Goal: Information Seeking & Learning: Understand process/instructions

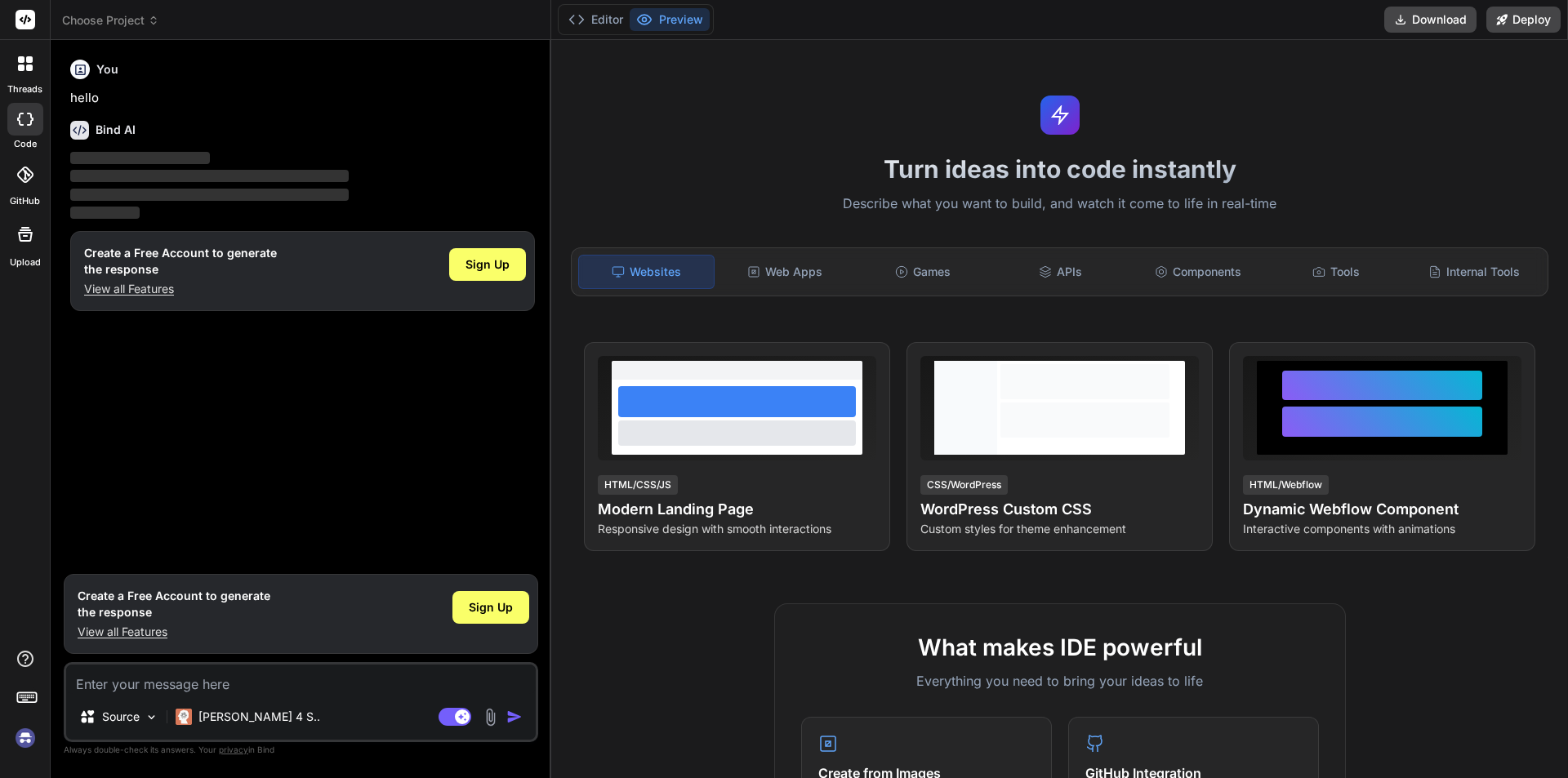
click at [256, 358] on div "You hello Bind AI ‌ ‌ ‌ ‌ Create a Free Account to generate the response View a…" at bounding box center [302, 310] width 471 height 513
click at [24, 740] on img at bounding box center [25, 738] width 28 height 28
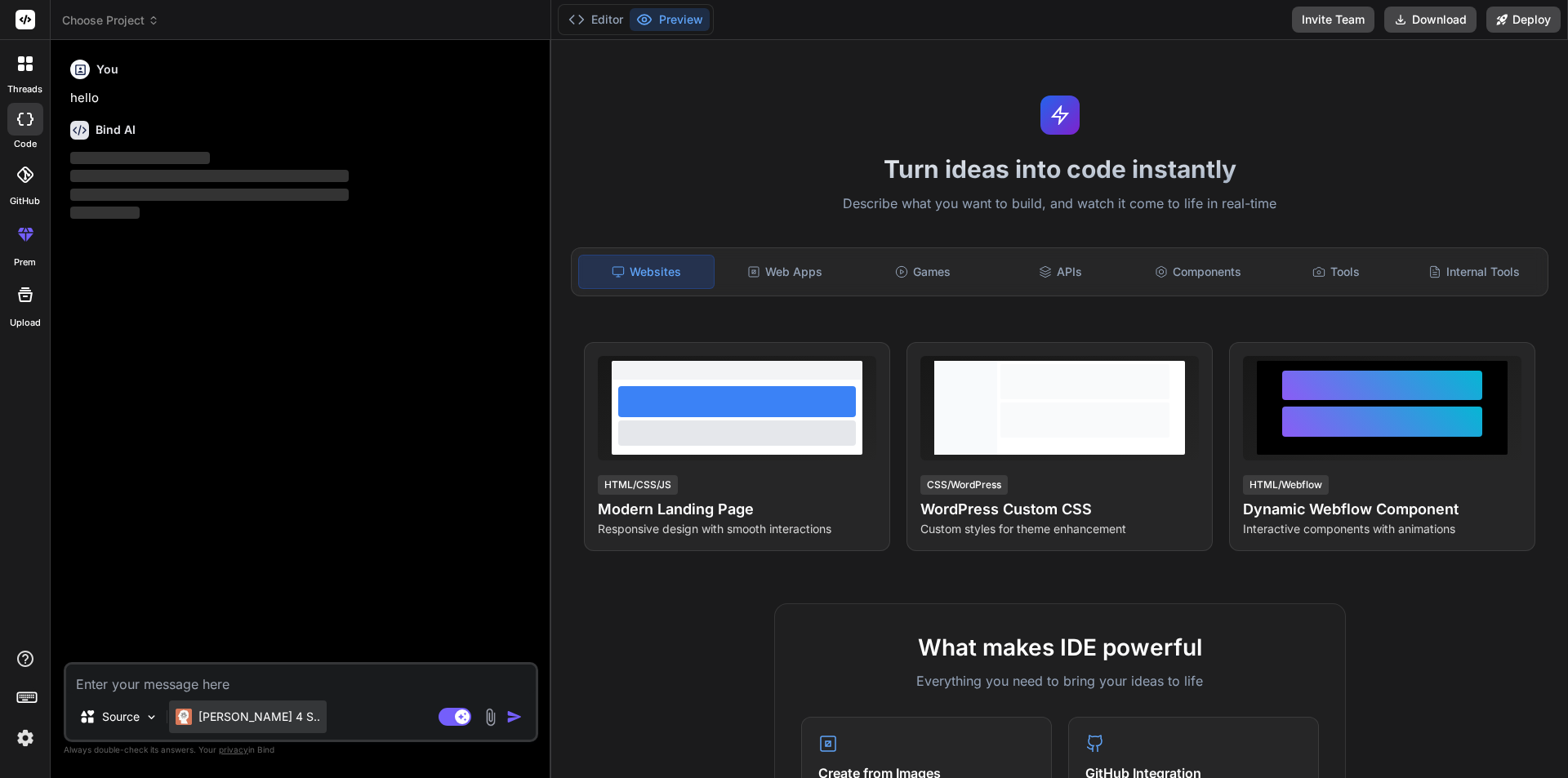
click at [217, 719] on p "[PERSON_NAME] 4 S.." at bounding box center [258, 717] width 121 height 17
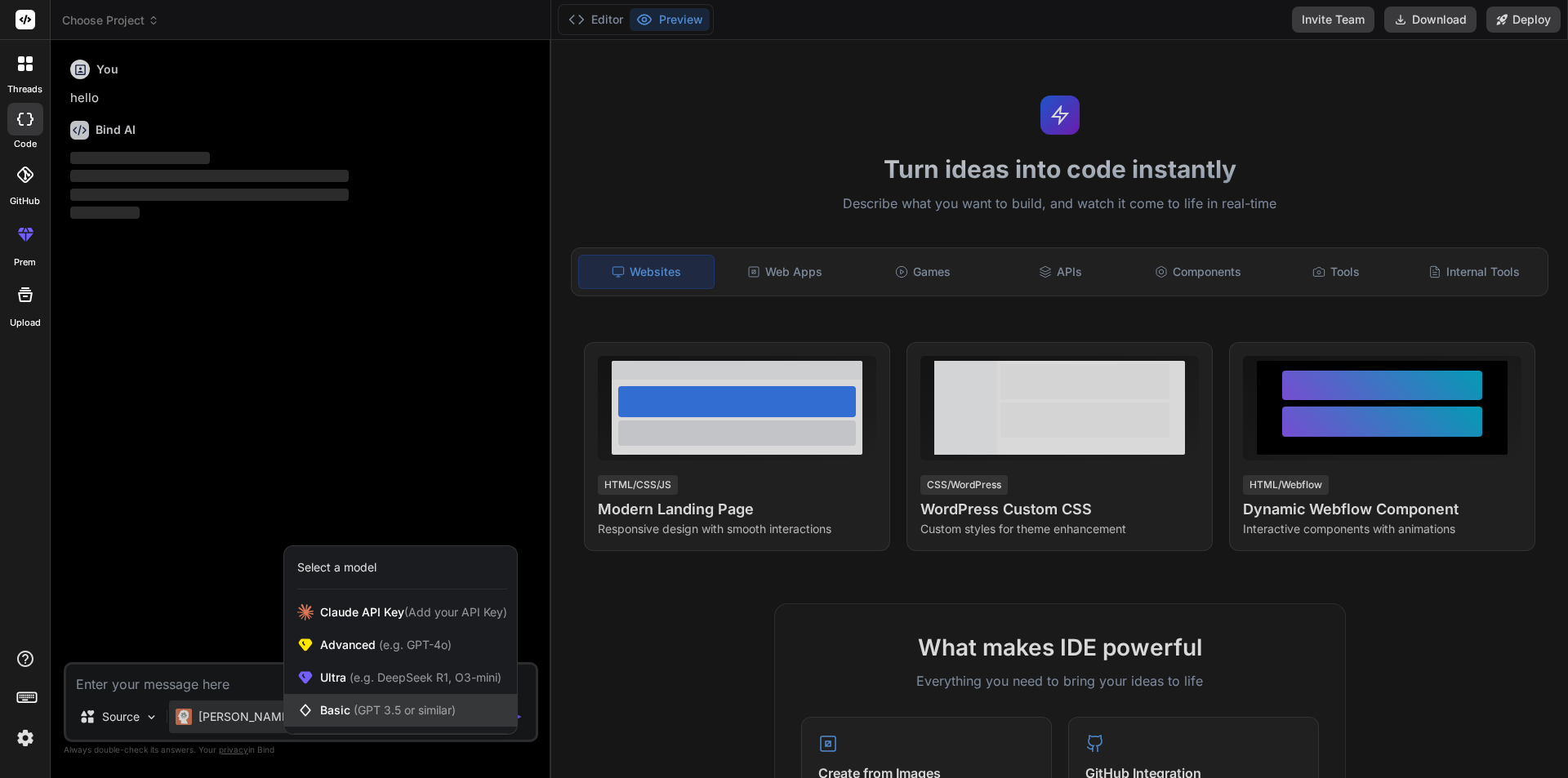
click at [318, 715] on icon at bounding box center [309, 710] width 23 height 17
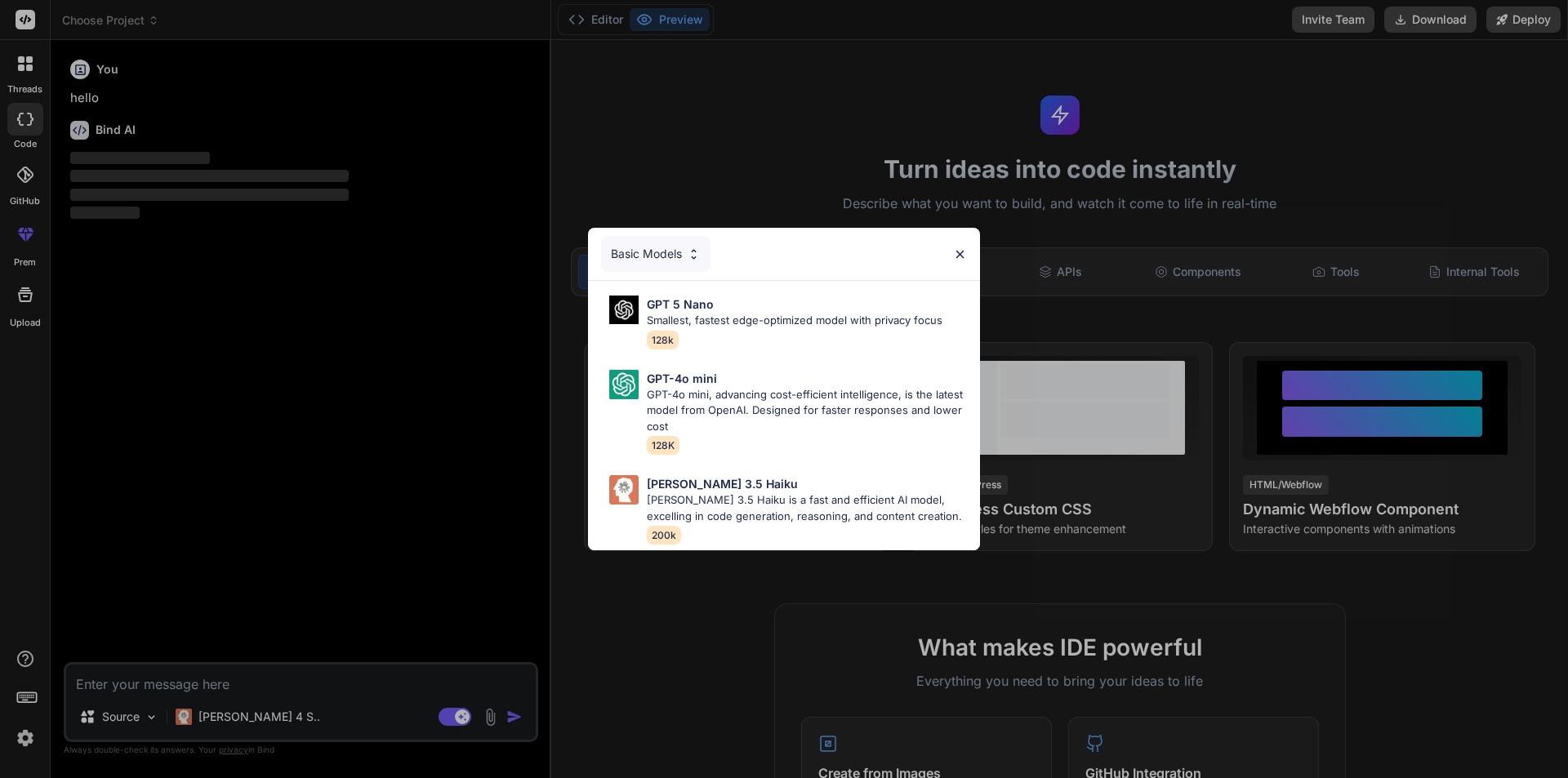
click at [230, 674] on div "Basic Models GPT 5 Nano Smallest, fastest edge-optimized model with privacy foc…" at bounding box center [784, 389] width 1568 height 778
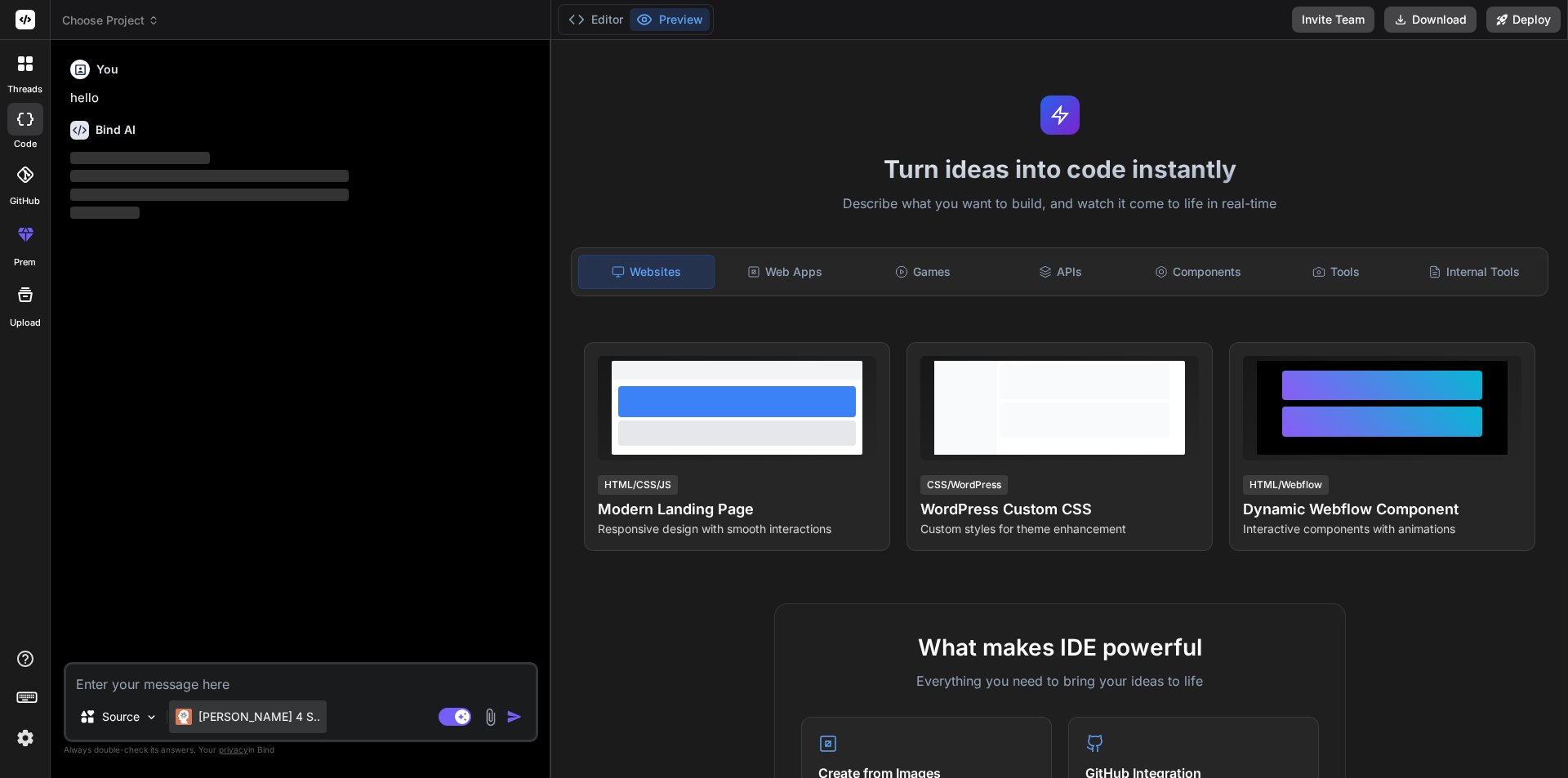
click at [255, 727] on div "[PERSON_NAME] 4 S.." at bounding box center [248, 717] width 157 height 33
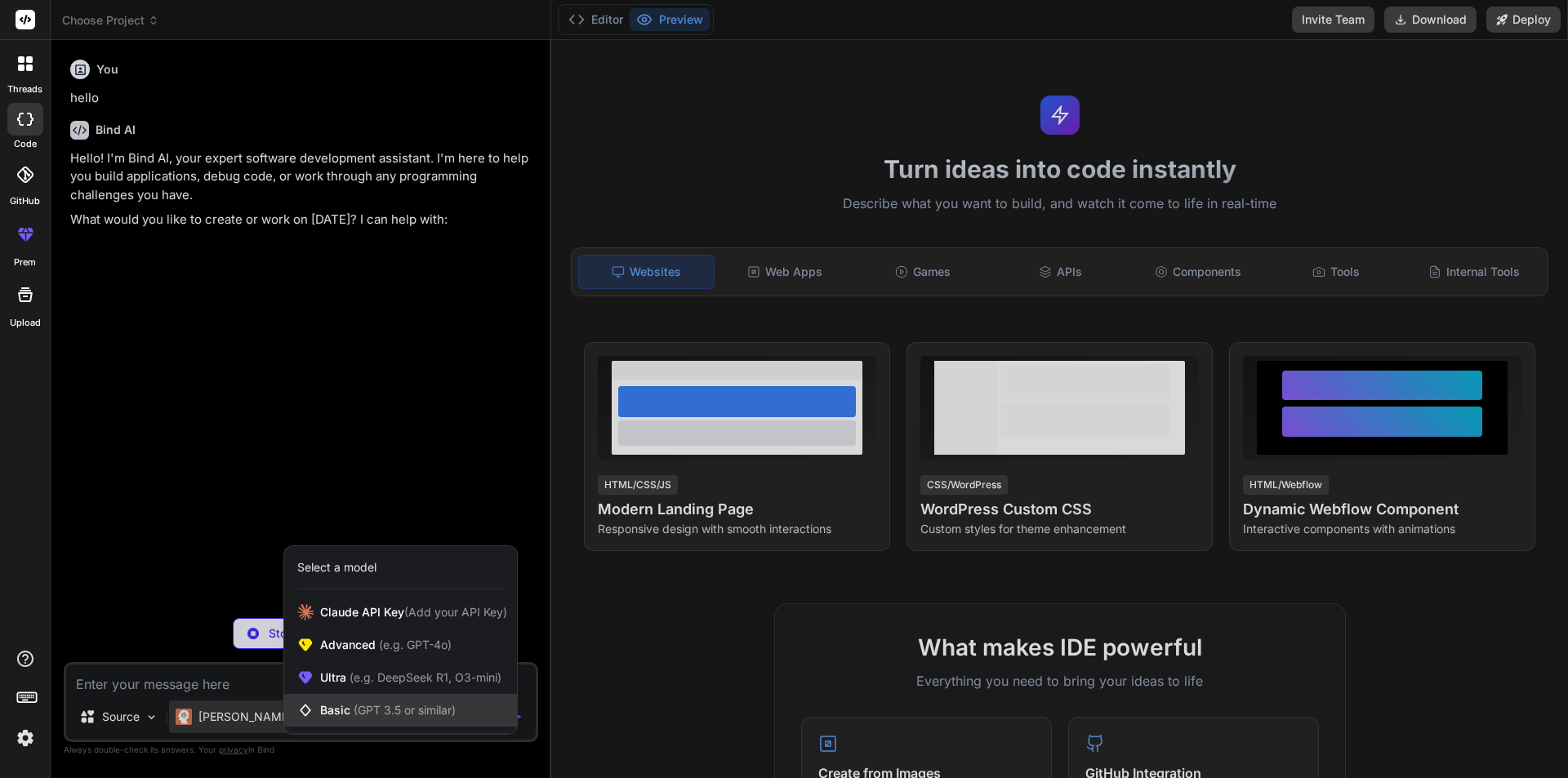
click at [336, 715] on span "Basic (GPT 3.5 or similar)" at bounding box center [389, 710] width 136 height 17
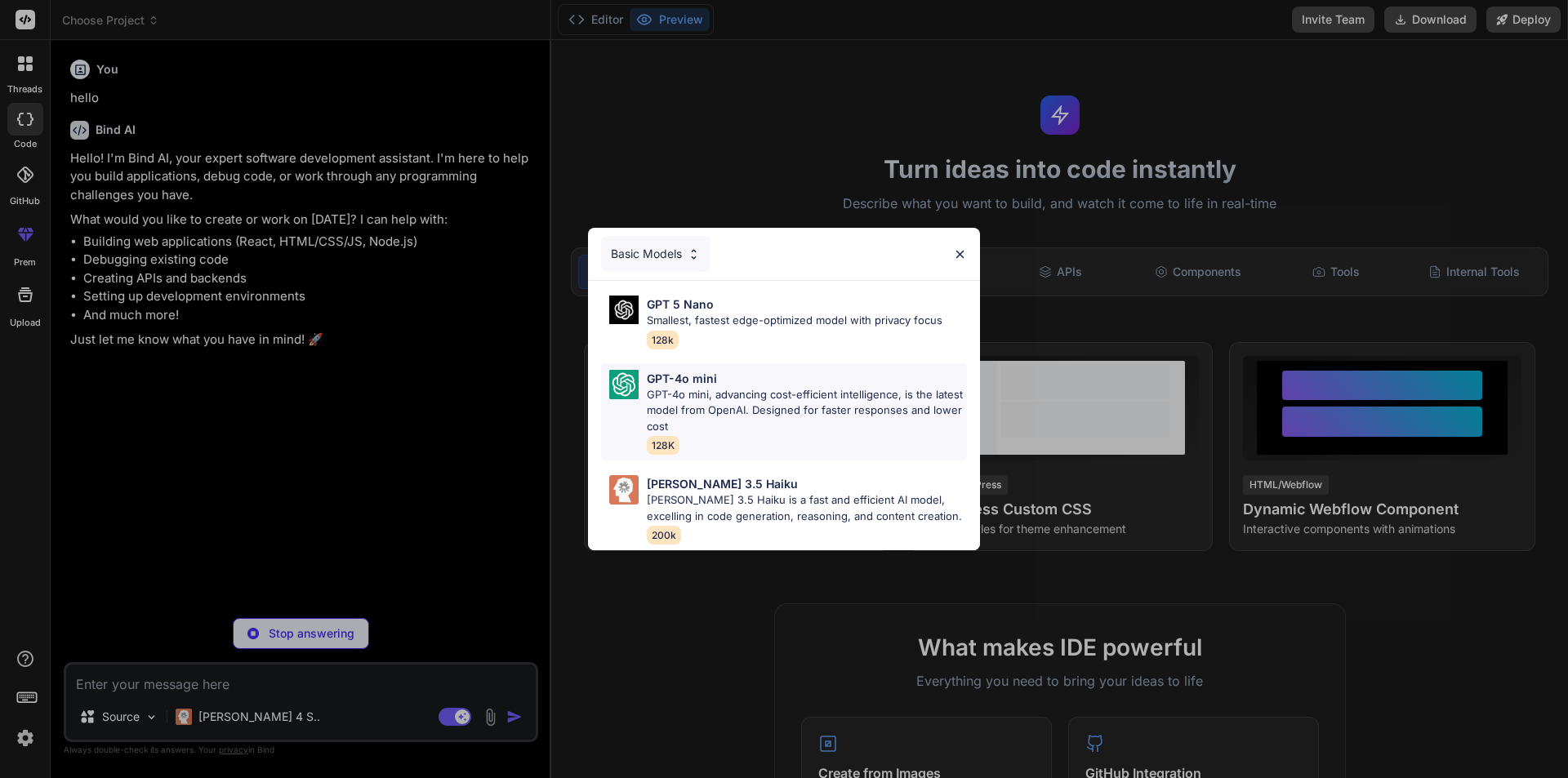
click at [660, 406] on p "GPT-4o mini, advancing cost-efficient intelligence, is the latest model from Op…" at bounding box center [807, 411] width 321 height 49
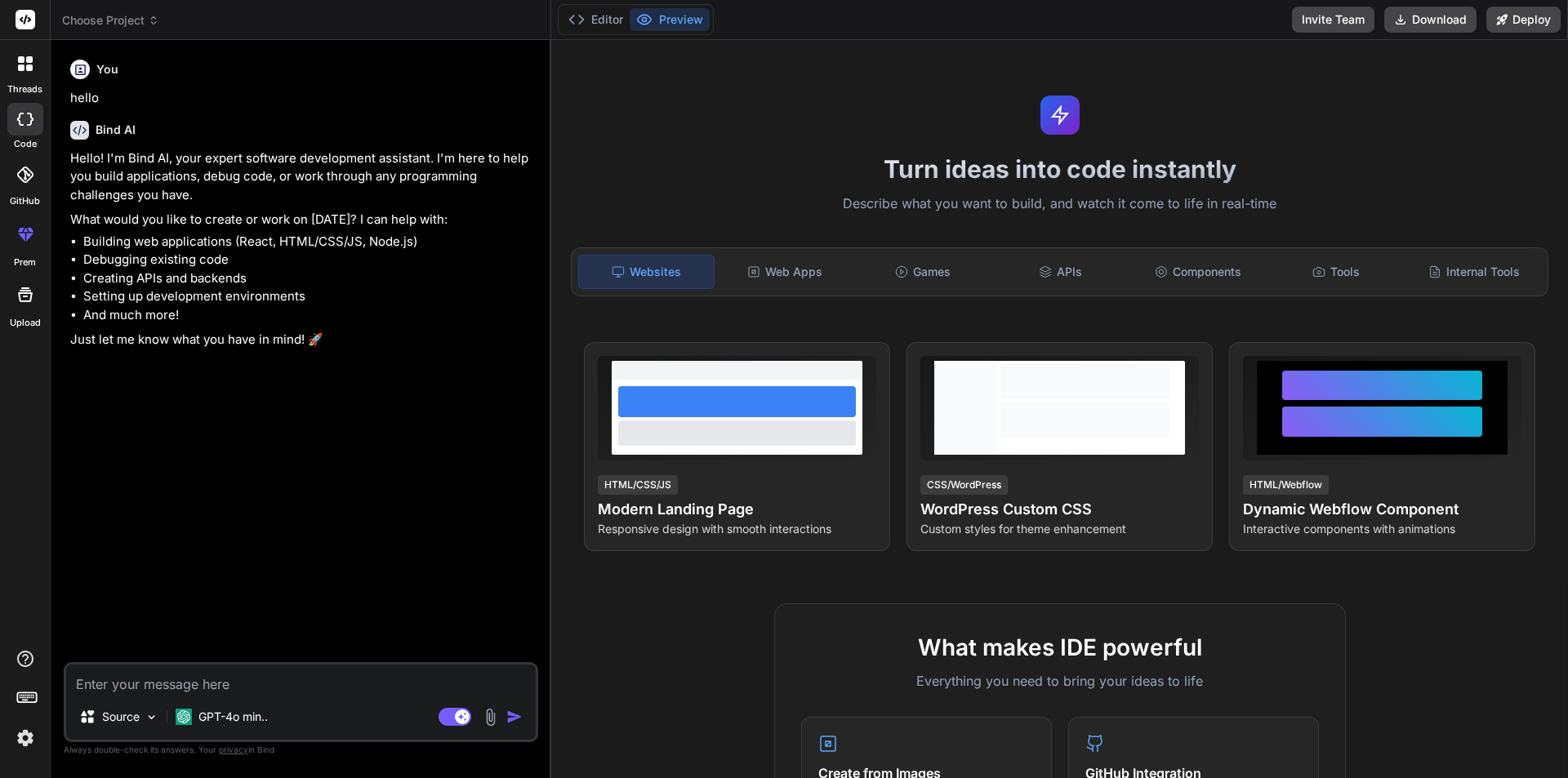
type textarea "x"
click at [273, 672] on textarea at bounding box center [300, 679] width 469 height 29
type textarea "h"
type textarea "x"
type textarea "hi"
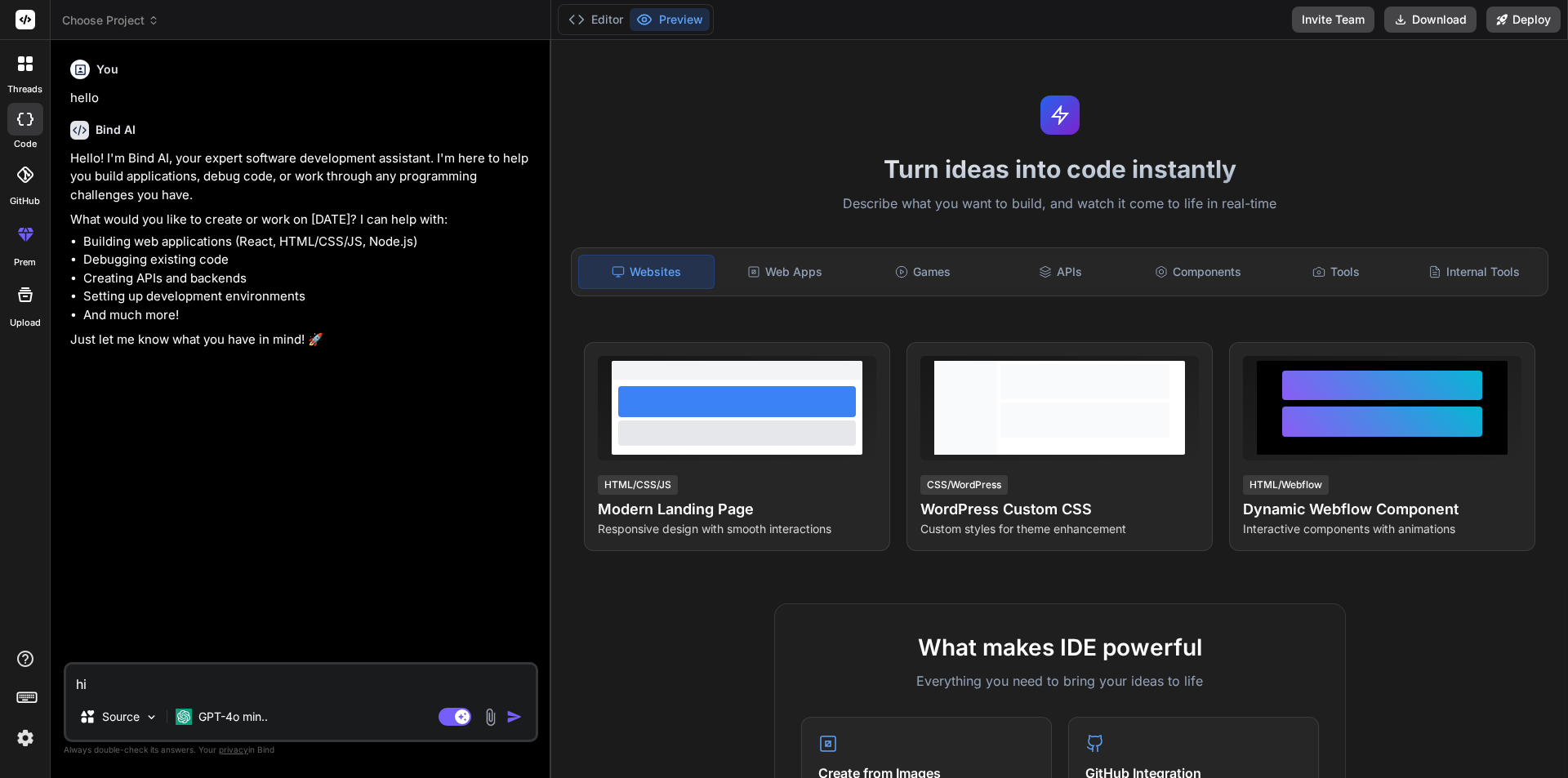
type textarea "x"
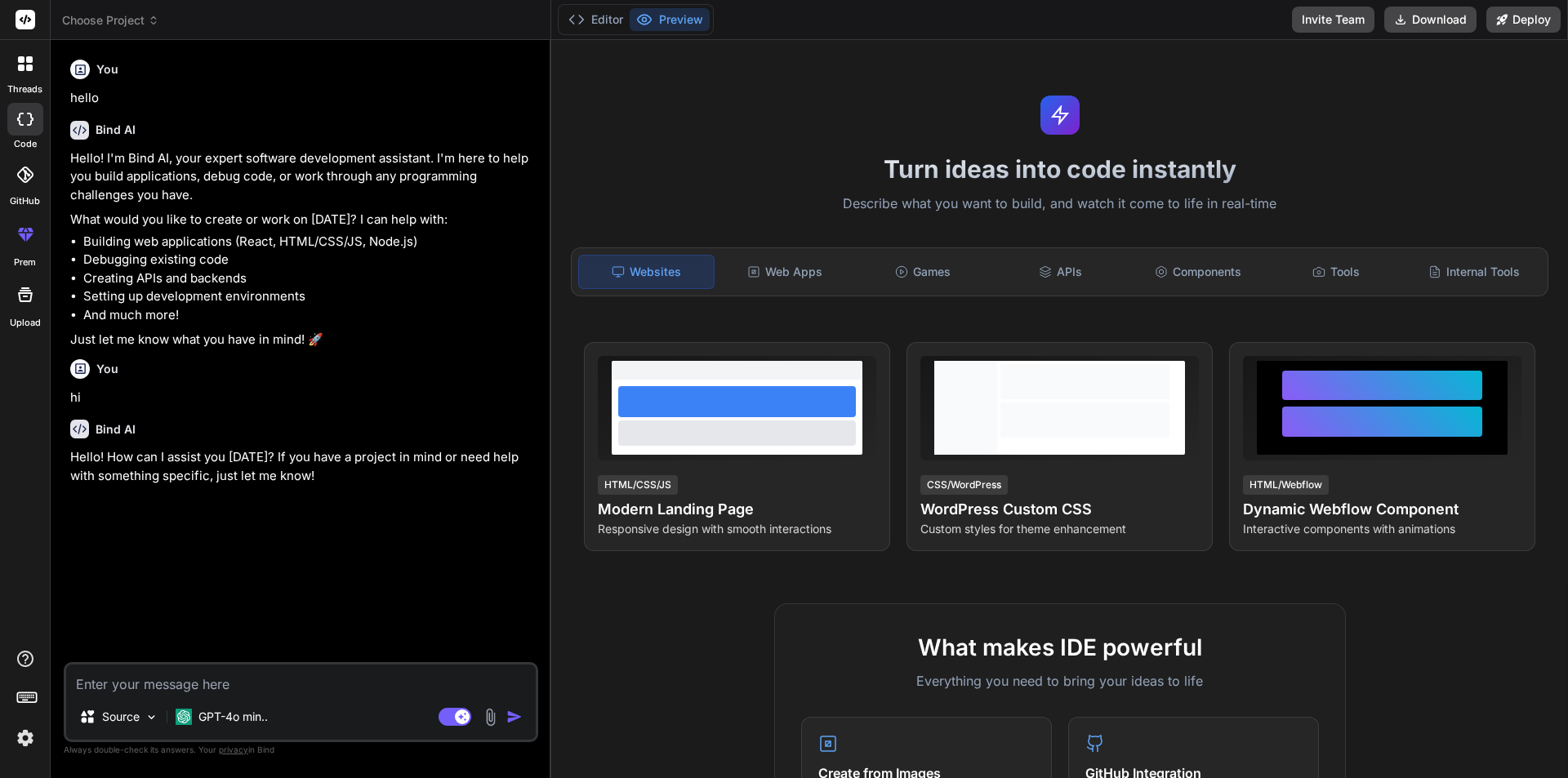
type textarea "x"
click at [316, 676] on textarea at bounding box center [300, 679] width 469 height 29
paste textarea "Abcd@1234"
type textarea "Abcd@1234"
type textarea "x"
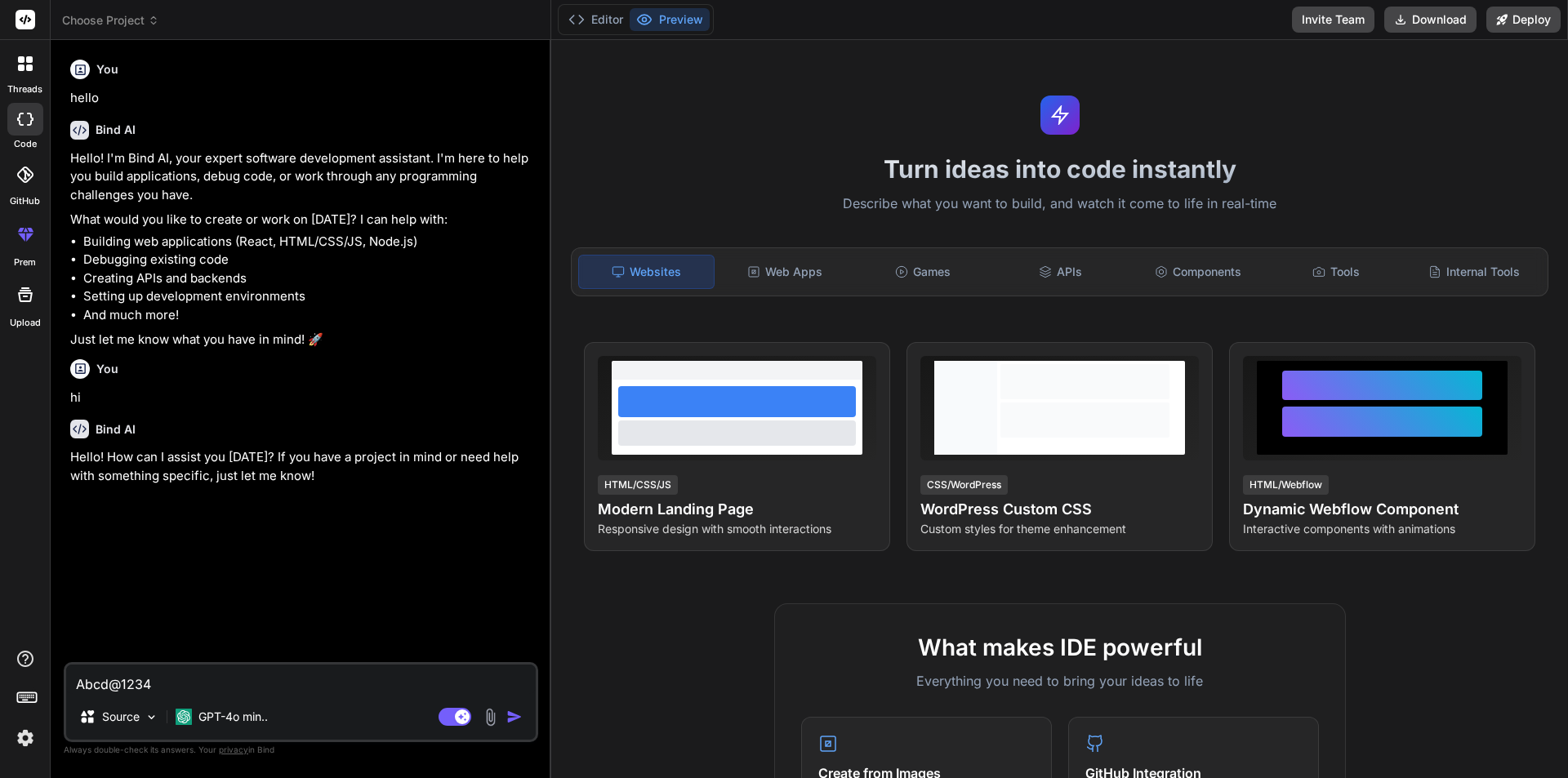
type textarea "x"
click at [328, 683] on textarea at bounding box center [300, 679] width 469 height 29
paste textarea "TITLE: Connect to Server ------------------------------ Cannot connect to CHETU…"
type textarea "TITLE: Connect to Server ------------------------------ Cannot connect to CHETU…"
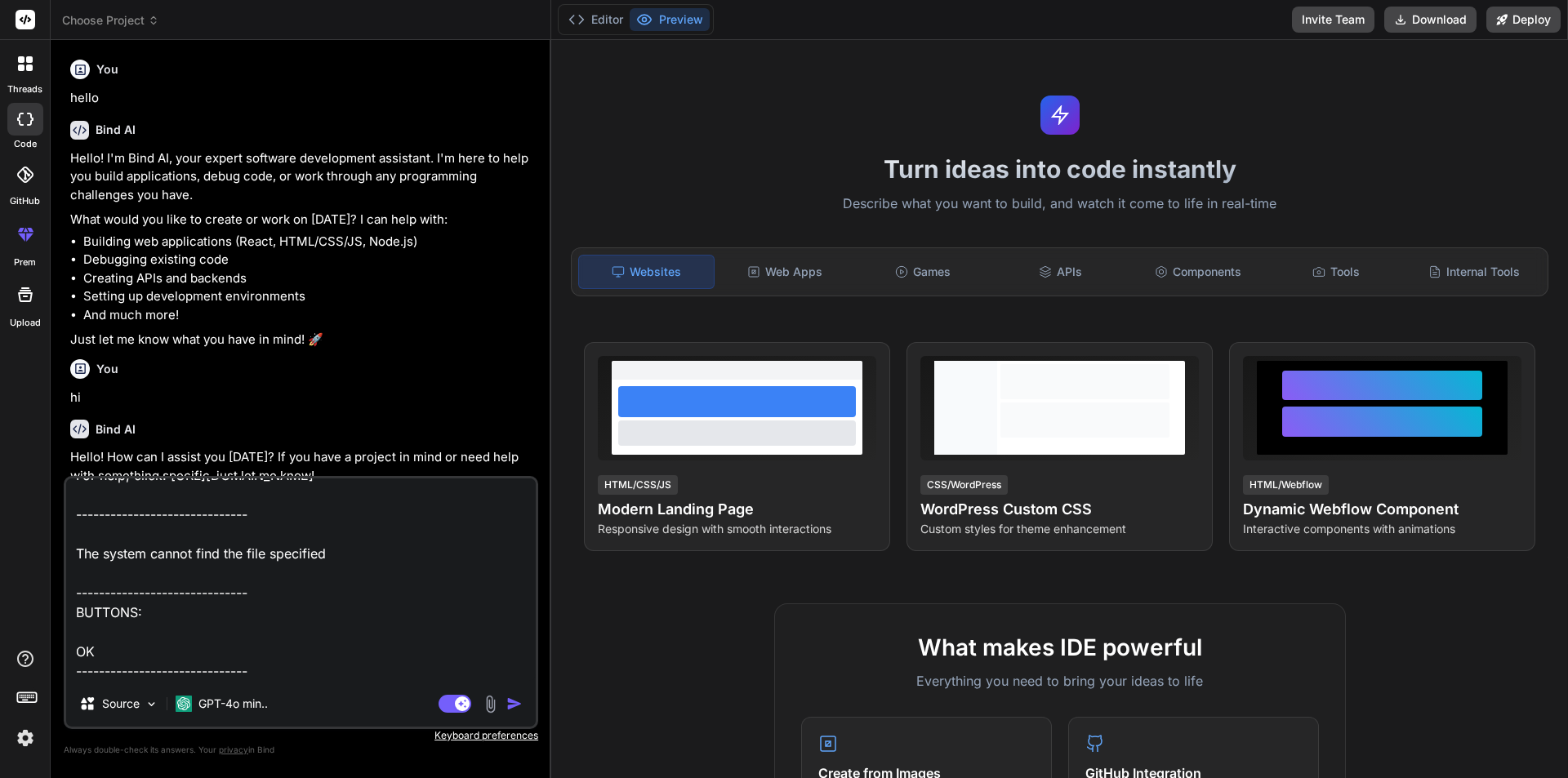
type textarea "x"
type textarea "TITLE: Connect to Server ------------------------------ Cannot connect to CHETU…"
type textarea "x"
type textarea "TITLE: Connect to Server ------------------------------ Cannot connect to CHETU…"
type textarea "x"
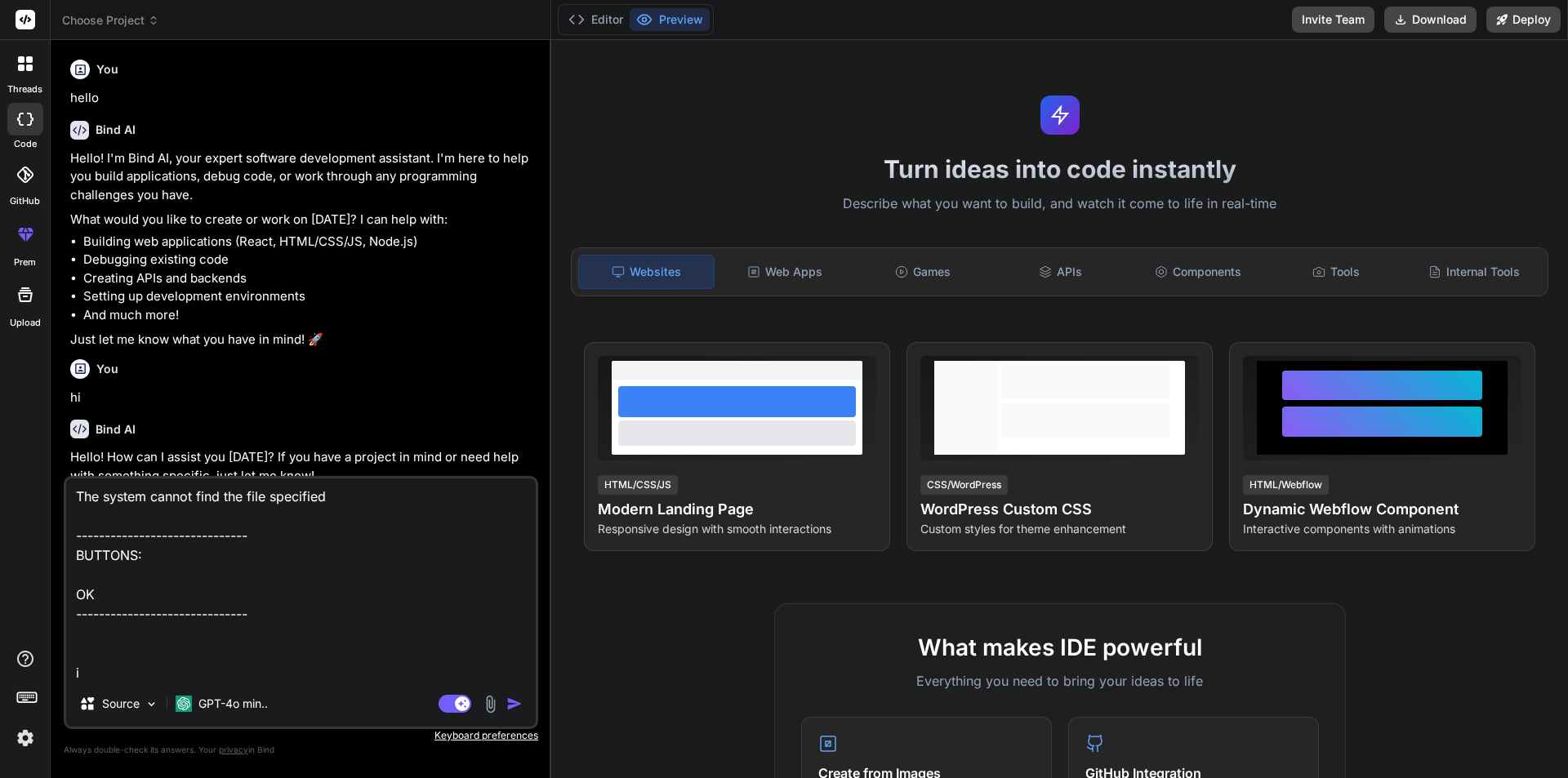
scroll to position [413, 0]
type textarea "TITLE: Connect to Server ------------------------------ Cannot connect to CHETU…"
type textarea "x"
type textarea "TITLE: Connect to Server ------------------------------ Cannot connect to CHETU…"
type textarea "x"
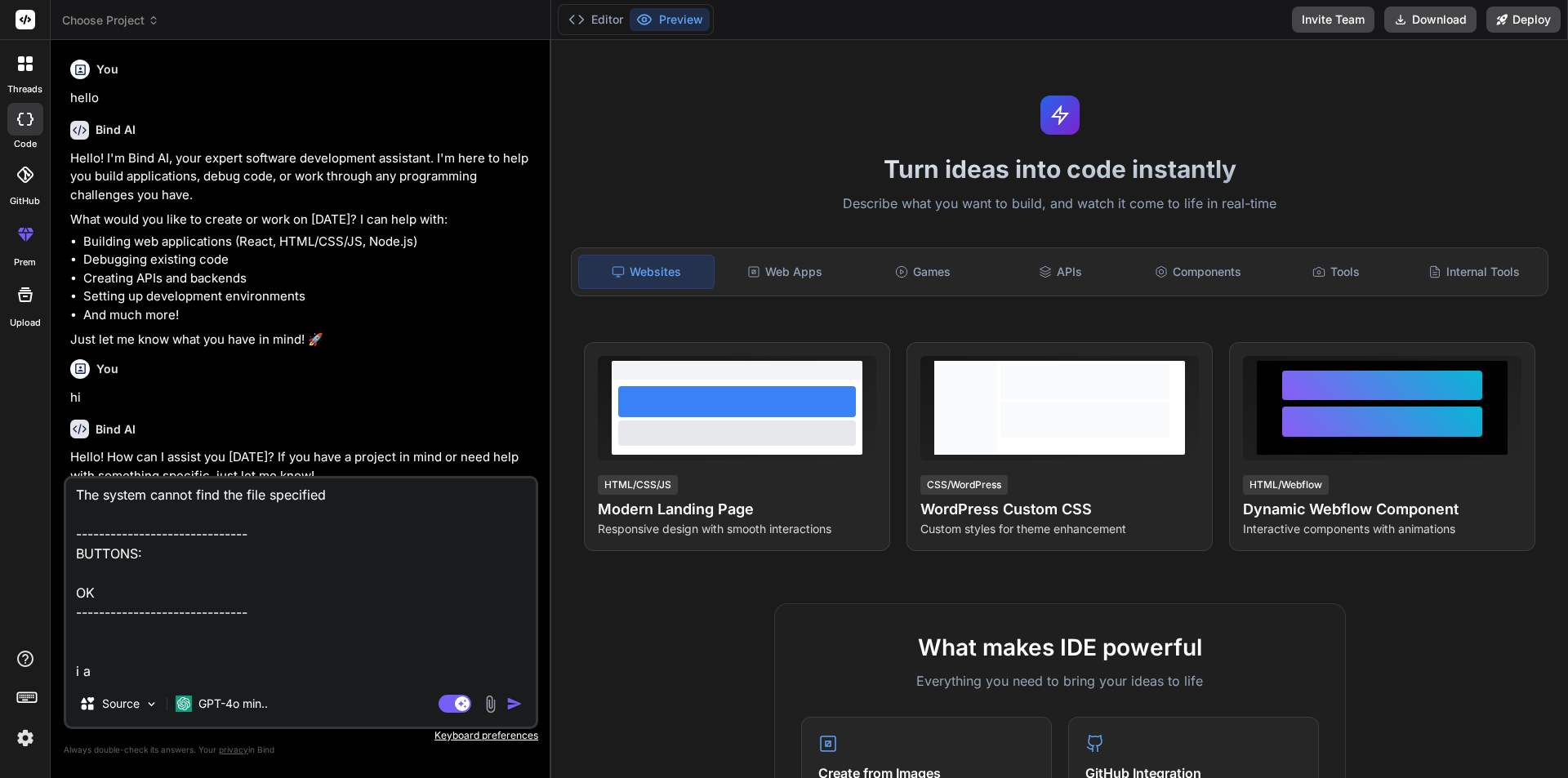
type textarea "TITLE: Connect to Server ------------------------------ Cannot connect to CHETU…"
type textarea "x"
type textarea "TITLE: Connect to Server ------------------------------ Cannot connect to CHETU…"
type textarea "x"
type textarea "TITLE: Connect to Server ------------------------------ Cannot connect to CHETU…"
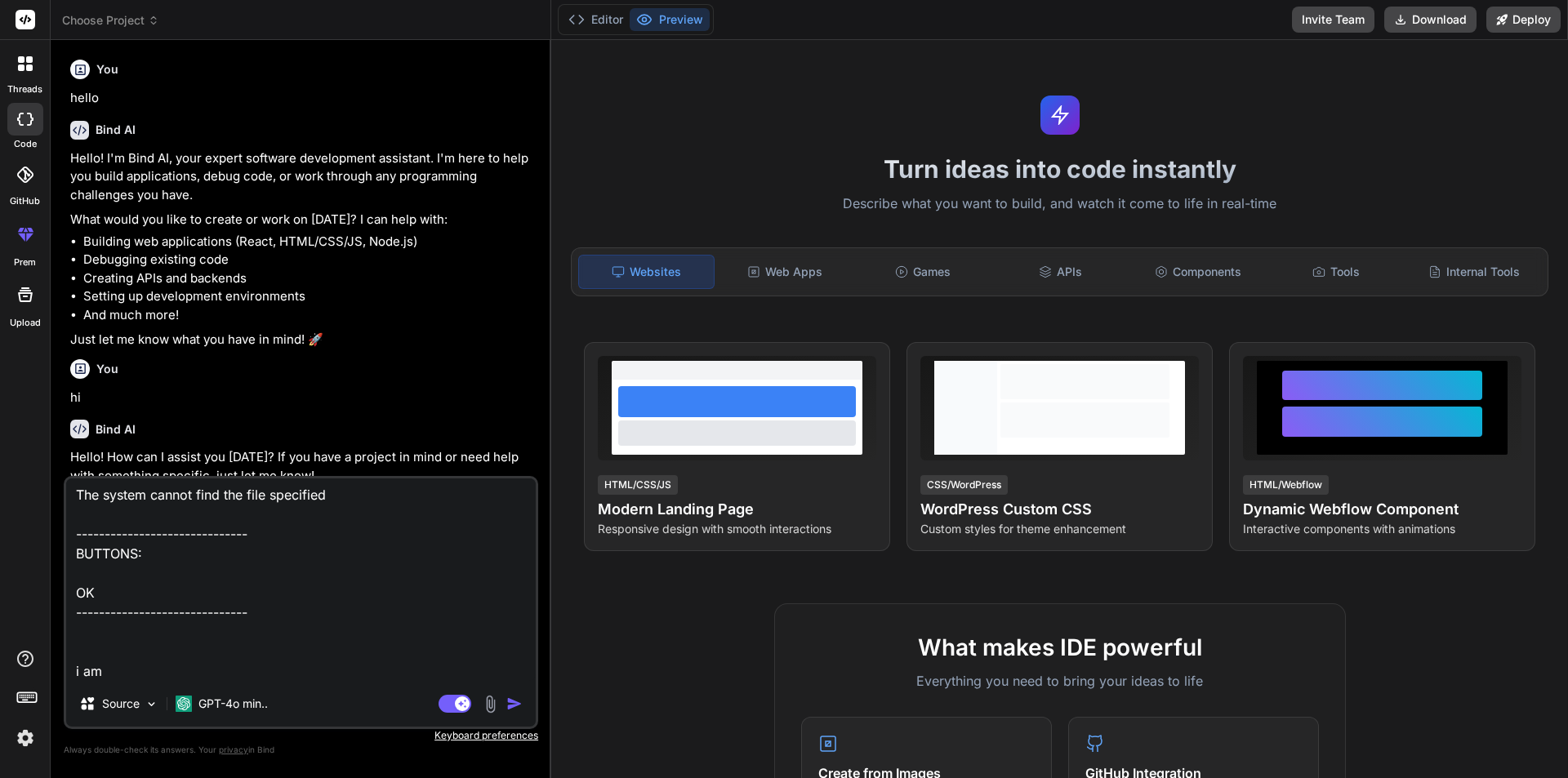
type textarea "x"
type textarea "TITLE: Connect to Server ------------------------------ Cannot connect to CHETU…"
type textarea "x"
type textarea "TITLE: Connect to Server ------------------------------ Cannot connect to CHETU…"
type textarea "x"
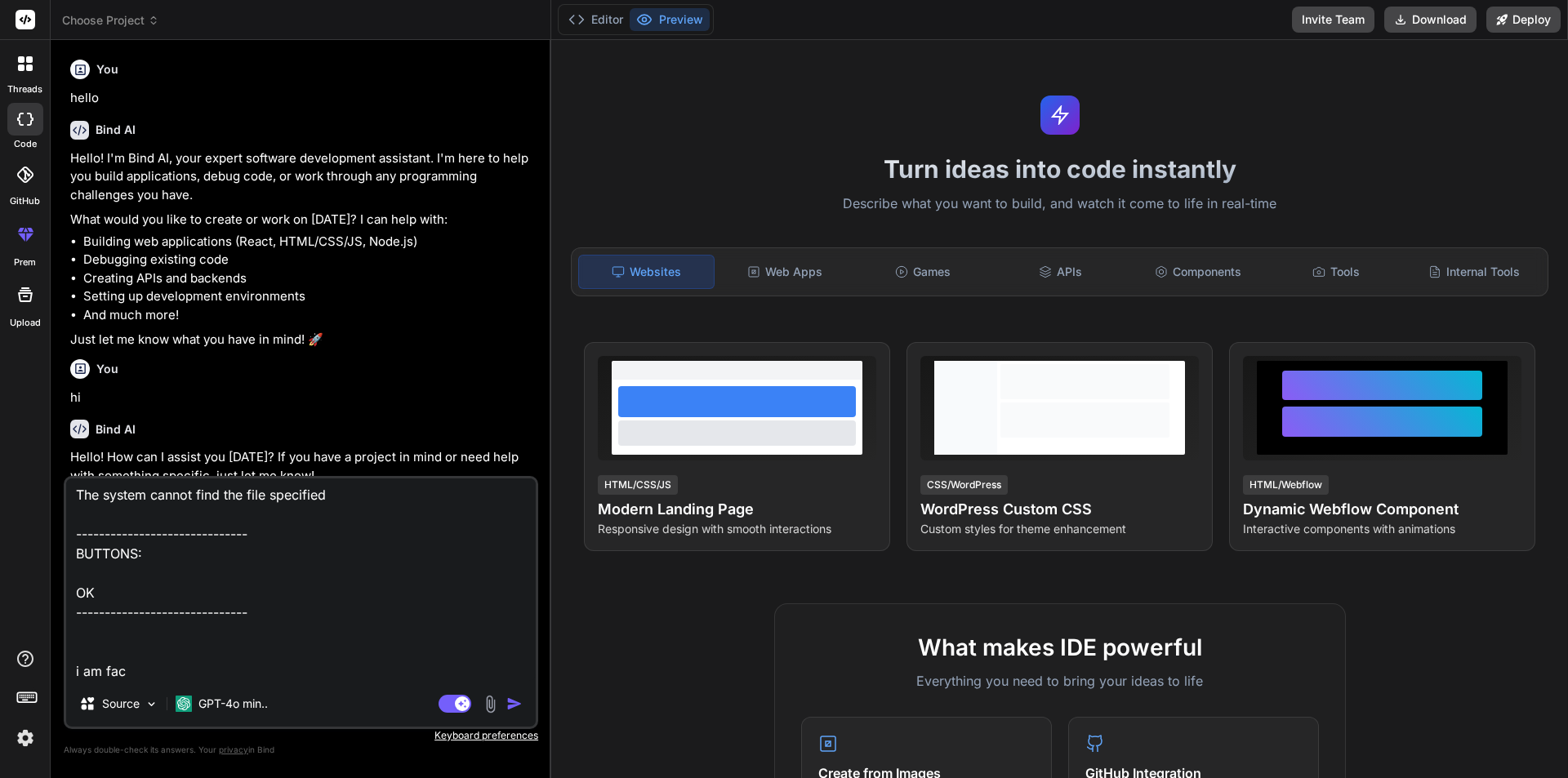
type textarea "TITLE: Connect to Server ------------------------------ Cannot connect to CHETU…"
type textarea "x"
type textarea "TITLE: Connect to Server ------------------------------ Cannot connect to CHETU…"
type textarea "x"
type textarea "TITLE: Connect to Server ------------------------------ Cannot connect to CHETU…"
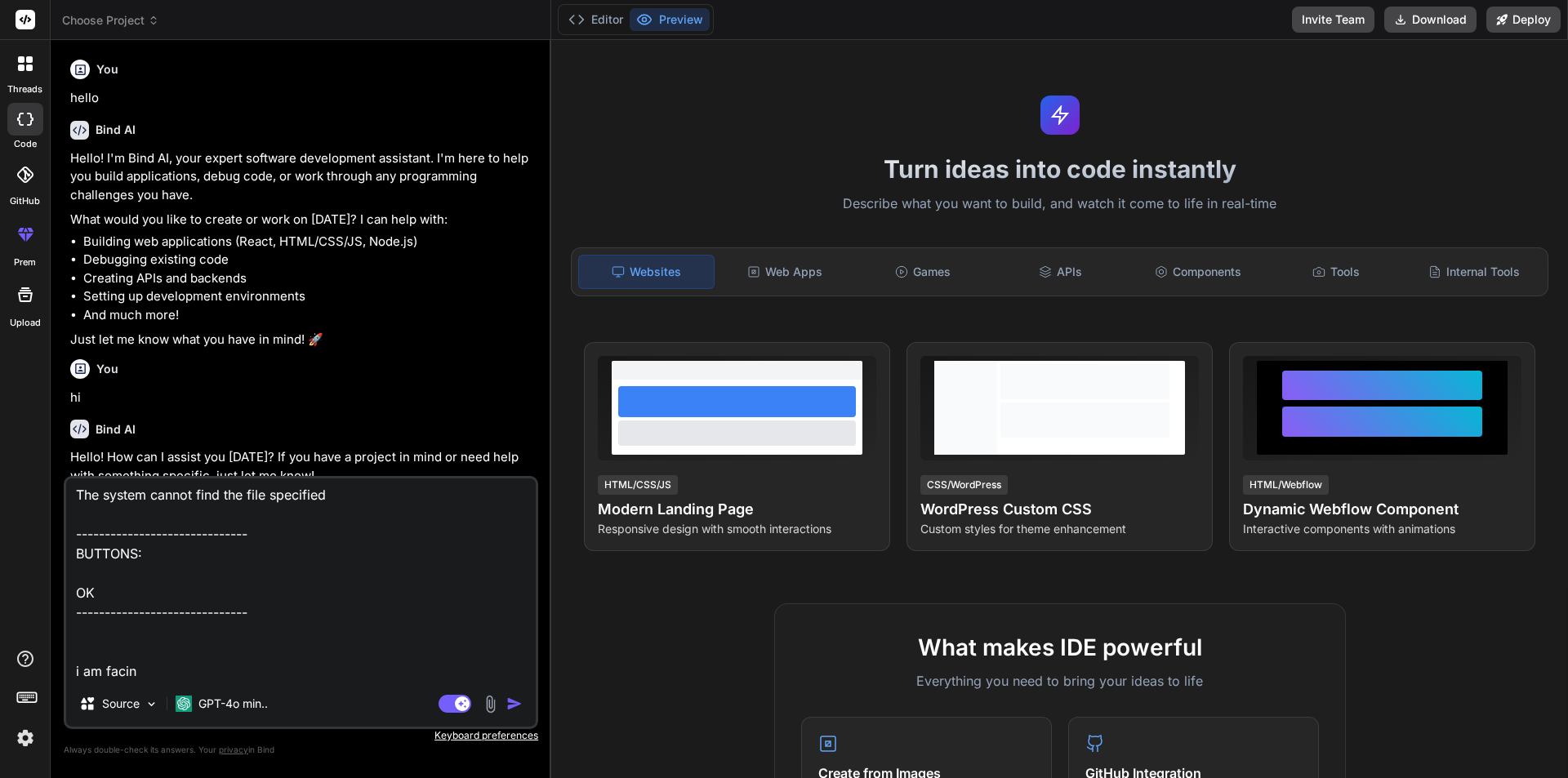
type textarea "x"
type textarea "TITLE: Connect to Server ------------------------------ Cannot connect to CHETU…"
type textarea "x"
type textarea "TITLE: Connect to Server ------------------------------ Cannot connect to CHETU…"
type textarea "x"
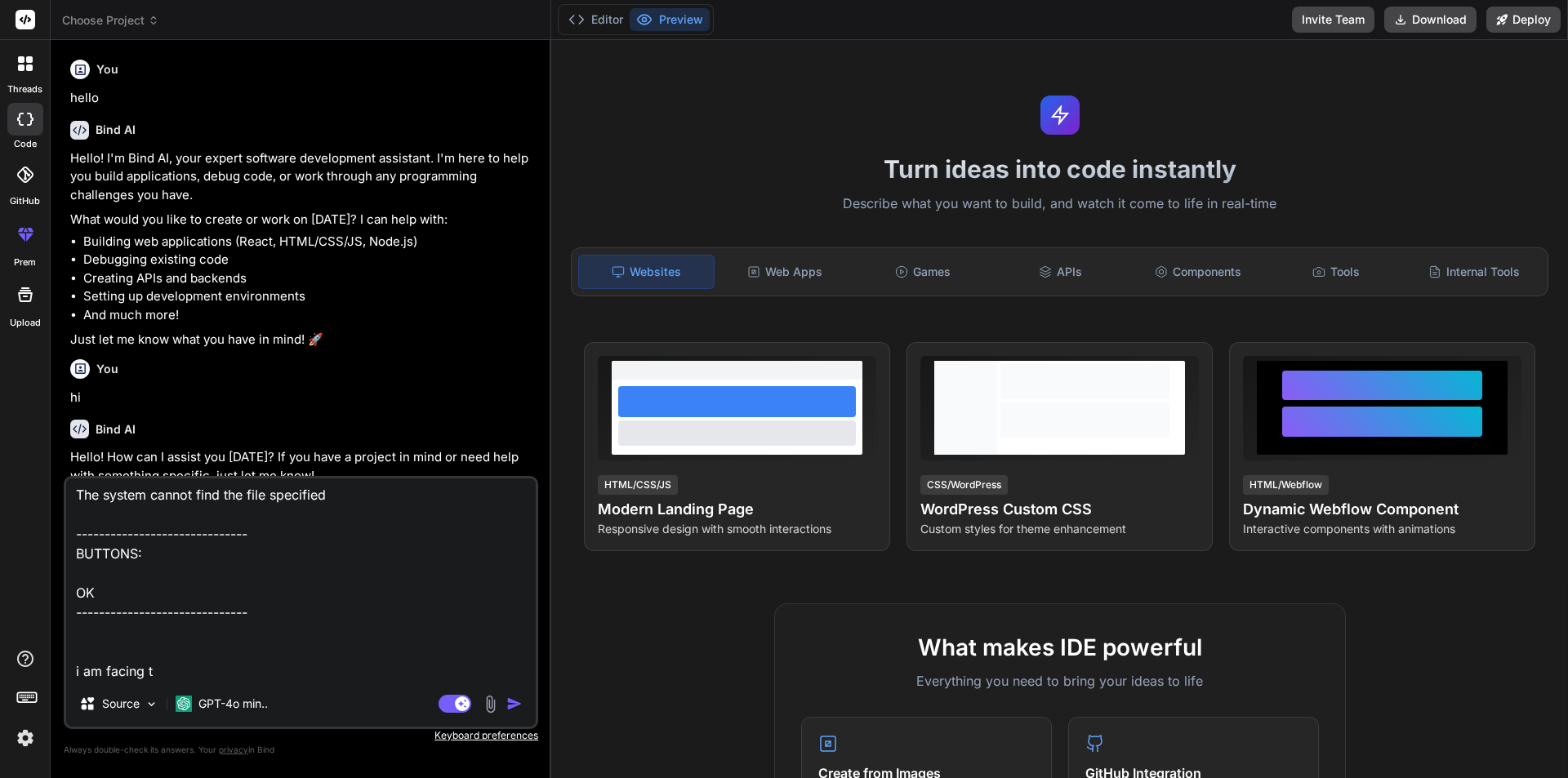
type textarea "TITLE: Connect to Server ------------------------------ Cannot connect to CHETU…"
type textarea "x"
type textarea "TITLE: Connect to Server ------------------------------ Cannot connect to CHETU…"
type textarea "x"
type textarea "TITLE: Connect to Server ------------------------------ Cannot connect to CHETU…"
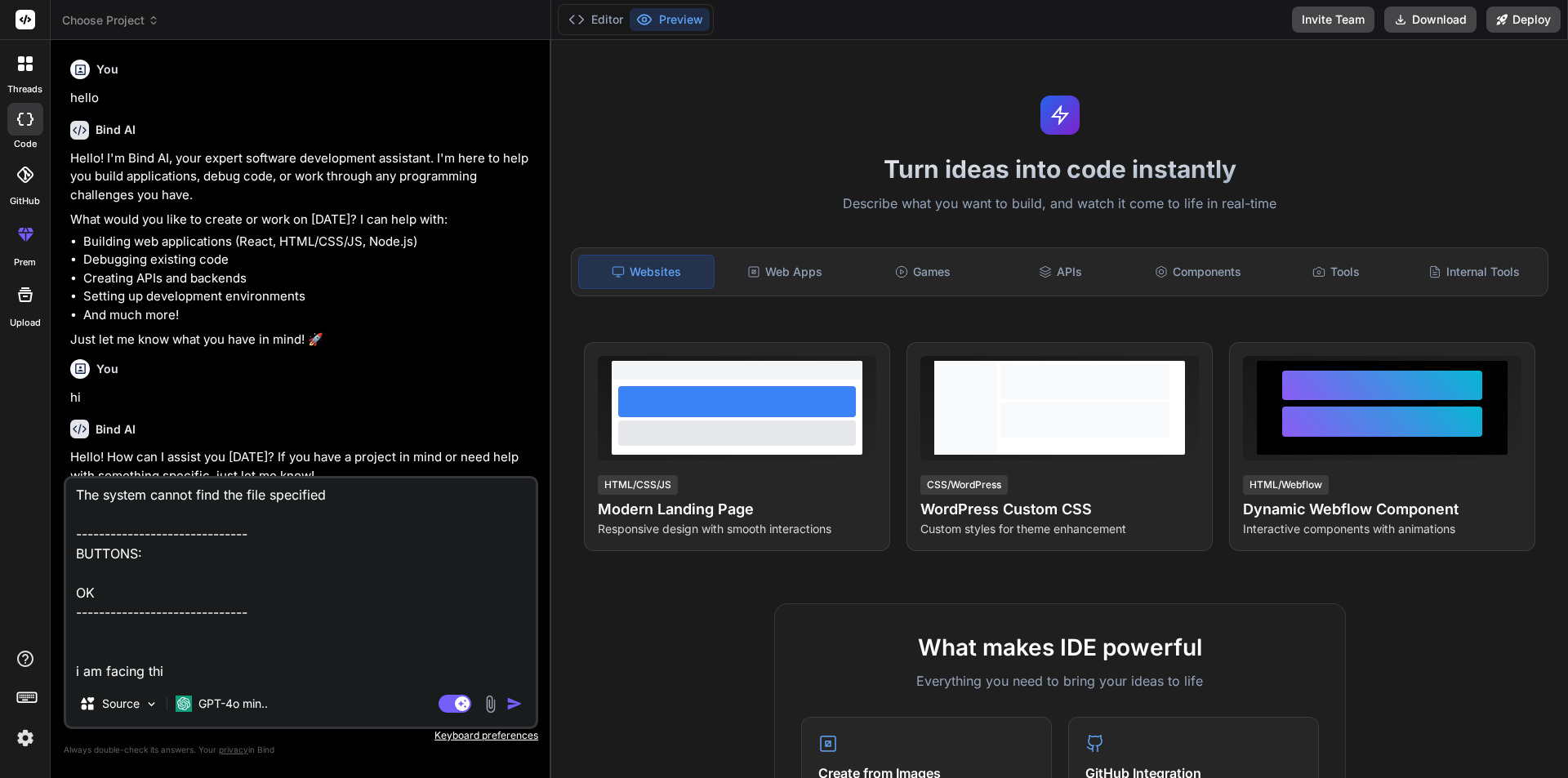
type textarea "x"
type textarea "TITLE: Connect to Server ------------------------------ Cannot connect to CHETU…"
type textarea "x"
type textarea "TITLE: Connect to Server ------------------------------ Cannot connect to CHETU…"
type textarea "x"
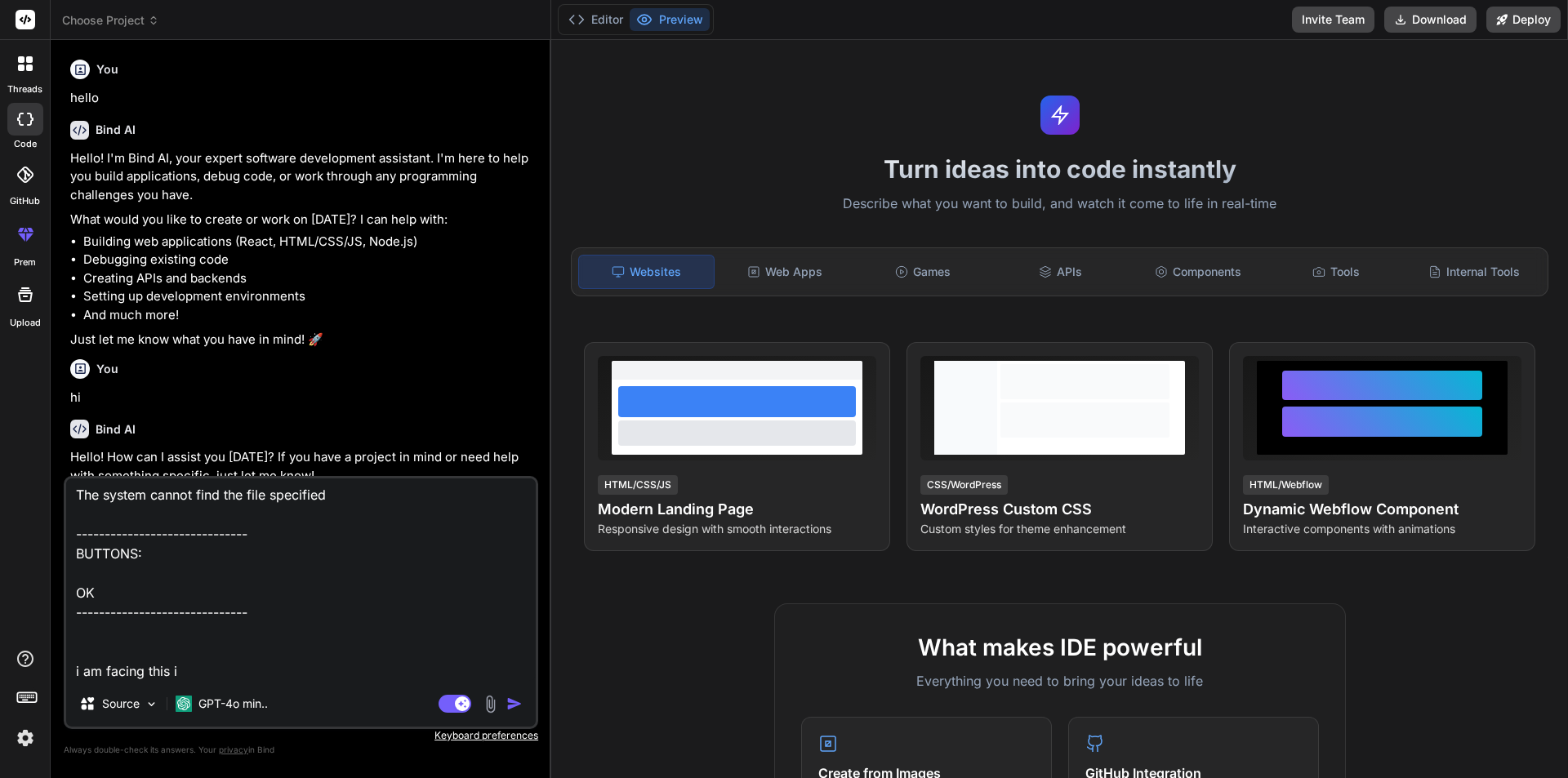
type textarea "TITLE: Connect to Server ------------------------------ Cannot connect to CHETU…"
type textarea "x"
type textarea "TITLE: Connect to Server ------------------------------ Cannot connect to CHETU…"
type textarea "x"
type textarea "TITLE: Connect to Server ------------------------------ Cannot connect to CHETU…"
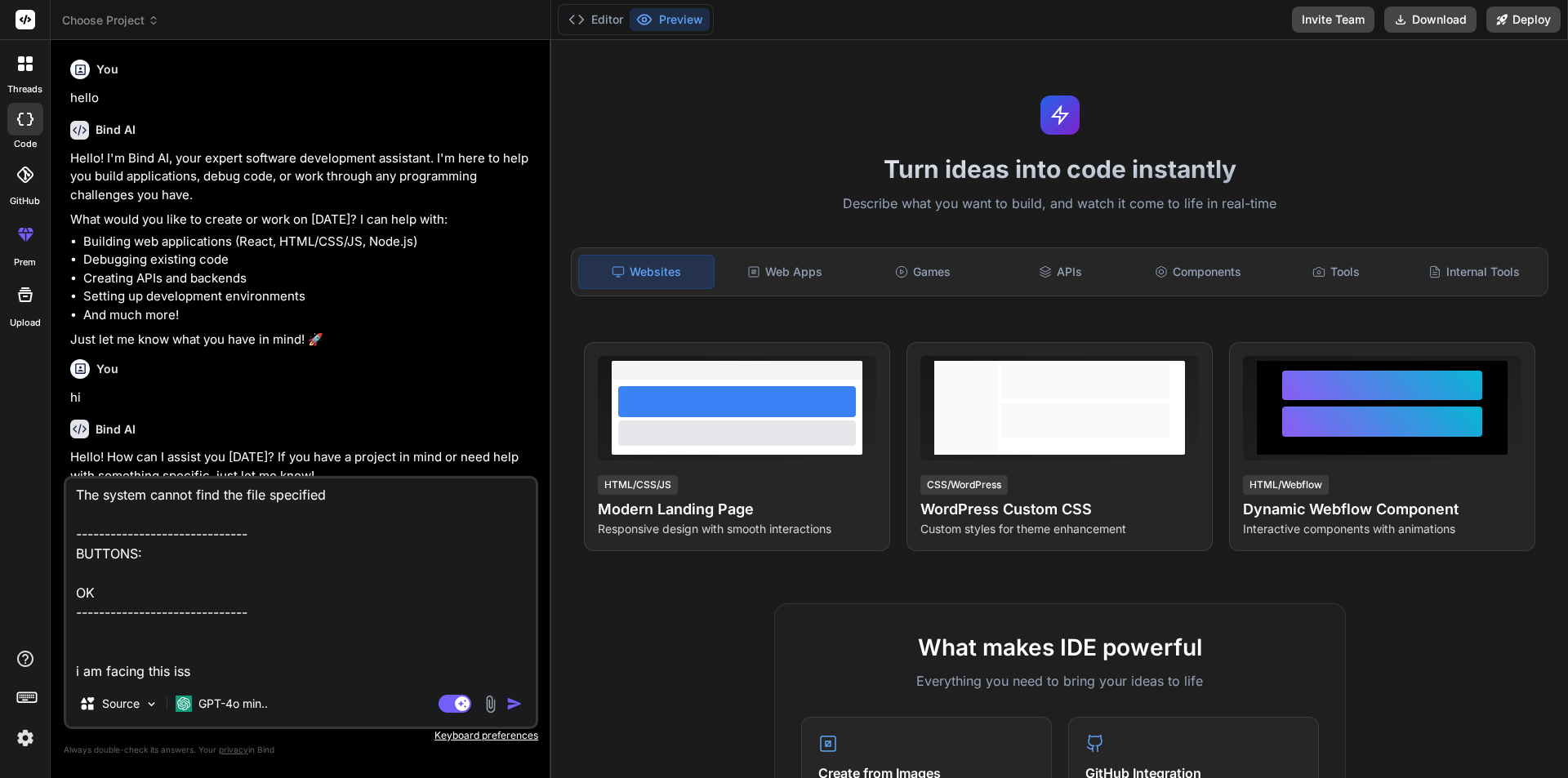
type textarea "x"
type textarea "TITLE: Connect to Server ------------------------------ Cannot connect to CHETU…"
type textarea "x"
type textarea "TITLE: Connect to Server ------------------------------ Cannot connect to CHETU…"
type textarea "x"
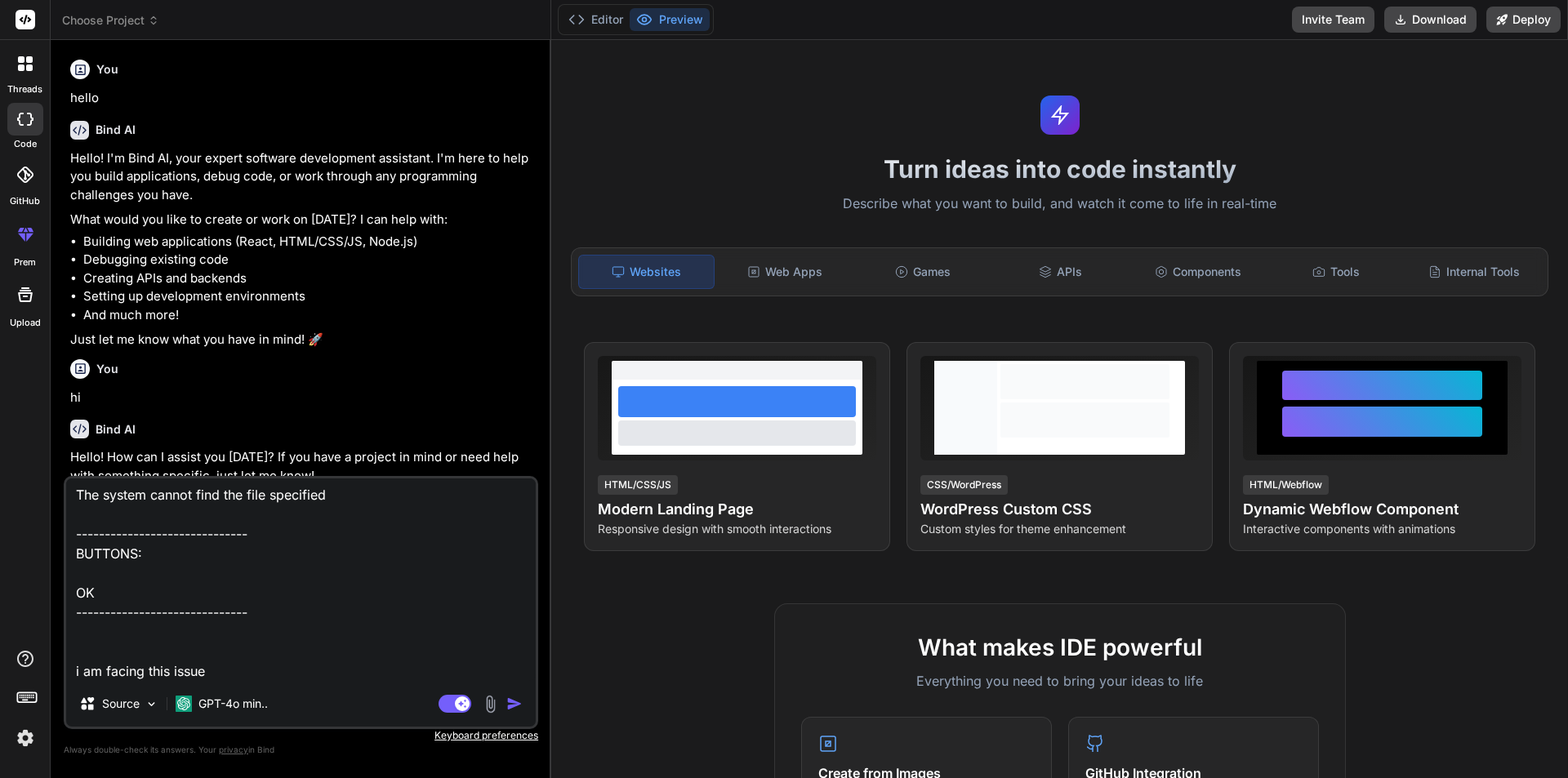
type textarea "TITLE: Connect to Server ------------------------------ Cannot connect to CHETU…"
type textarea "x"
type textarea "TITLE: Connect to Server ------------------------------ Cannot connect to CHETU…"
type textarea "x"
type textarea "TITLE: Connect to Server ------------------------------ Cannot connect to CHETU…"
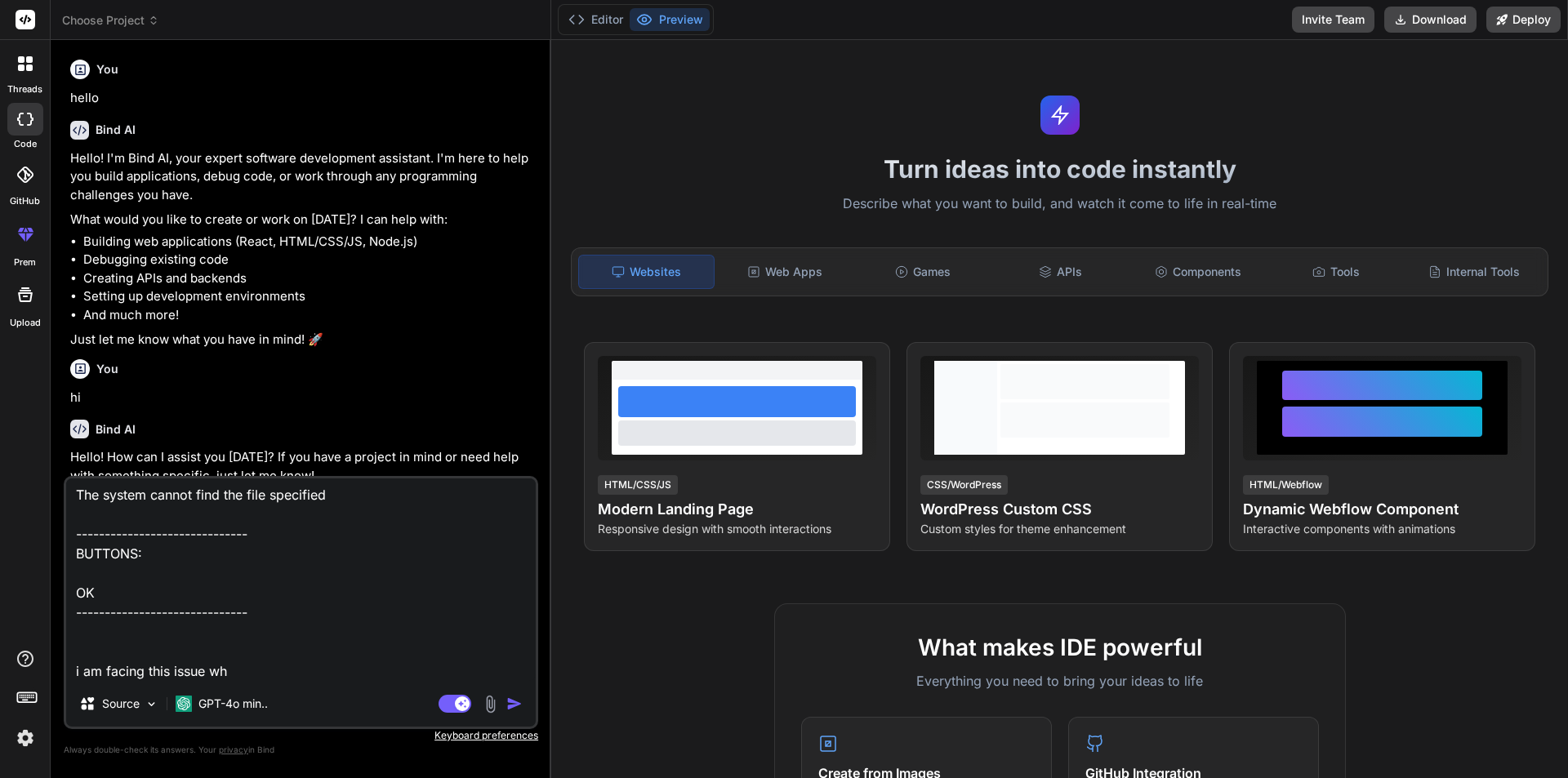
type textarea "x"
type textarea "TITLE: Connect to Server ------------------------------ Cannot connect to CHETU…"
type textarea "x"
type textarea "TITLE: Connect to Server ------------------------------ Cannot connect to CHETU…"
type textarea "x"
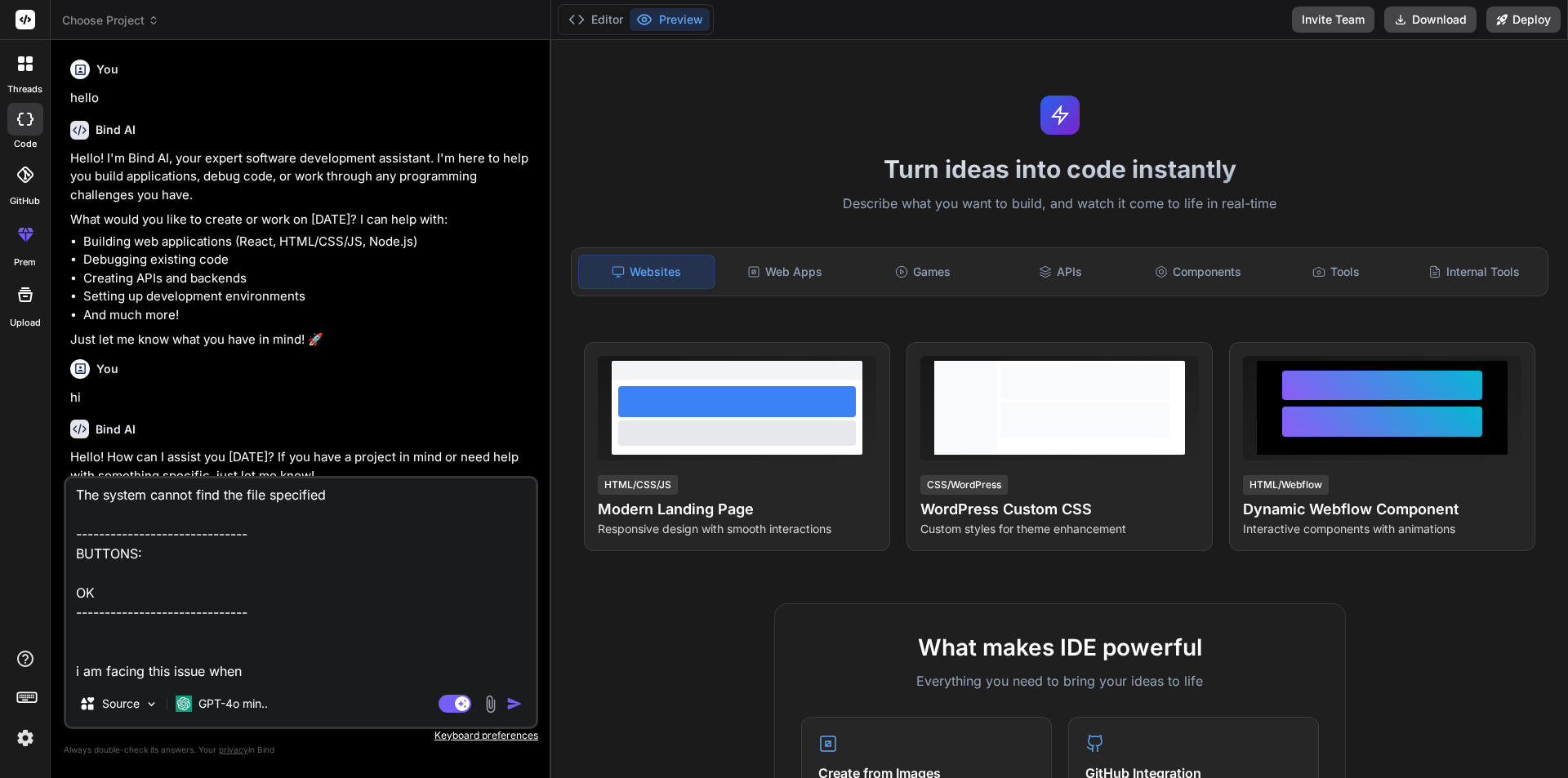
type textarea "TITLE: Connect to Server ------------------------------ Cannot connect to CHETU…"
type textarea "x"
type textarea "TITLE: Connect to Server ------------------------------ Cannot connect to CHETU…"
type textarea "x"
type textarea "TITLE: Connect to Server ------------------------------ Cannot connect to CHETU…"
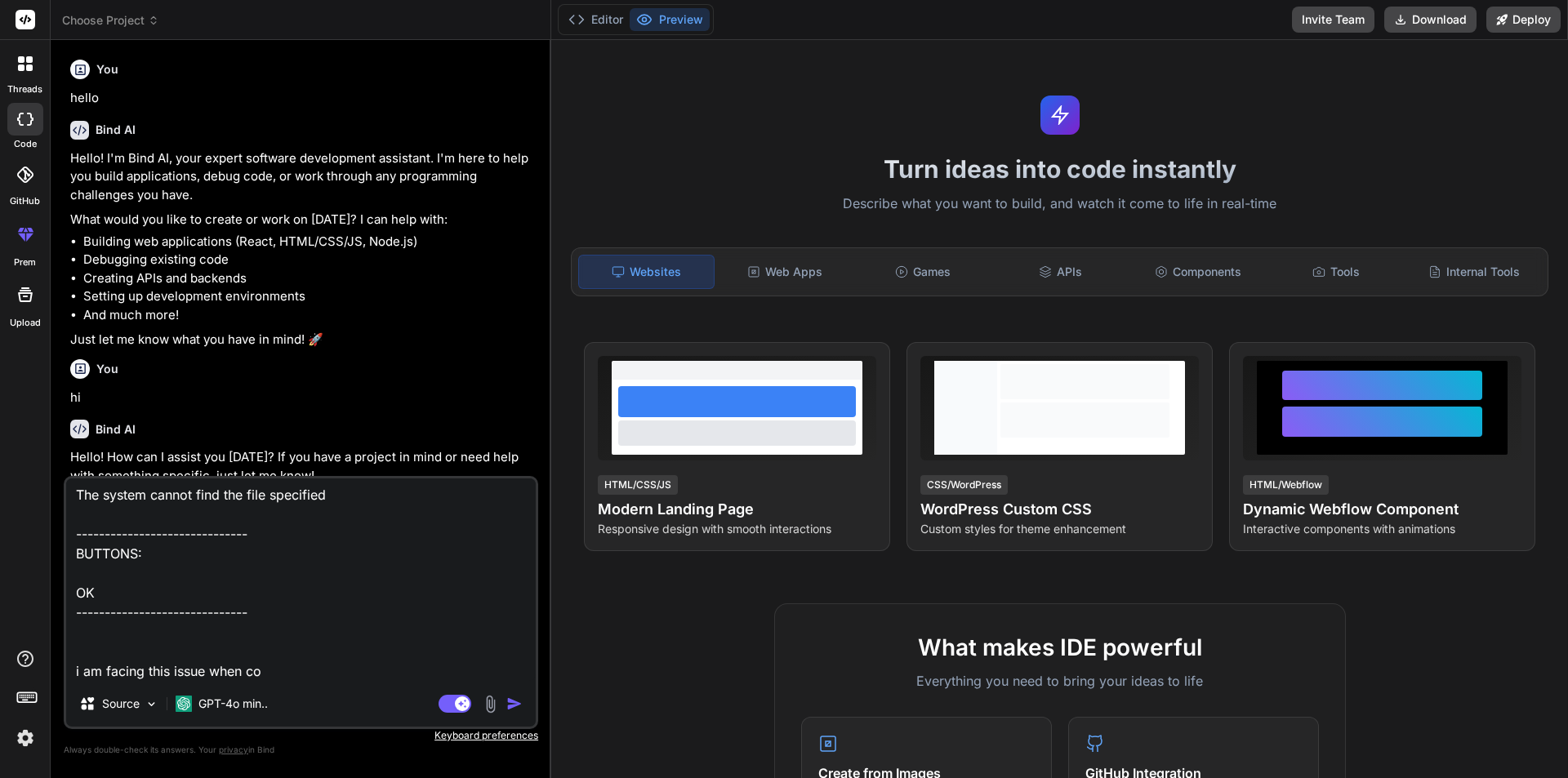
type textarea "x"
type textarea "TITLE: Connect to Server ------------------------------ Cannot connect to CHETU…"
type textarea "x"
type textarea "TITLE: Connect to Server ------------------------------ Cannot connect to CHETU…"
type textarea "x"
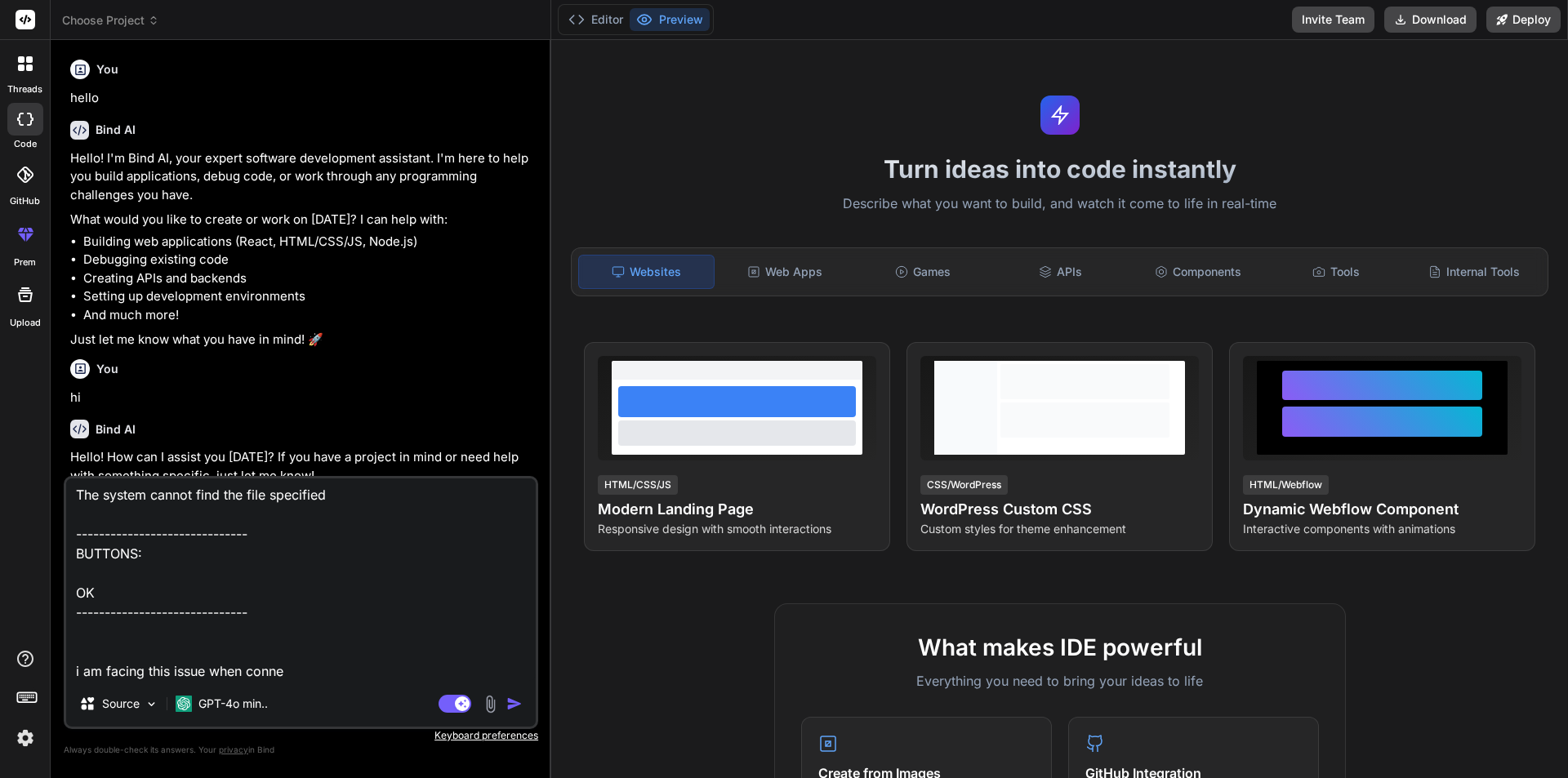
type textarea "TITLE: Connect to Server ------------------------------ Cannot connect to CHETU…"
type textarea "x"
type textarea "TITLE: Connect to Server ------------------------------ Cannot connect to CHETU…"
type textarea "x"
type textarea "TITLE: Connect to Server ------------------------------ Cannot connect to CHETU…"
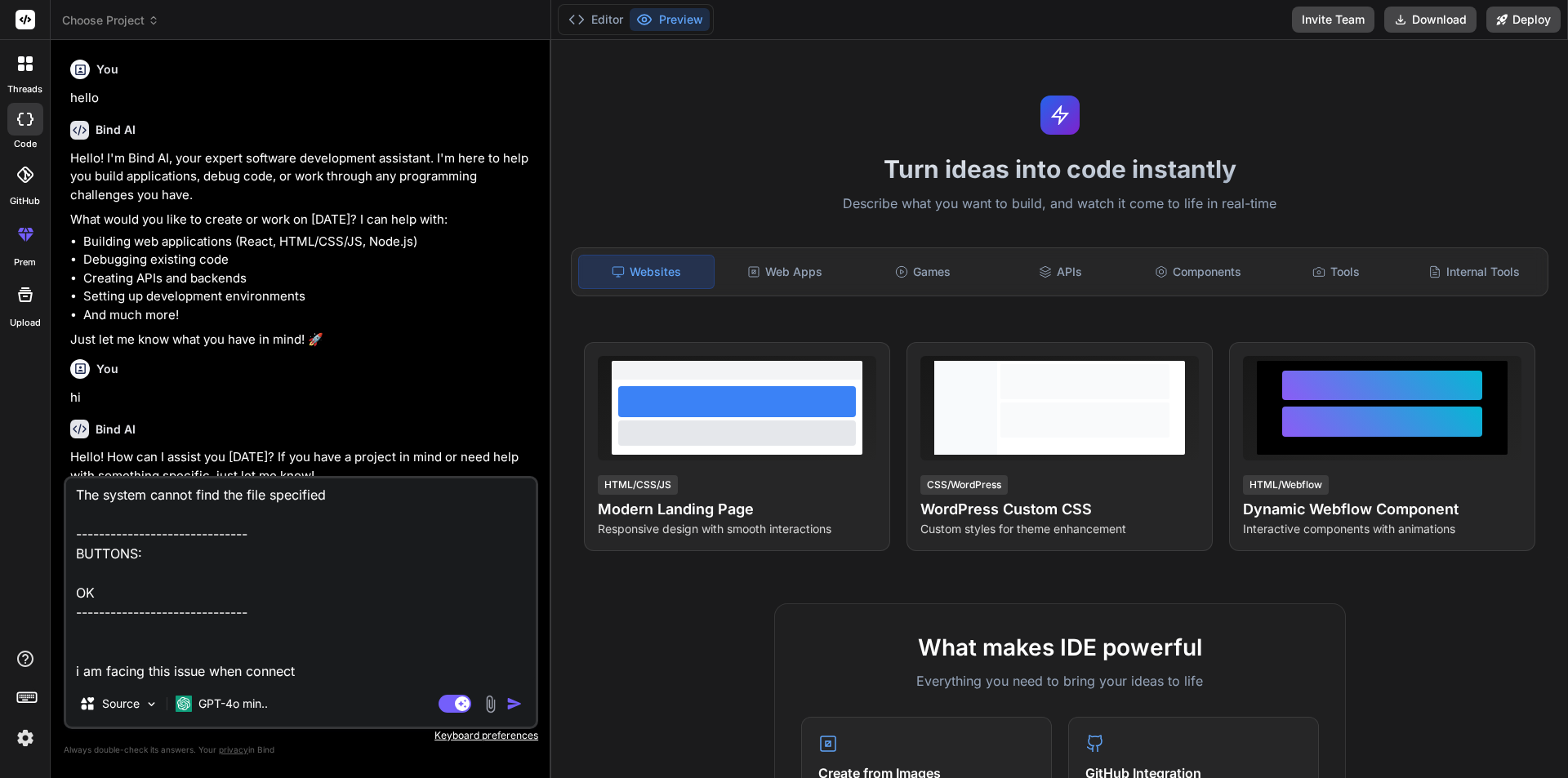
type textarea "x"
type textarea "TITLE: Connect to Server ------------------------------ Cannot connect to CHETU…"
type textarea "x"
type textarea "TITLE: Connect to Server ------------------------------ Cannot connect to CHETU…"
type textarea "x"
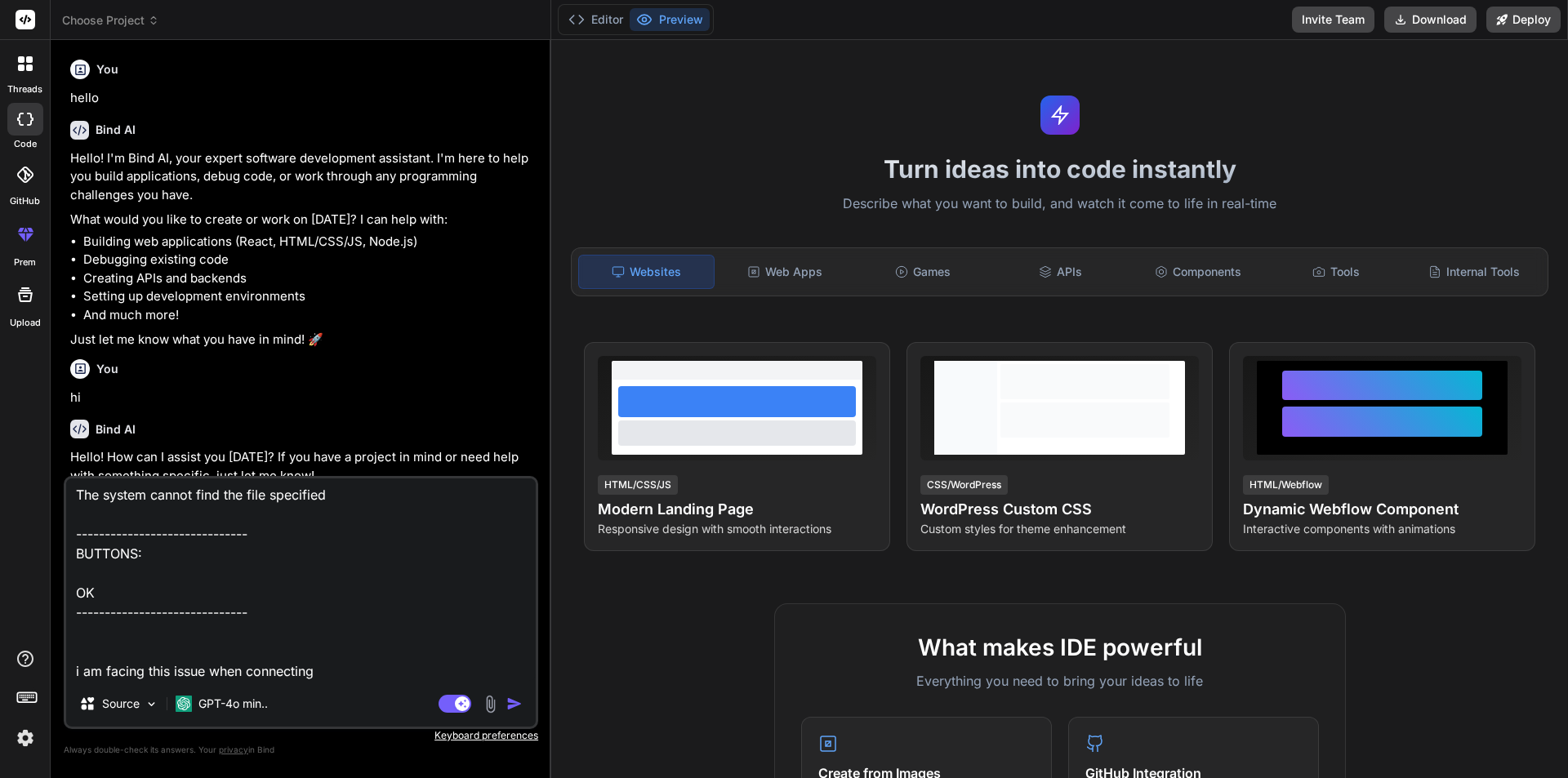
type textarea "TITLE: Connect to Server ------------------------------ Cannot connect to CHETU…"
type textarea "x"
type textarea "TITLE: Connect to Server ------------------------------ Cannot connect to CHETU…"
type textarea "x"
type textarea "TITLE: Connect to Server ------------------------------ Cannot connect to CHETU…"
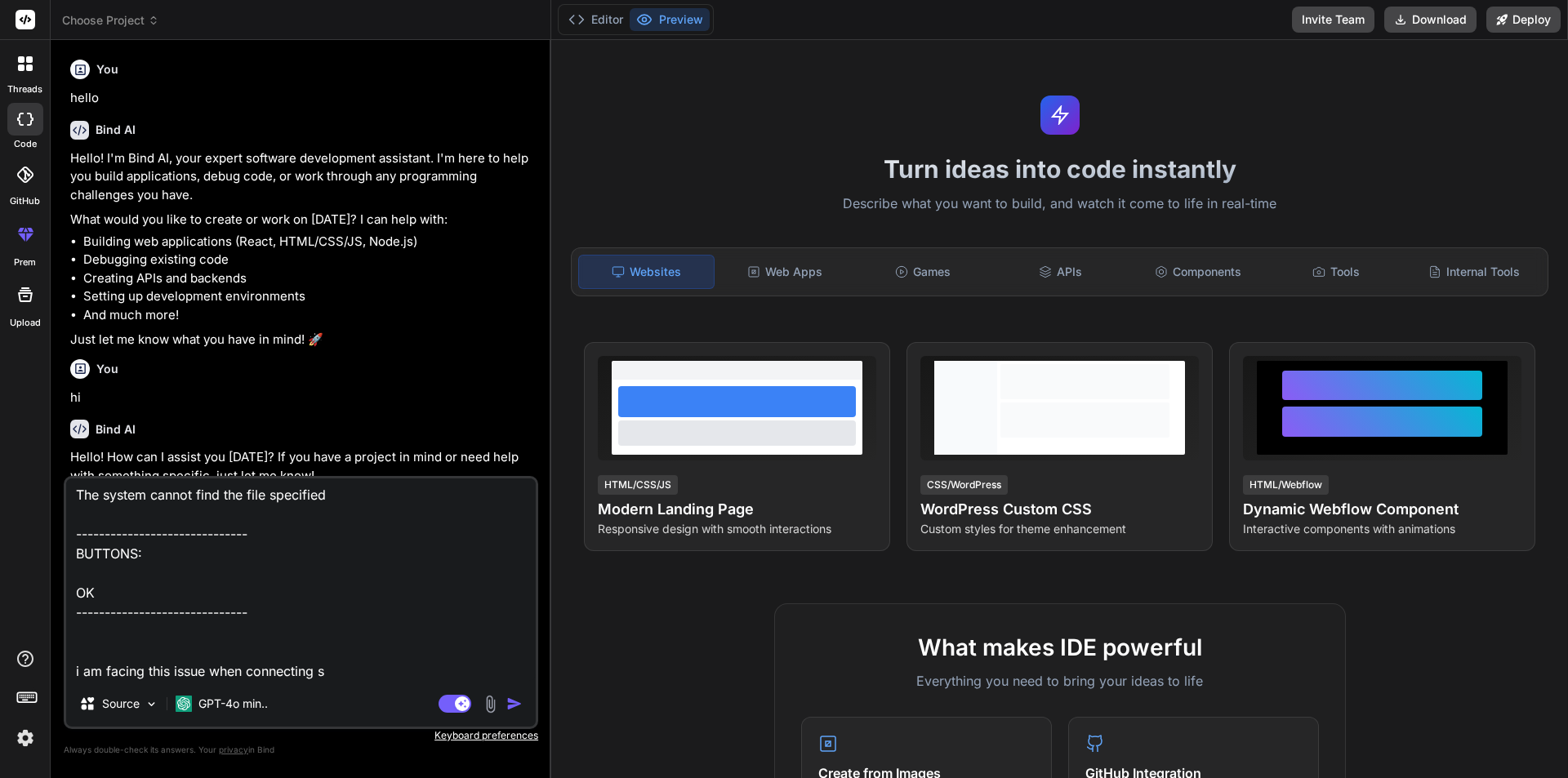
type textarea "x"
type textarea "TITLE: Connect to Server ------------------------------ Cannot connect to CHETU…"
type textarea "x"
type textarea "TITLE: Connect to Server ------------------------------ Cannot connect to CHETU…"
type textarea "x"
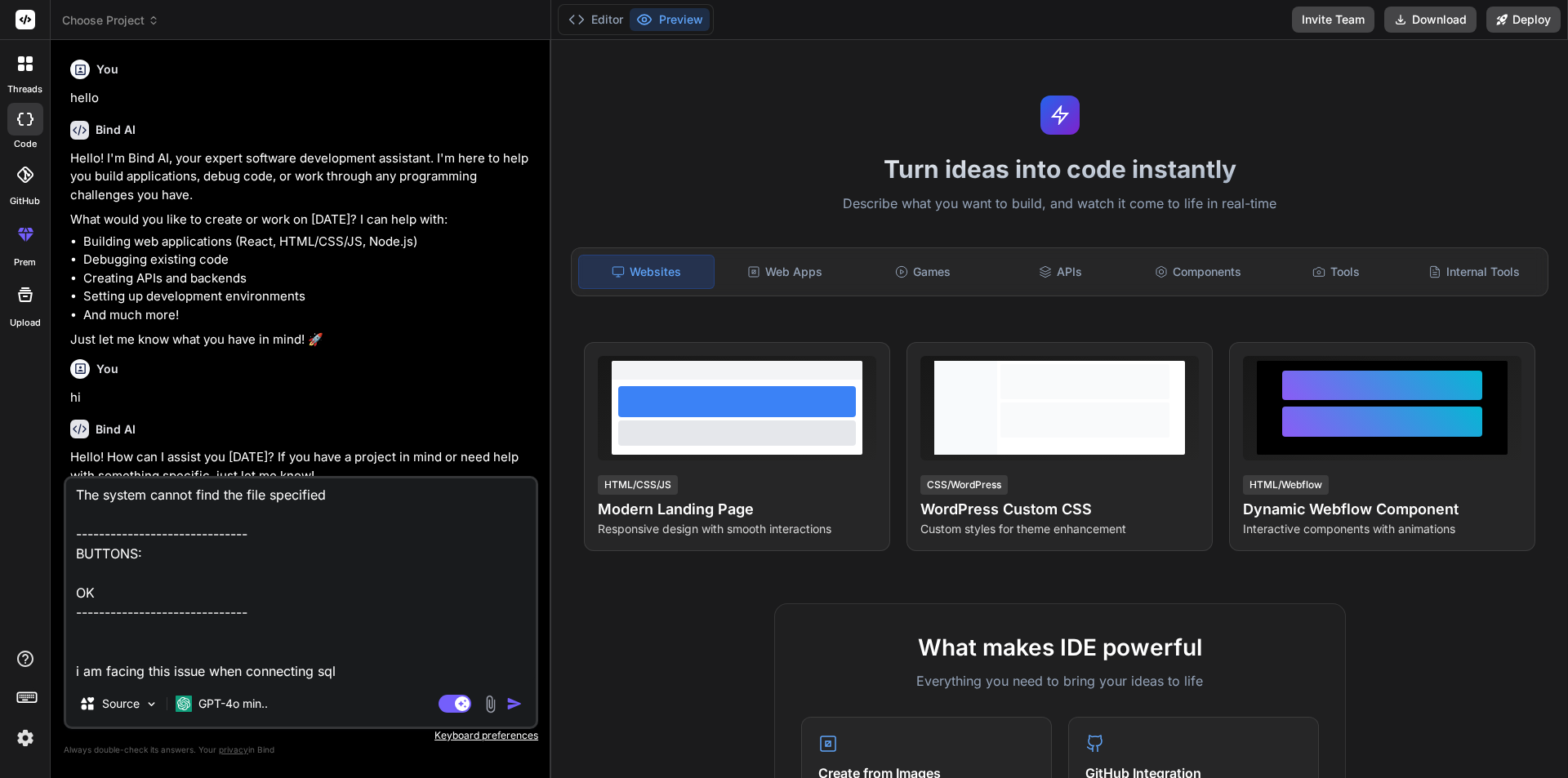
type textarea "TITLE: Connect to Server ------------------------------ Cannot connect to CHETU…"
type textarea "x"
type textarea "TITLE: Connect to Server ------------------------------ Cannot connect to CHETU…"
type textarea "x"
type textarea "TITLE: Connect to Server ------------------------------ Cannot connect to CHETU…"
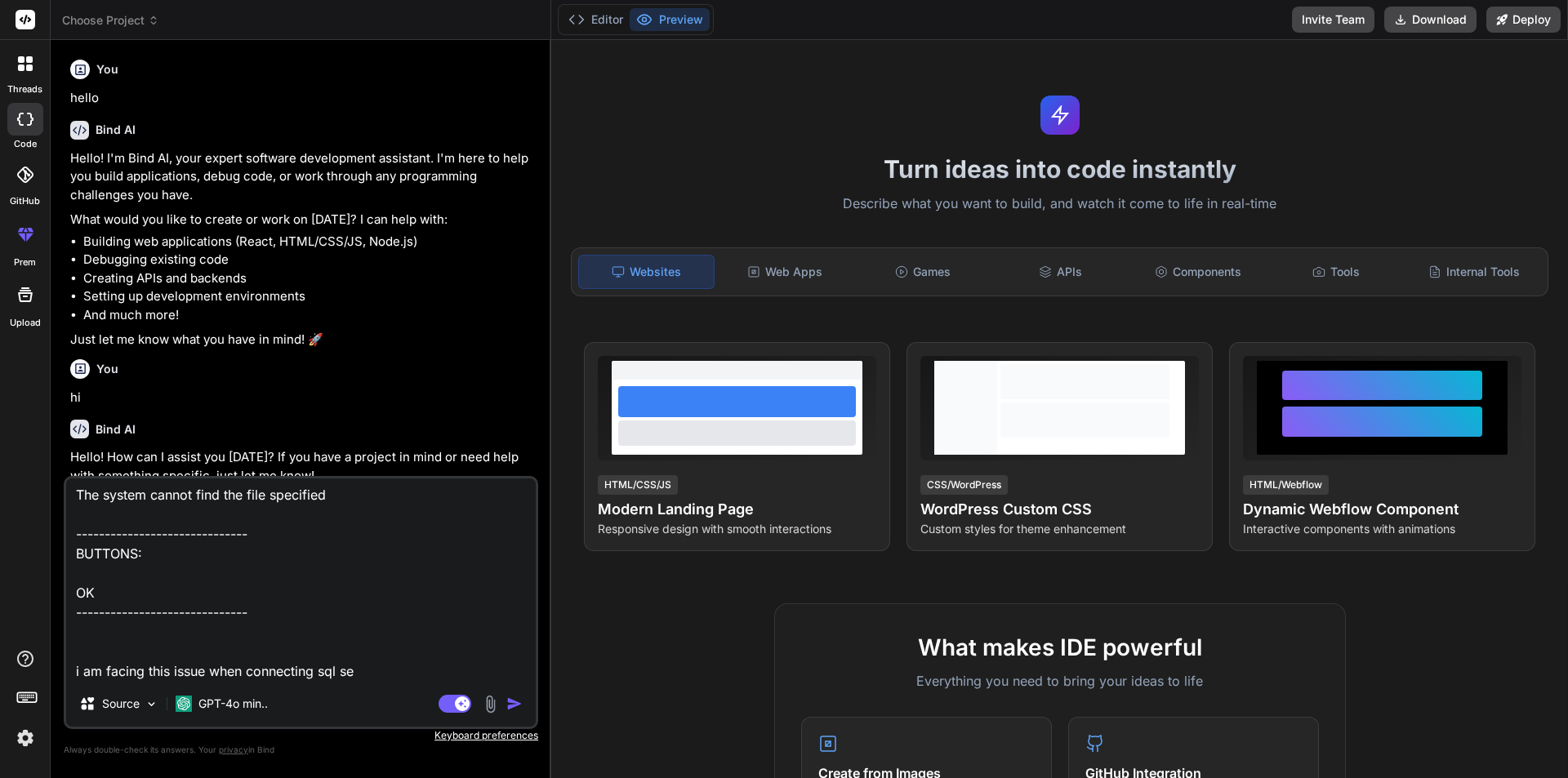
type textarea "x"
type textarea "TITLE: Connect to Server ------------------------------ Cannot connect to CHETU…"
type textarea "x"
type textarea "TITLE: Connect to Server ------------------------------ Cannot connect to CHETU…"
type textarea "x"
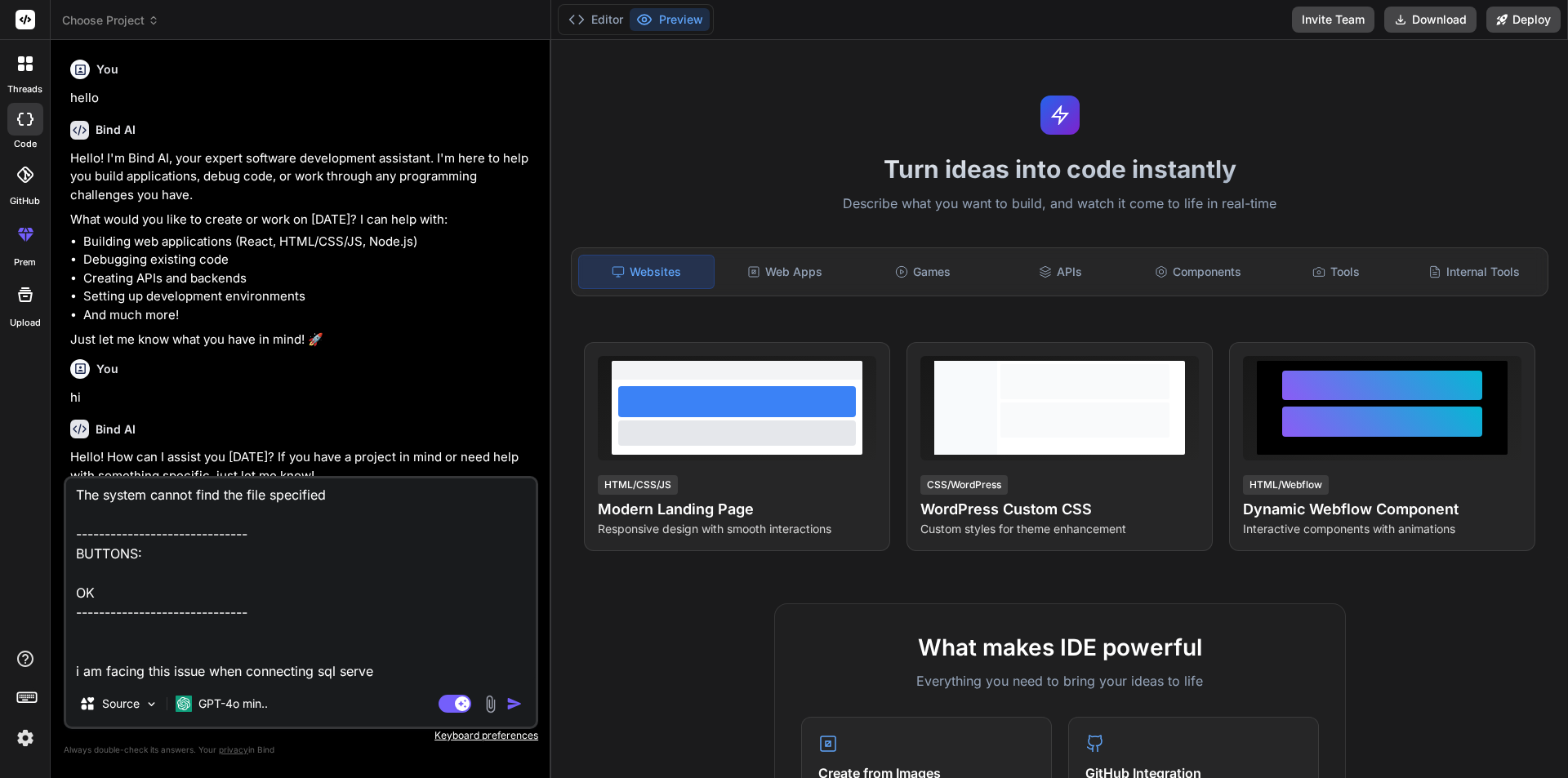
type textarea "TITLE: Connect to Server ------------------------------ Cannot connect to CHETU…"
type textarea "x"
type textarea "TITLE: Connect to Server ------------------------------ Cannot connect to CHETU…"
click at [518, 701] on img "button" at bounding box center [514, 703] width 17 height 17
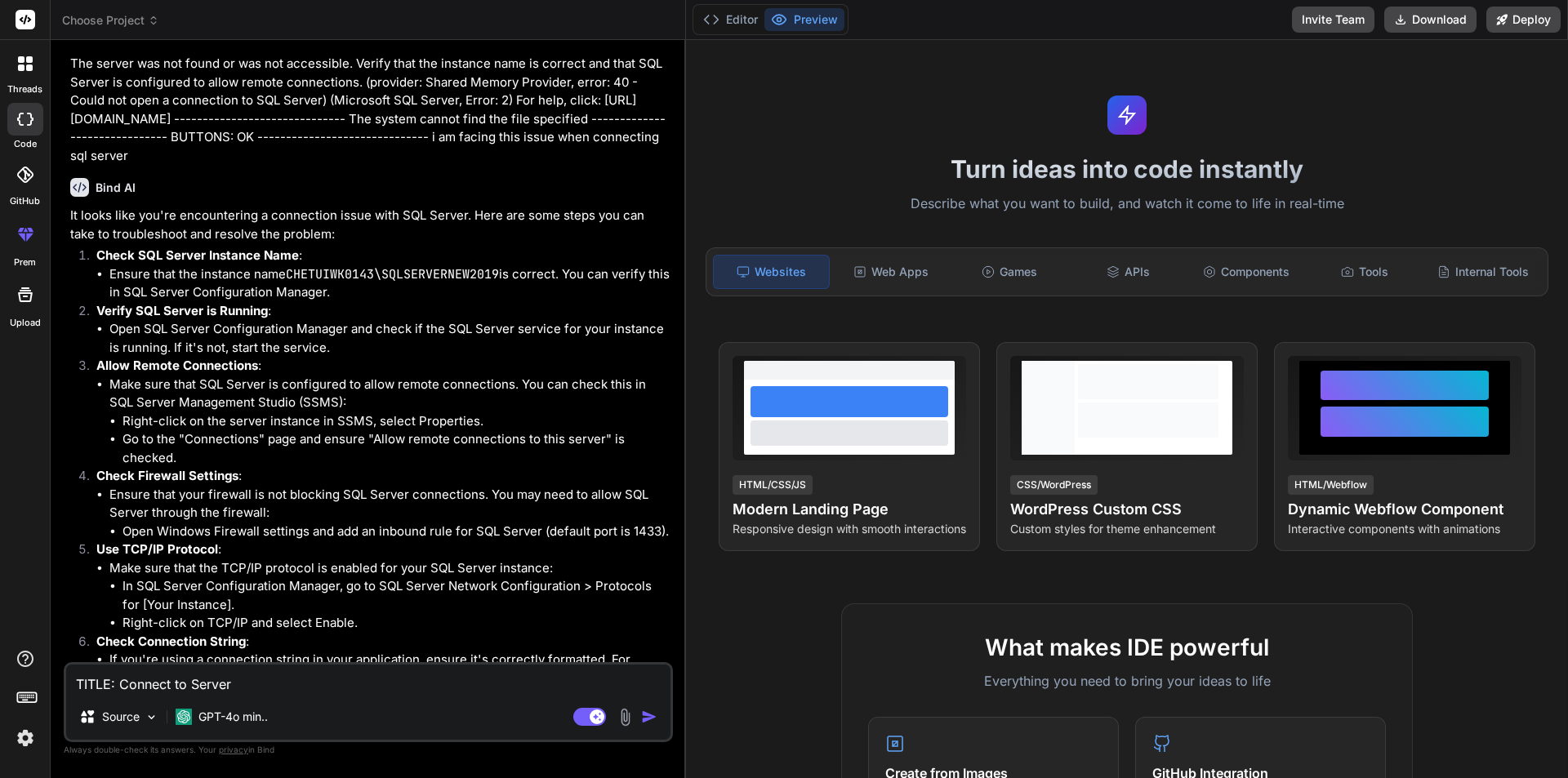
scroll to position [488, 0]
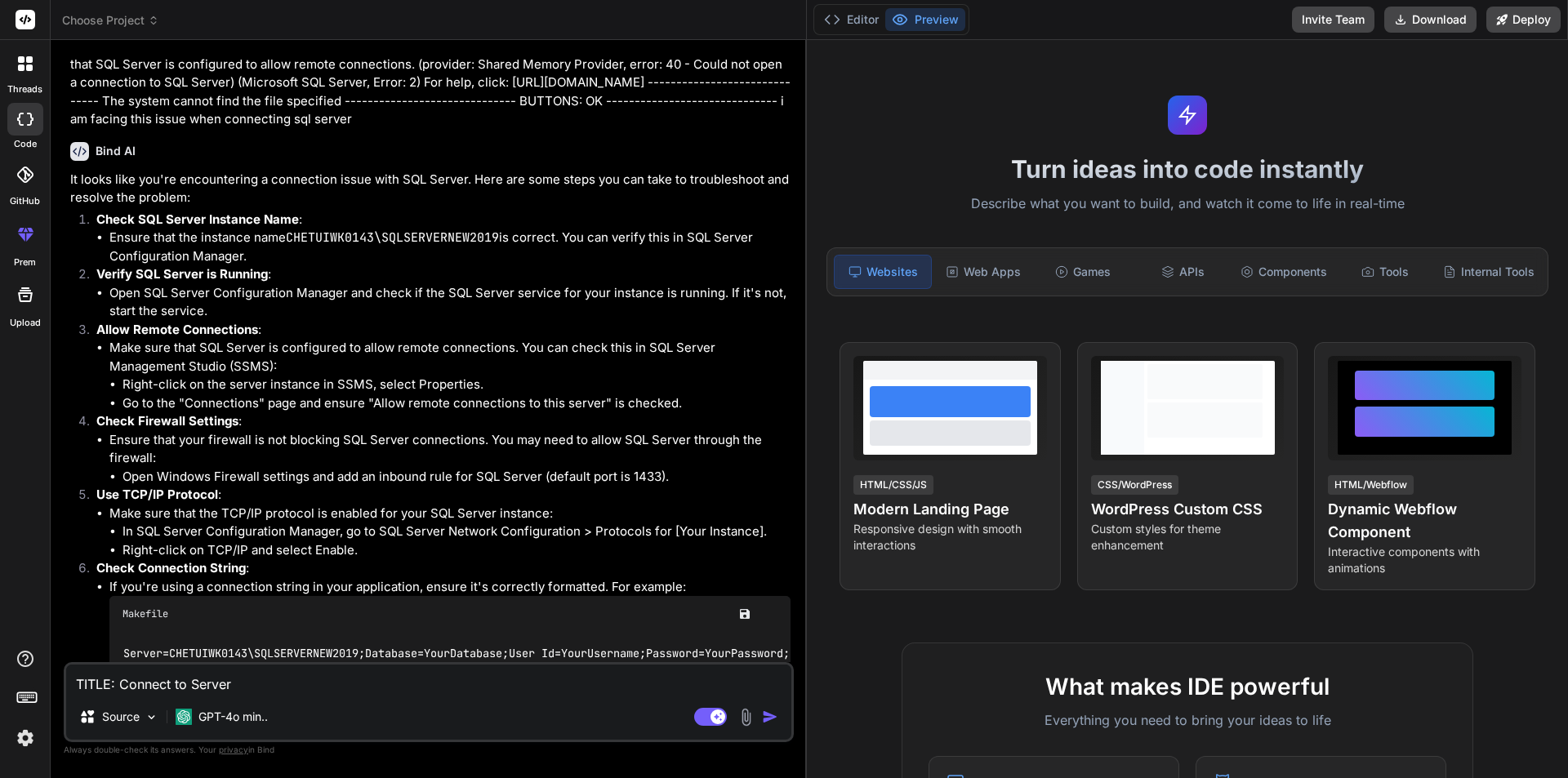
type textarea "x"
drag, startPoint x: 550, startPoint y: 412, endPoint x: 783, endPoint y: 412, distance: 233.0
click at [783, 412] on div "Bind AI Web Search Created with Pixso. Code Generator You hello Bind AI Hello! …" at bounding box center [429, 409] width 758 height 738
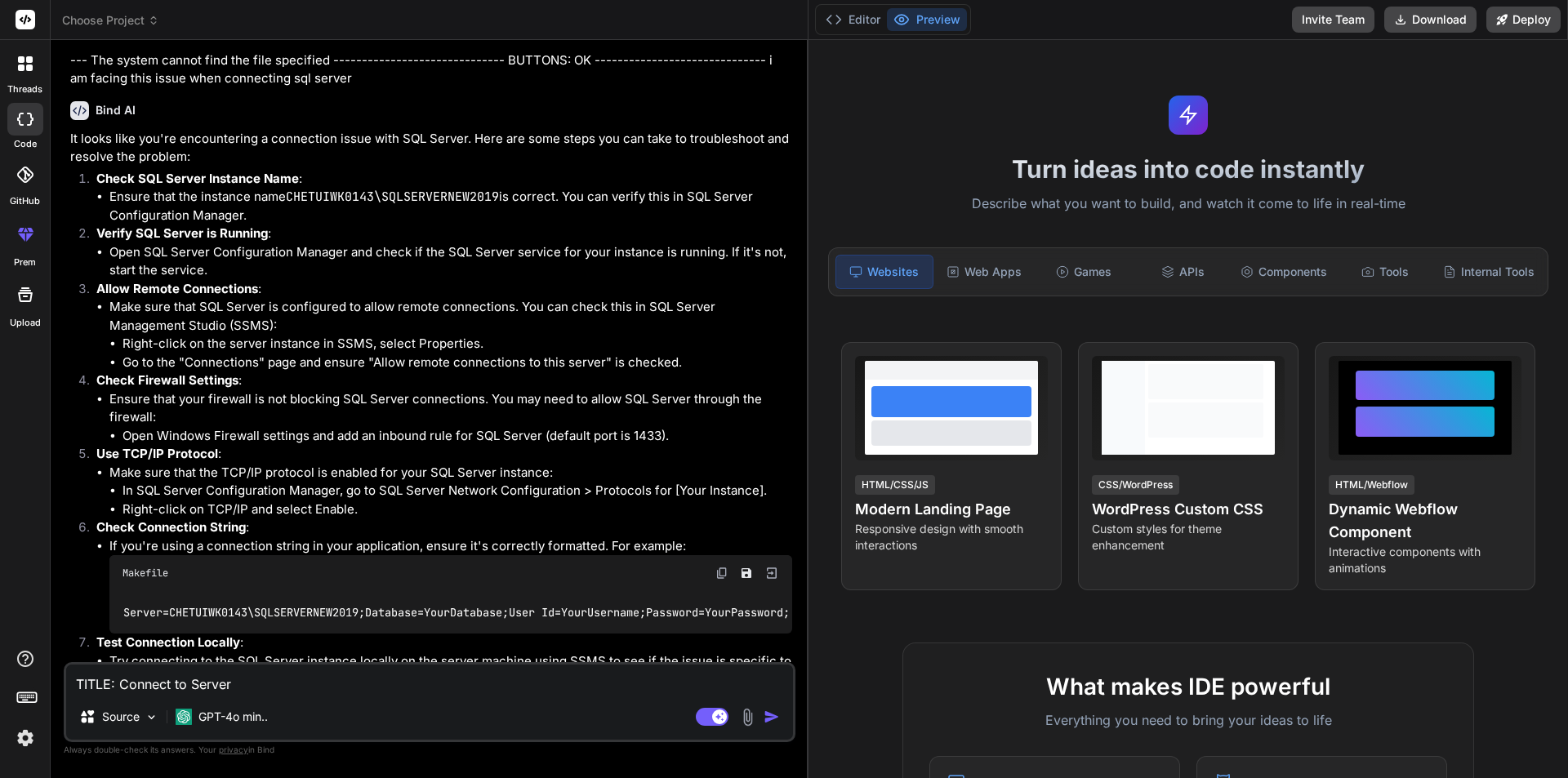
scroll to position [505, 0]
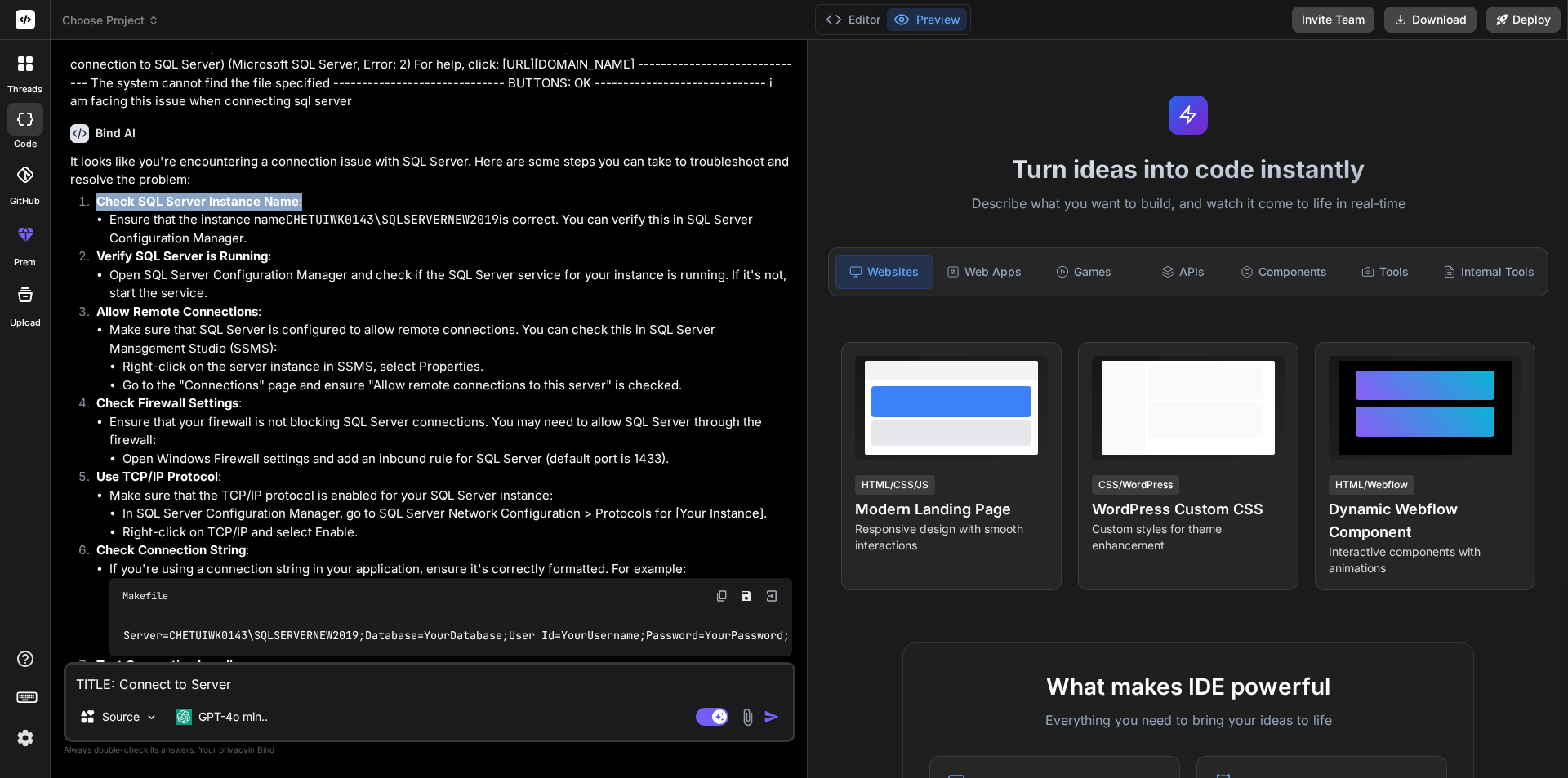
drag, startPoint x: 306, startPoint y: 220, endPoint x: 85, endPoint y: 225, distance: 221.1
click at [85, 225] on li "Check SQL Server Instance Name : Ensure that the instance name CHETUIWK0143\SQL…" at bounding box center [438, 220] width 709 height 55
copy p "Check SQL Server Instance Name :"
click at [294, 696] on div "TITLE: Connect to Server ------------------------------ Cannot connect to CHETU…" at bounding box center [429, 702] width 732 height 80
click at [296, 684] on textarea "TITLE: Connect to Server ------------------------------ Cannot connect to CHETU…" at bounding box center [429, 679] width 727 height 29
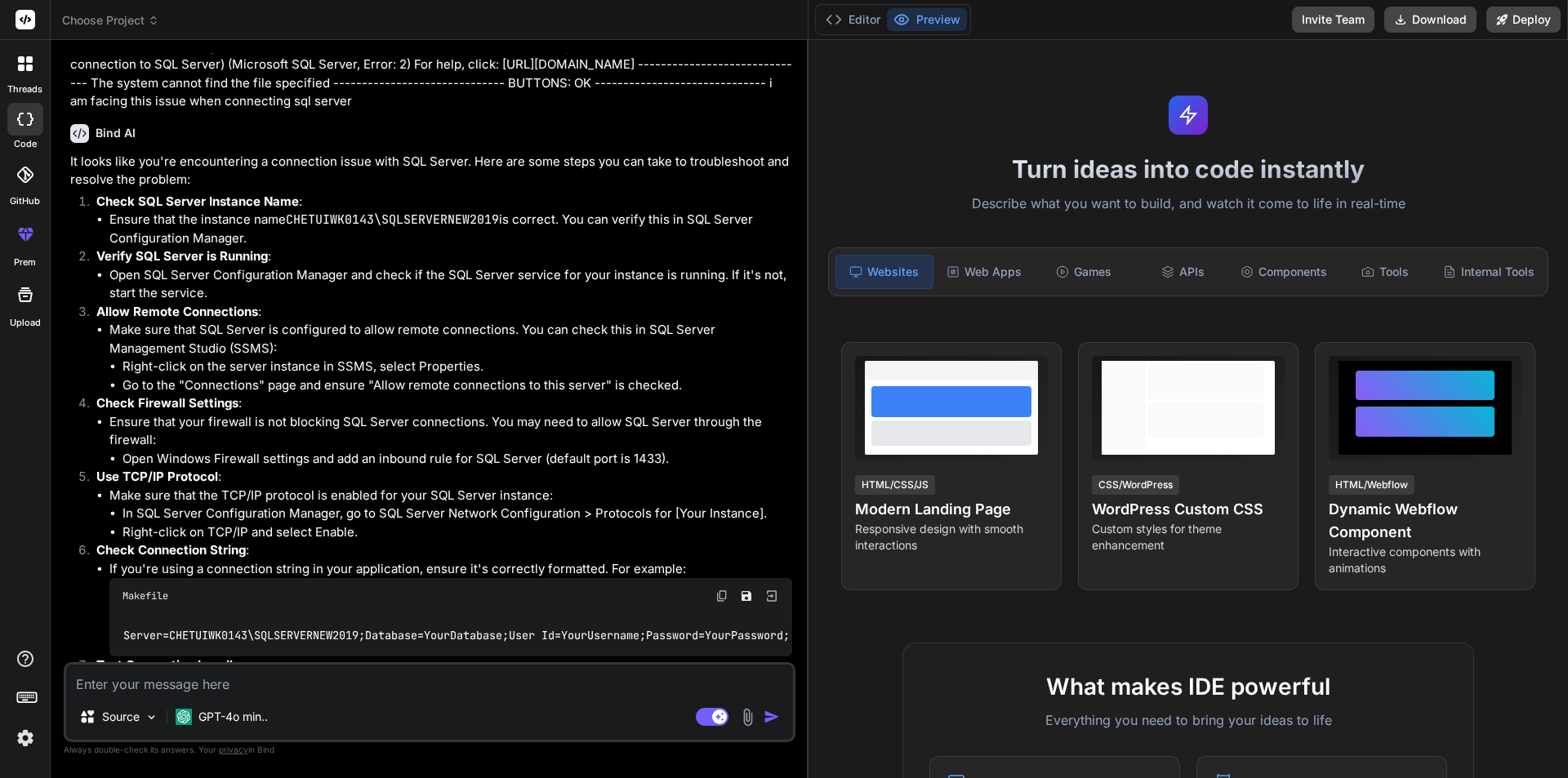
paste textarea "Check SQL Server Instance Name:"
type textarea "Check SQL Server Instance Name:"
type textarea "x"
type textarea "Check SQL Server Instance Name:"
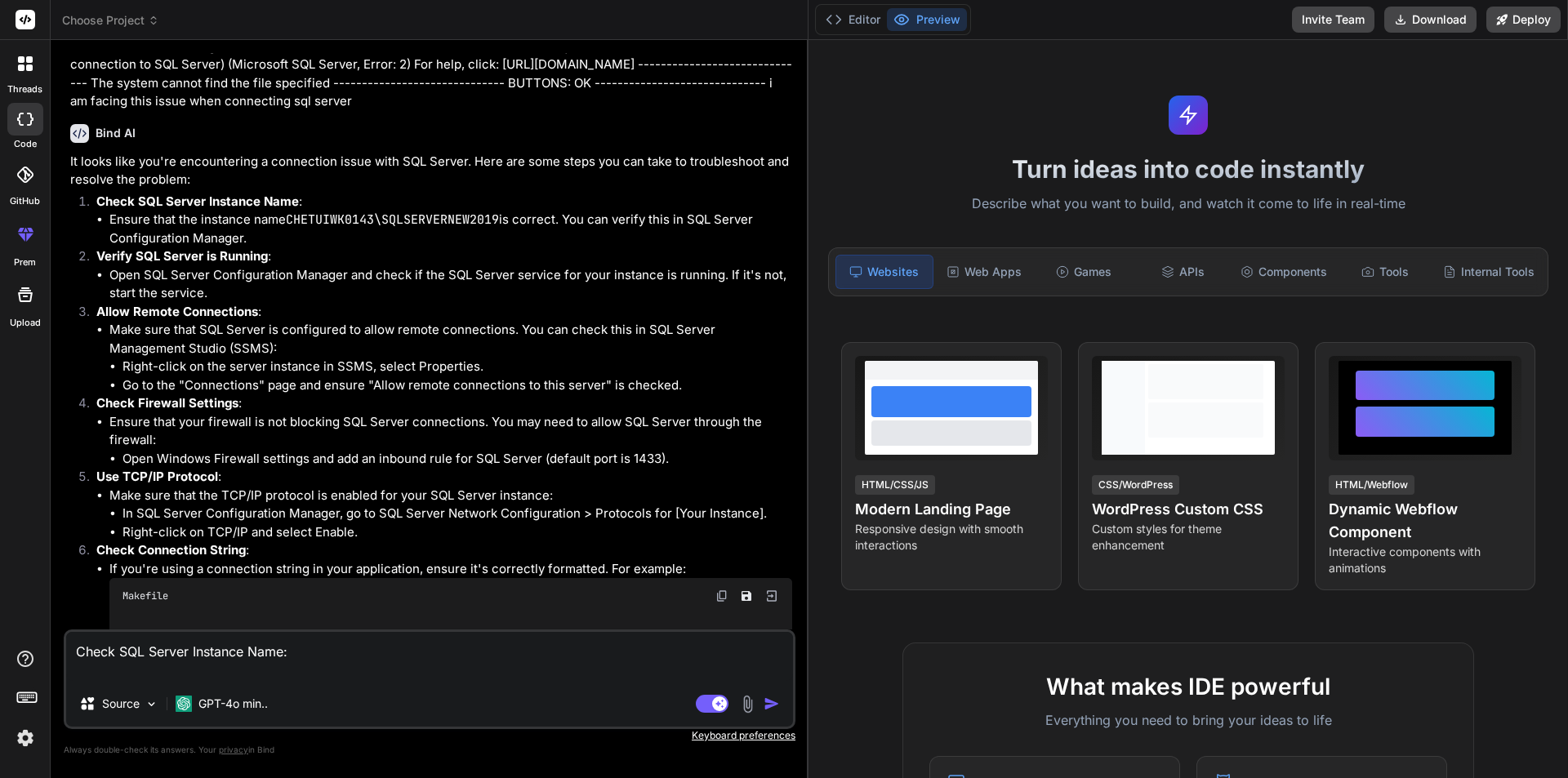
type textarea "x"
type textarea "Check SQL Server Instance Name: h"
type textarea "x"
type textarea "Check SQL Server Instance Name: ho"
type textarea "x"
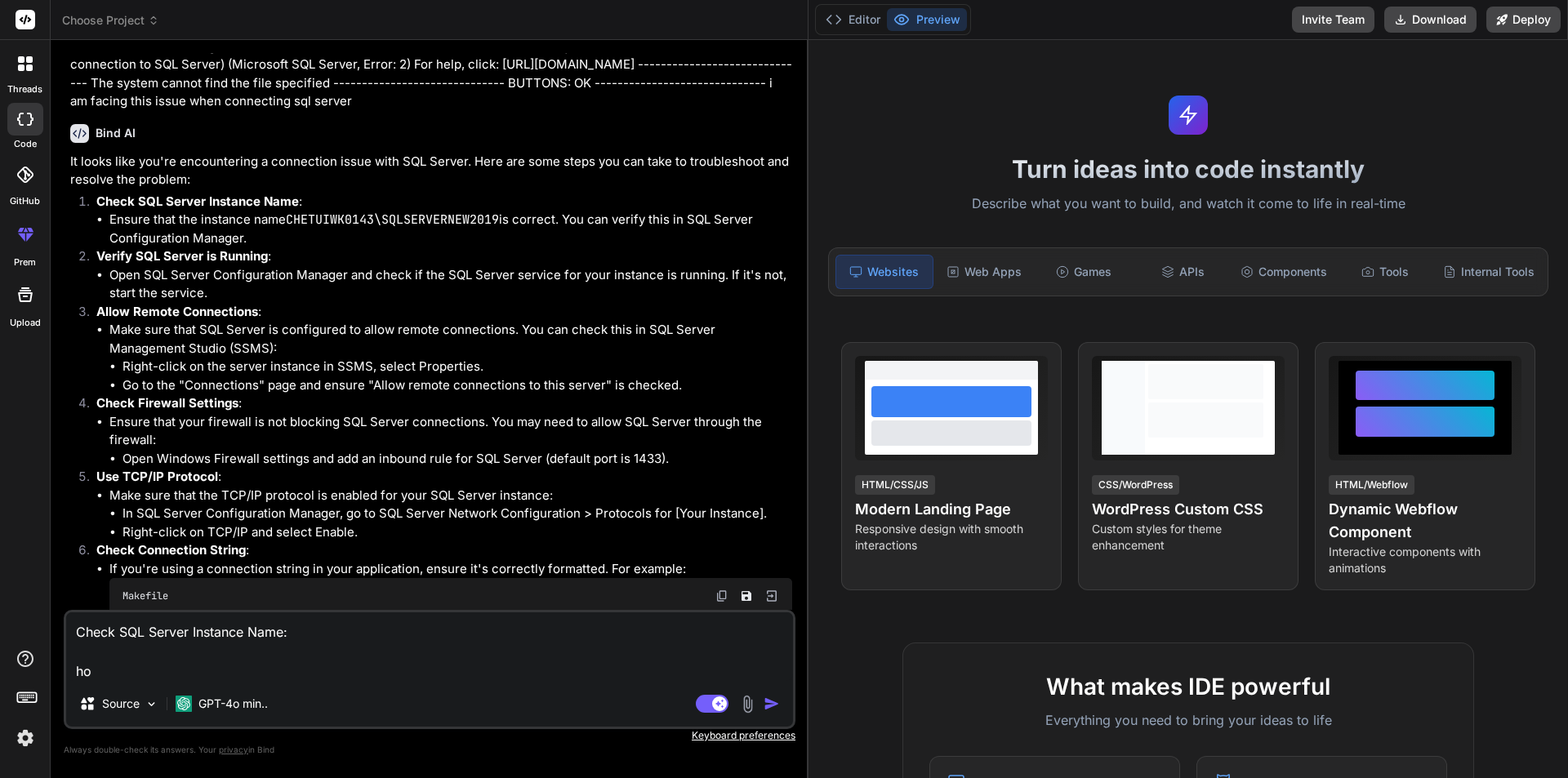
type textarea "Check SQL Server Instance Name: how"
type textarea "x"
type textarea "Check SQL Server Instance Name: how"
type textarea "x"
type textarea "Check SQL Server Instance Name: how w"
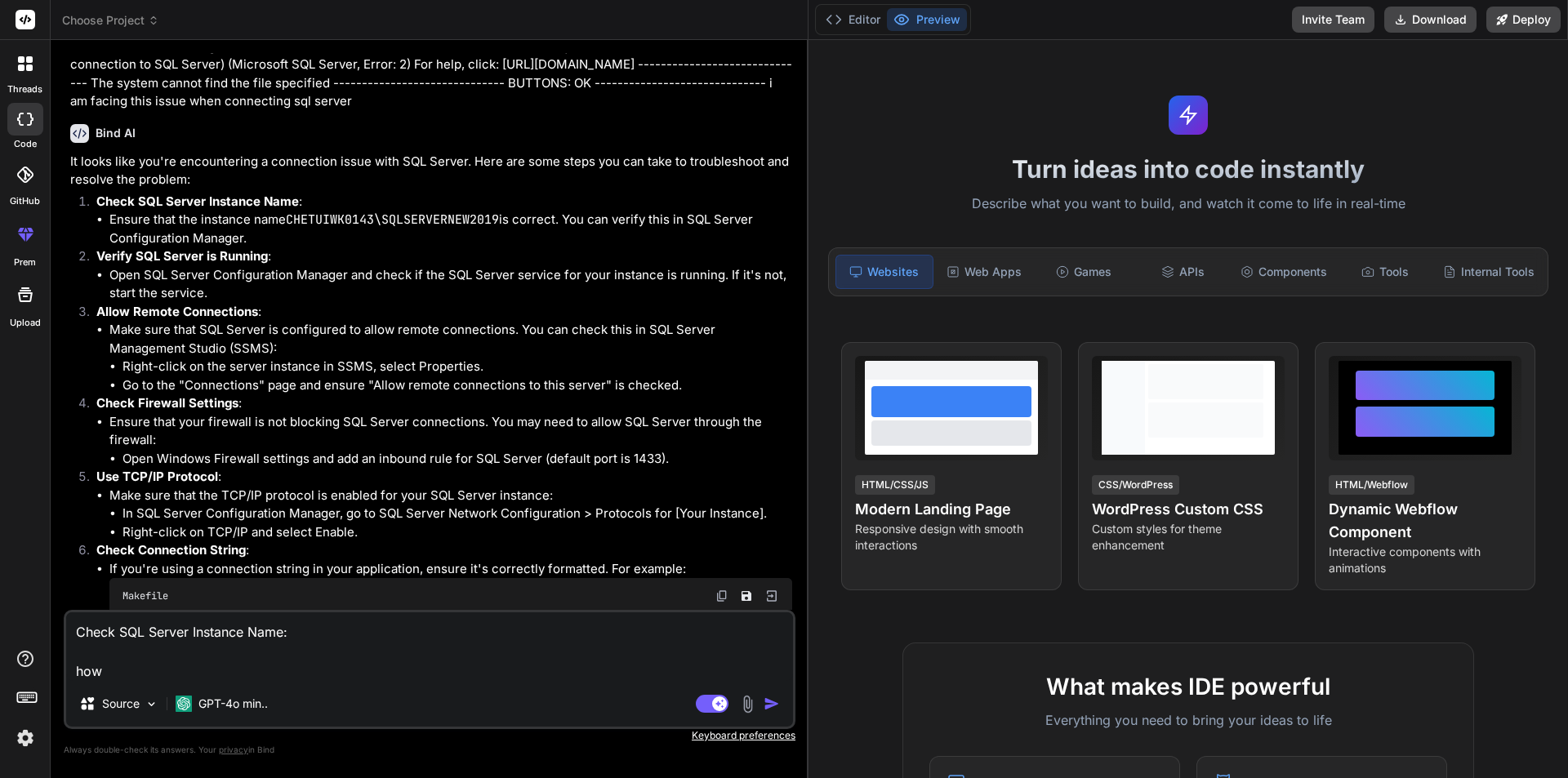
type textarea "x"
type textarea "Check SQL Server Instance Name: how we"
type textarea "x"
type textarea "Check SQL Server Instance Name: how we"
type textarea "x"
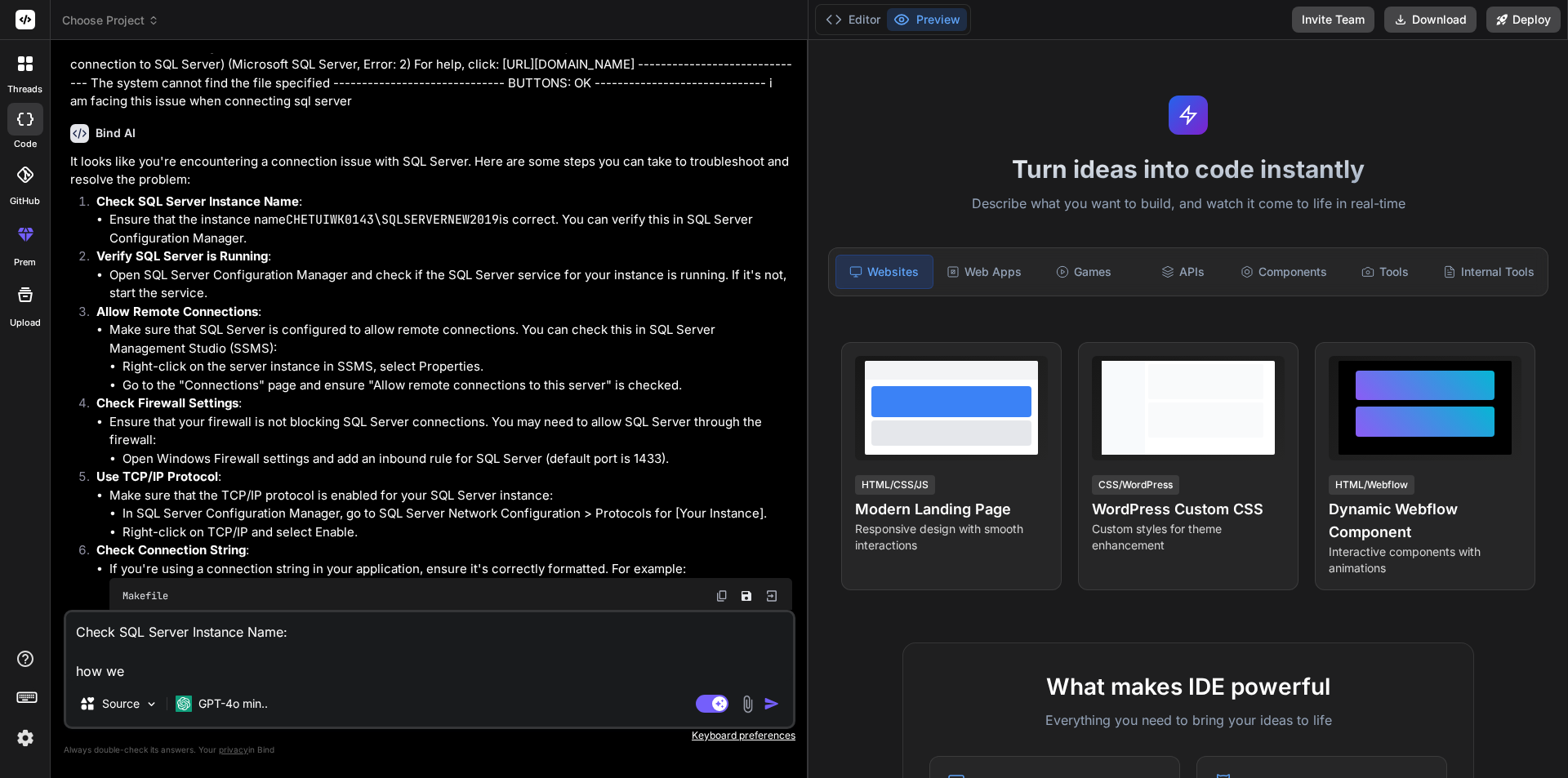
type textarea "Check SQL Server Instance Name: how we c"
type textarea "x"
type textarea "Check SQL Server Instance Name: how we ch"
type textarea "x"
type textarea "Check SQL Server Instance Name: how we che"
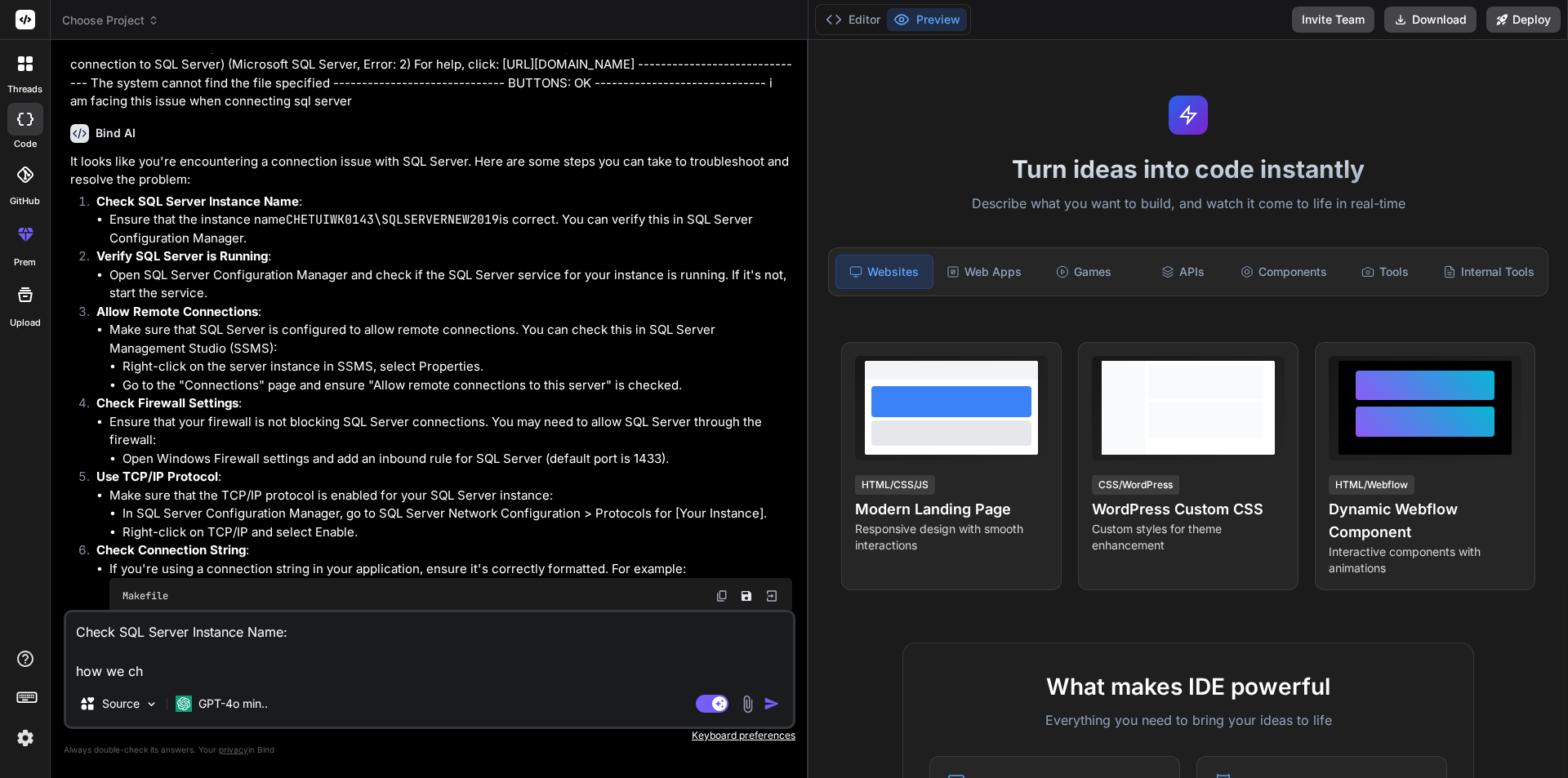
type textarea "x"
type textarea "Check SQL Server Instance Name: how we chec"
type textarea "x"
type textarea "Check SQL Server Instance Name: how we chech"
type textarea "x"
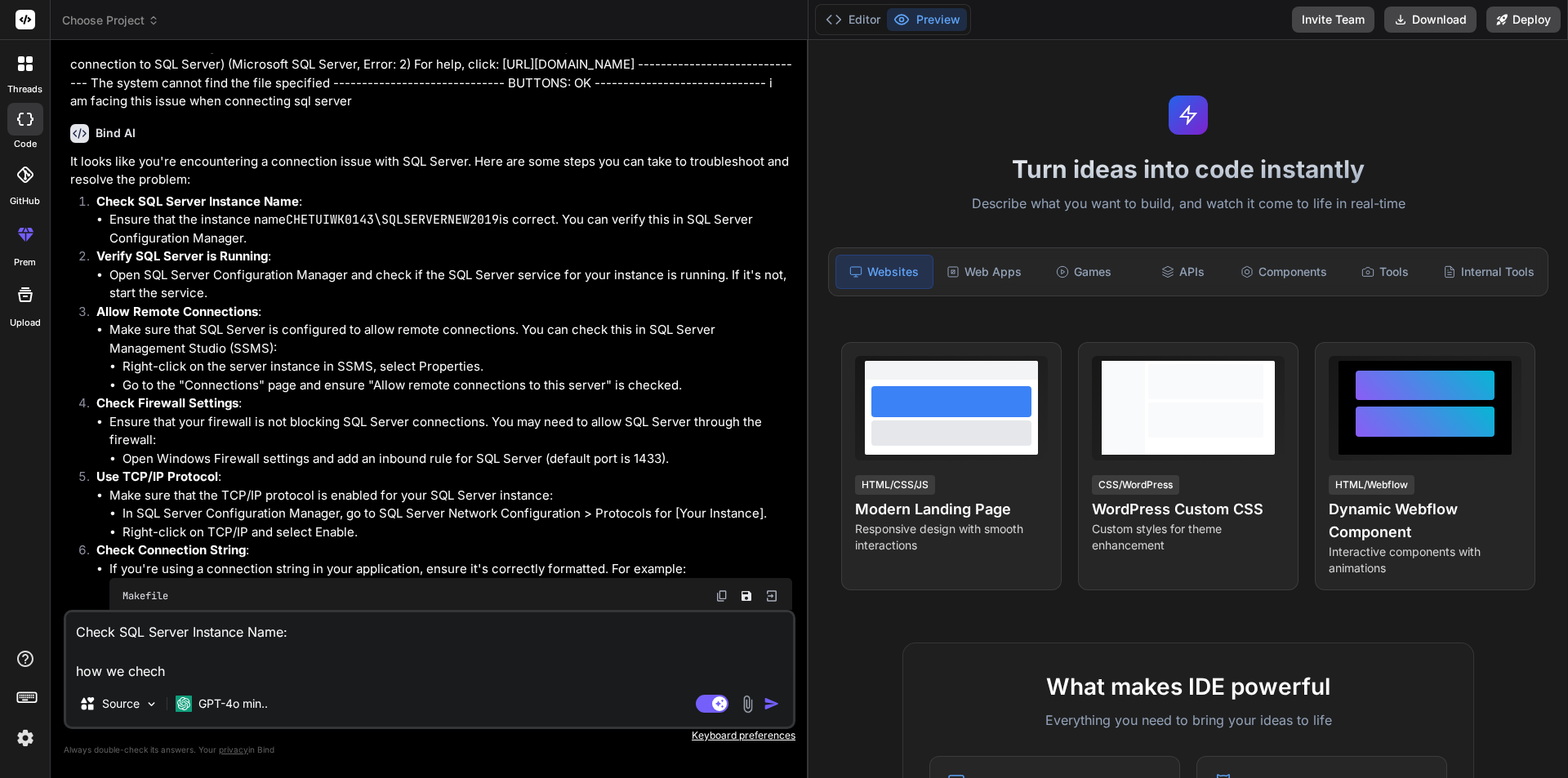
type textarea "Check SQL Server Instance Name: how we chec"
type textarea "x"
type textarea "Check SQL Server Instance Name: how we check"
type textarea "x"
type textarea "Check SQL Server Instance Name: how we check"
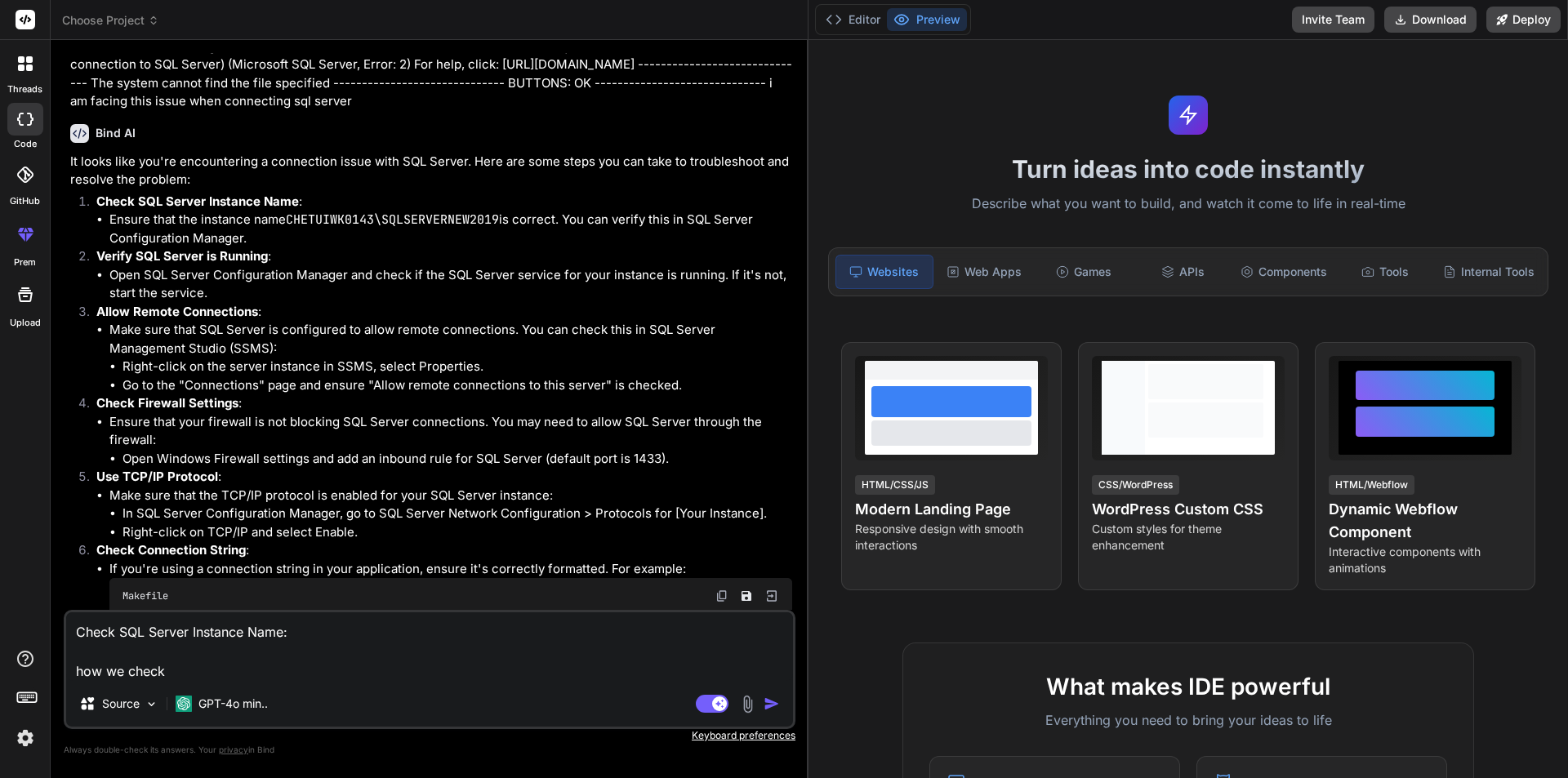
type textarea "x"
type textarea "Check SQL Server Instance Name: how we check t"
type textarea "x"
type textarea "Check SQL Server Instance Name: how we check th"
type textarea "x"
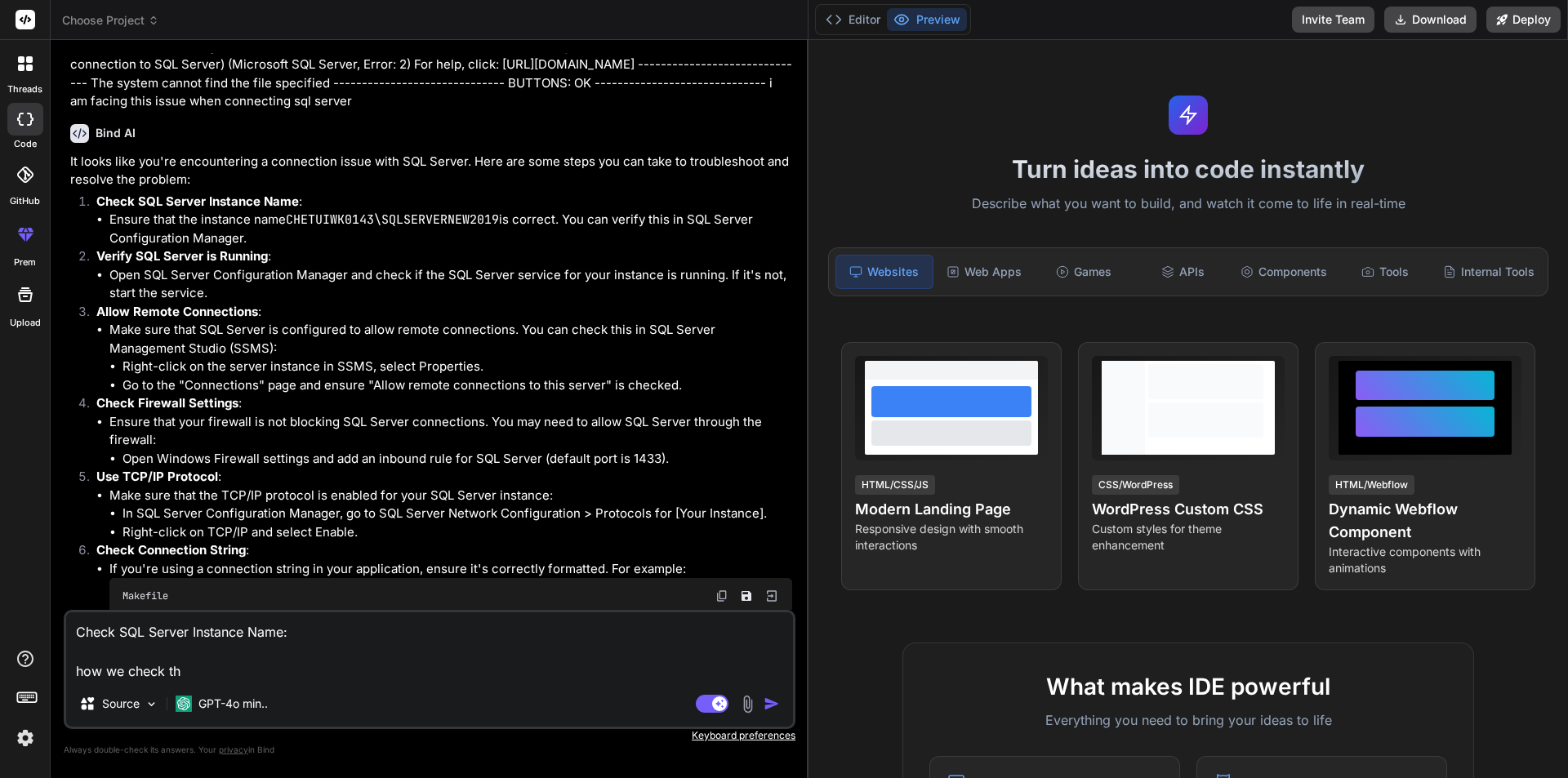
type textarea "Check SQL Server Instance Name: how we check thi"
type textarea "x"
type textarea "Check SQL Server Instance Name: how we check this"
type textarea "x"
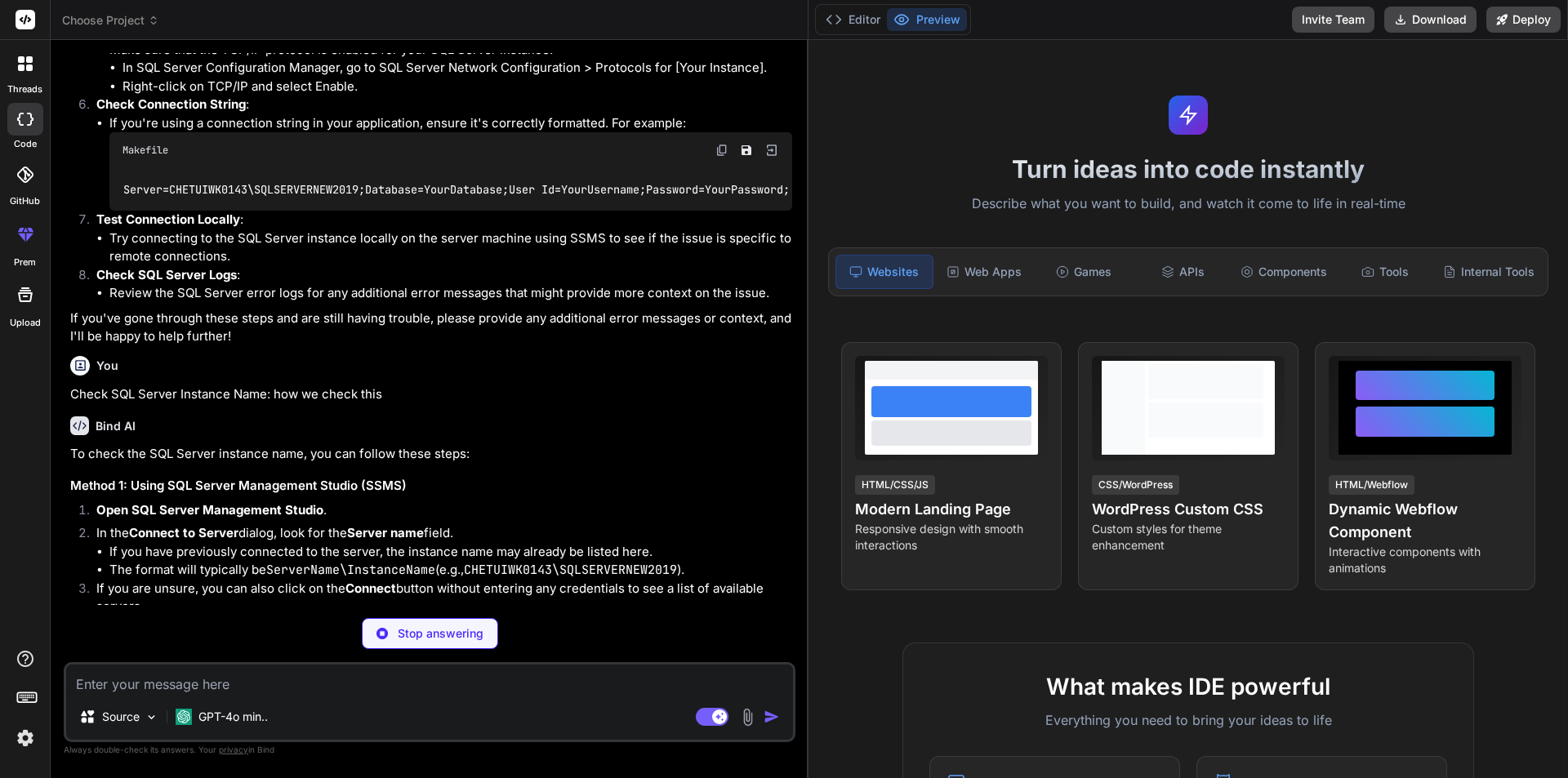
scroll to position [1247, 0]
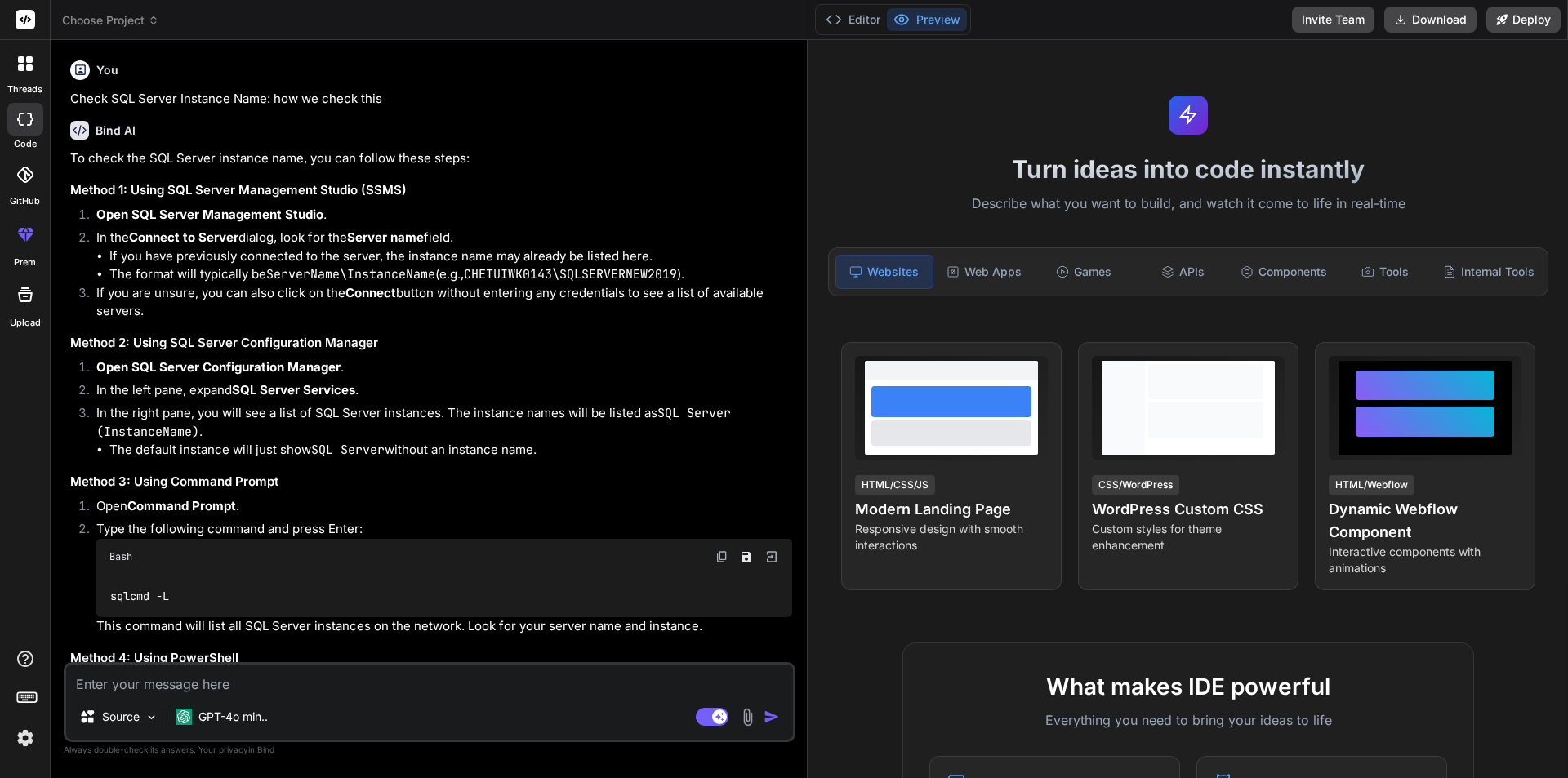
type textarea "x"
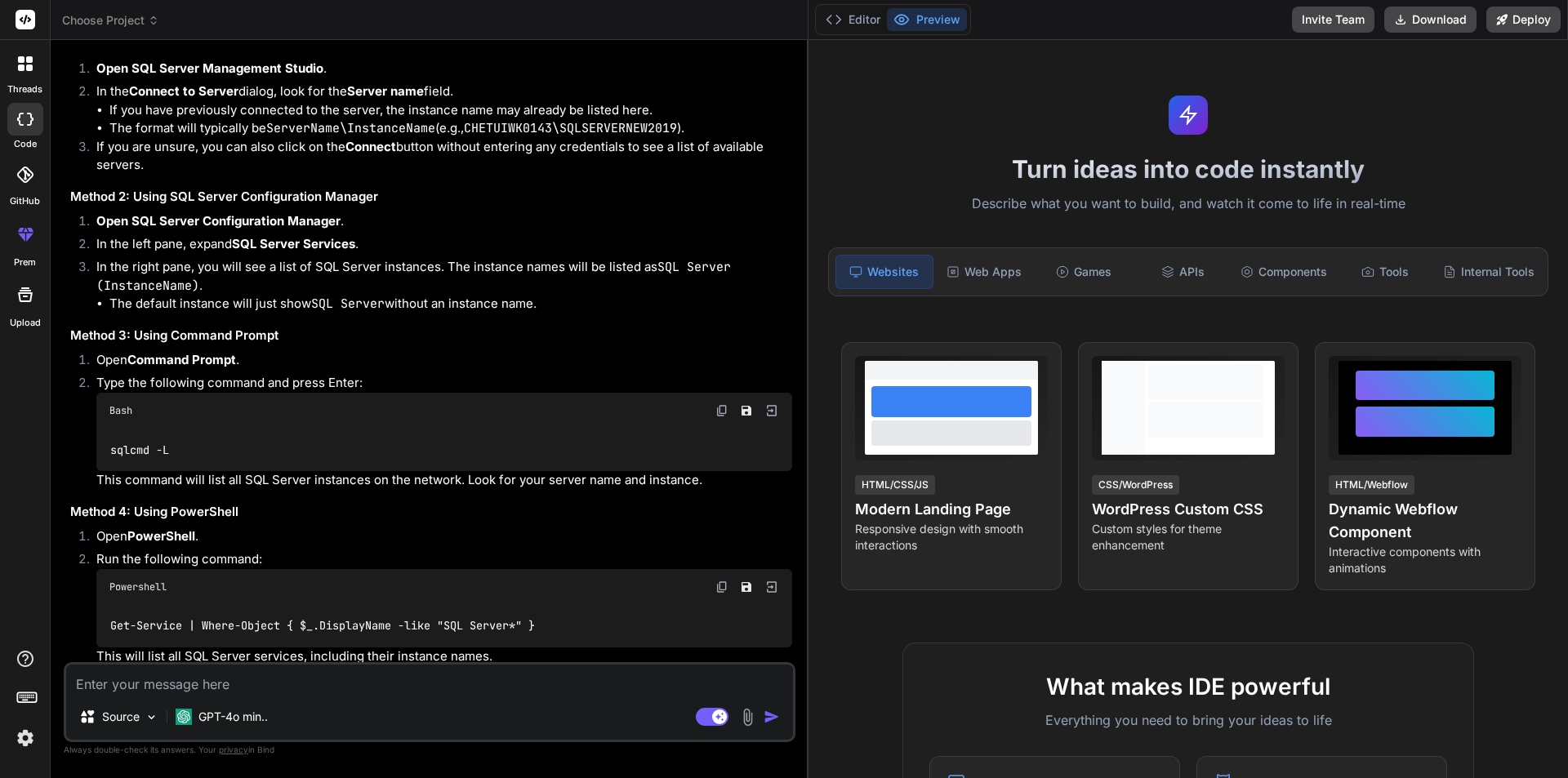
scroll to position [1410, 0]
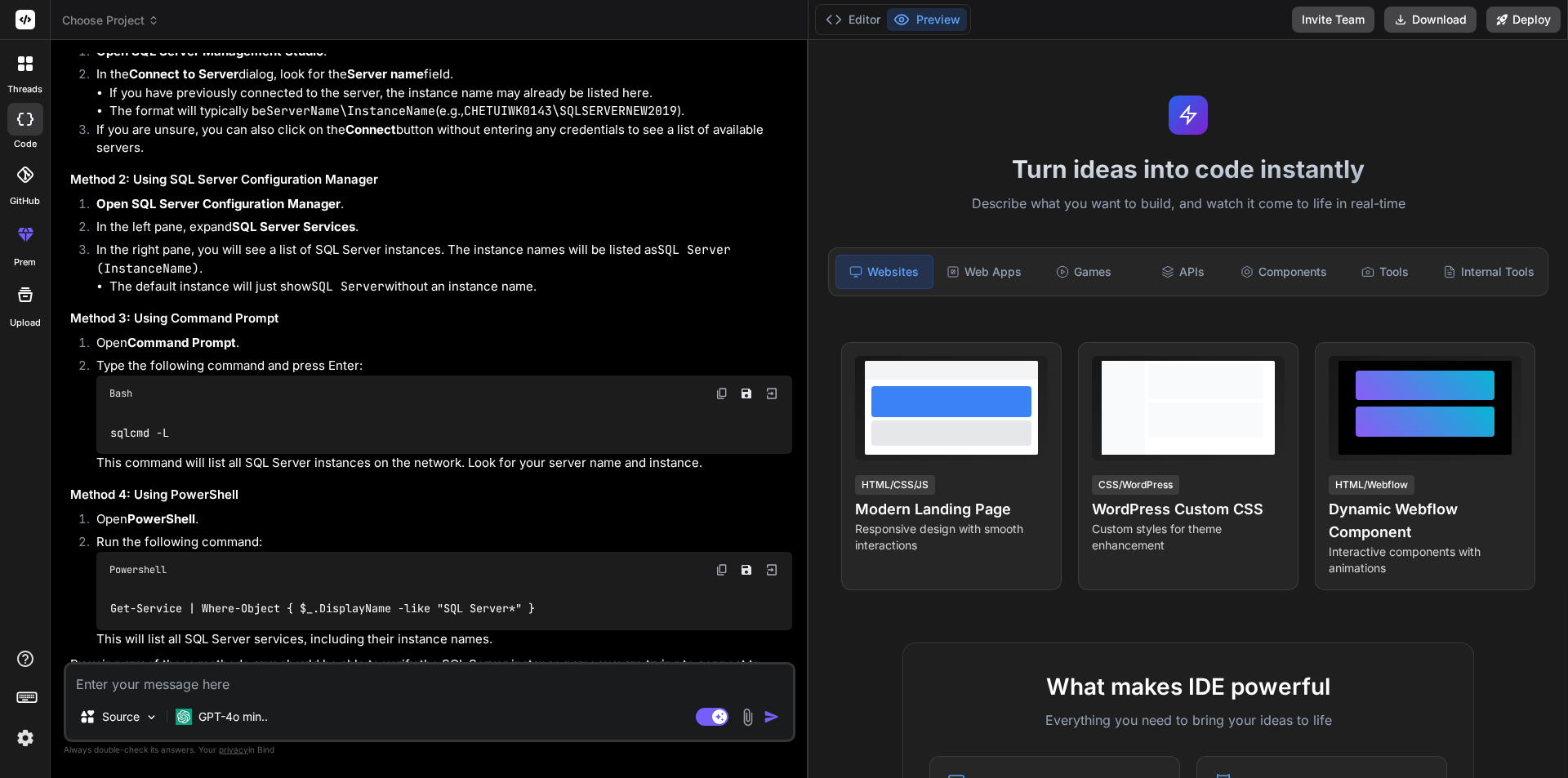
click at [722, 400] on img at bounding box center [721, 392] width 13 height 13
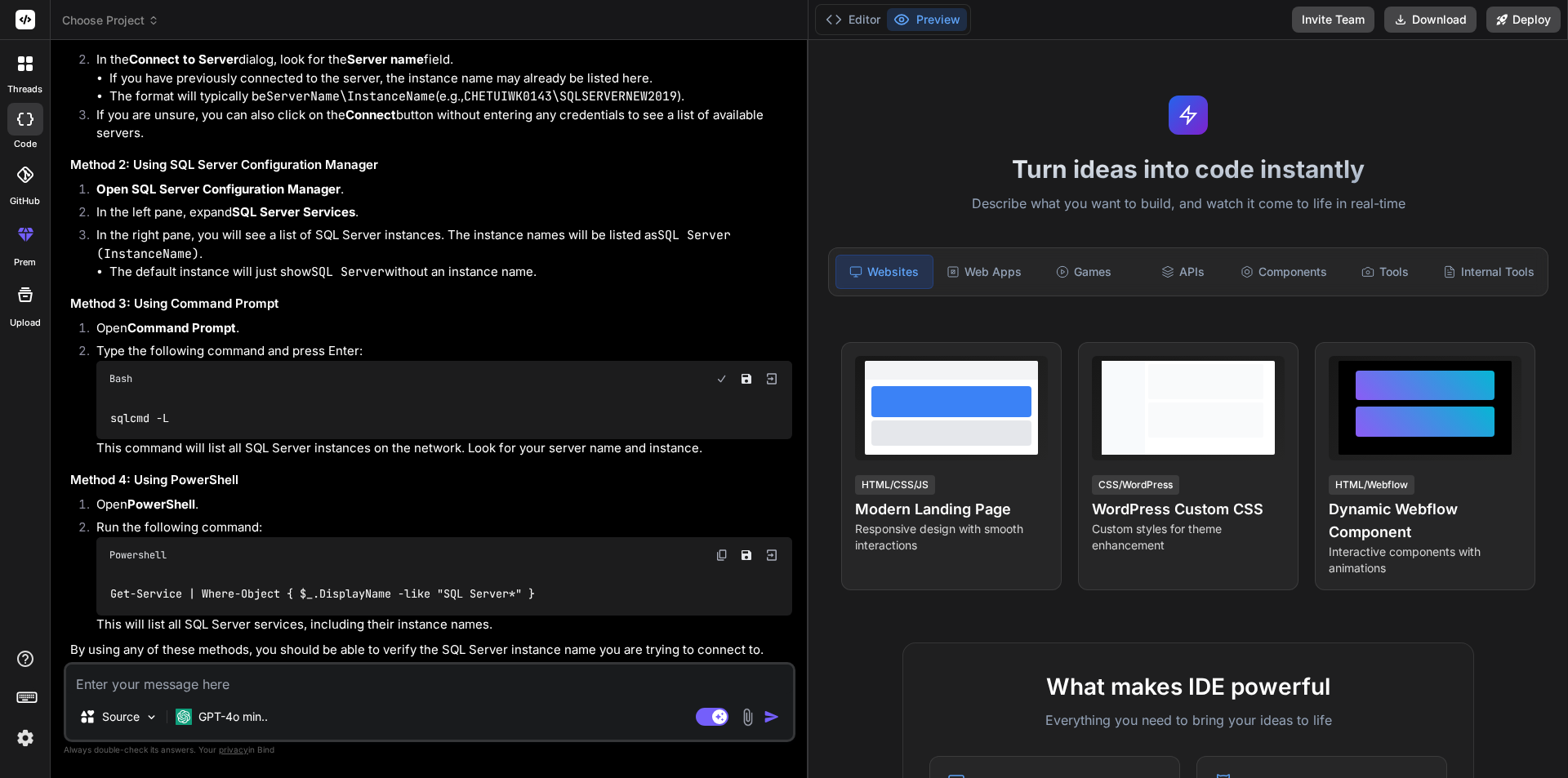
scroll to position [1456, 0]
click at [724, 381] on img at bounding box center [721, 378] width 13 height 13
click at [397, 693] on textarea at bounding box center [429, 679] width 727 height 29
paste textarea "sqlcmd -L"
type textarea "sqlcmd -L"
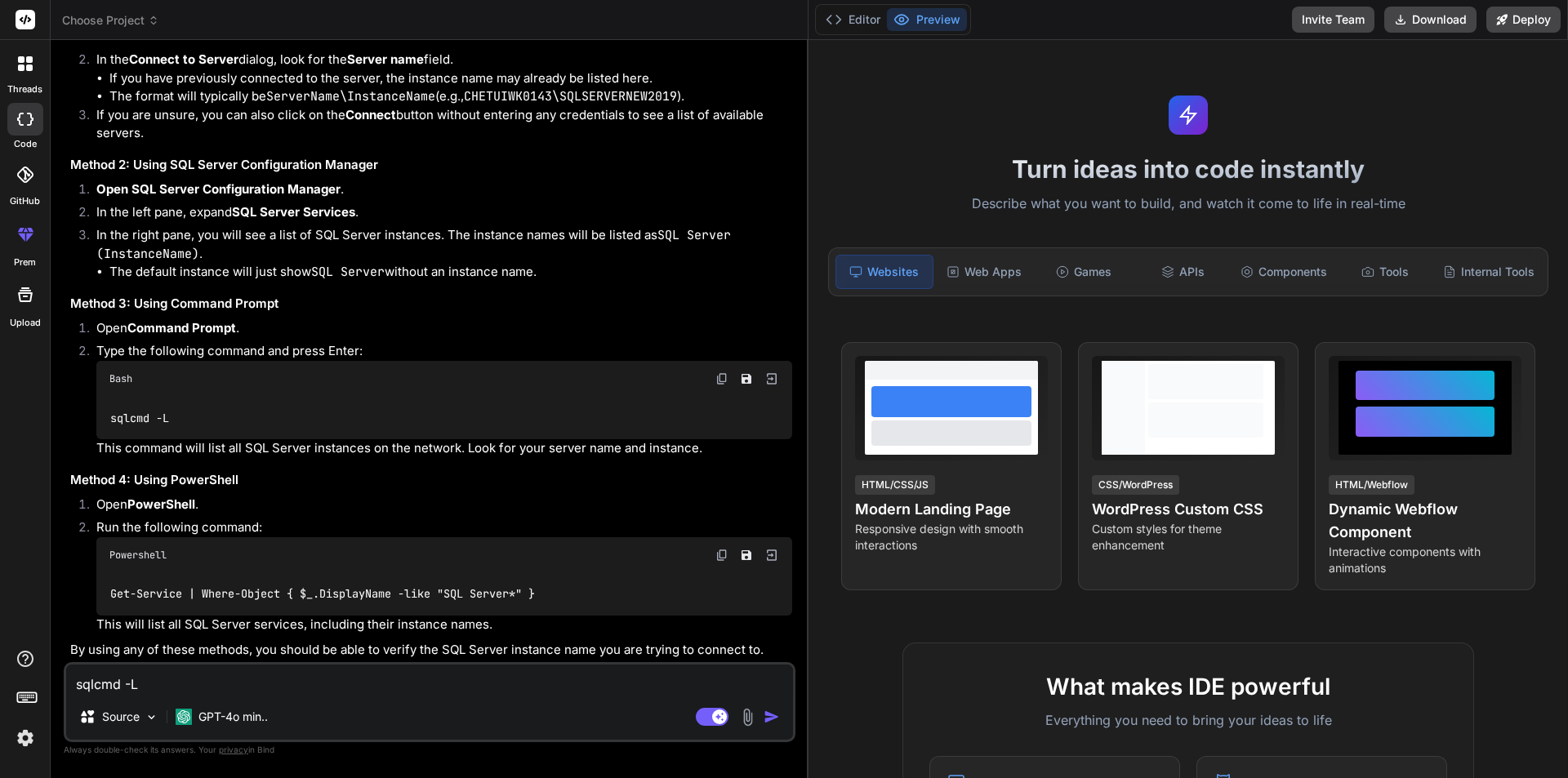
type textarea "x"
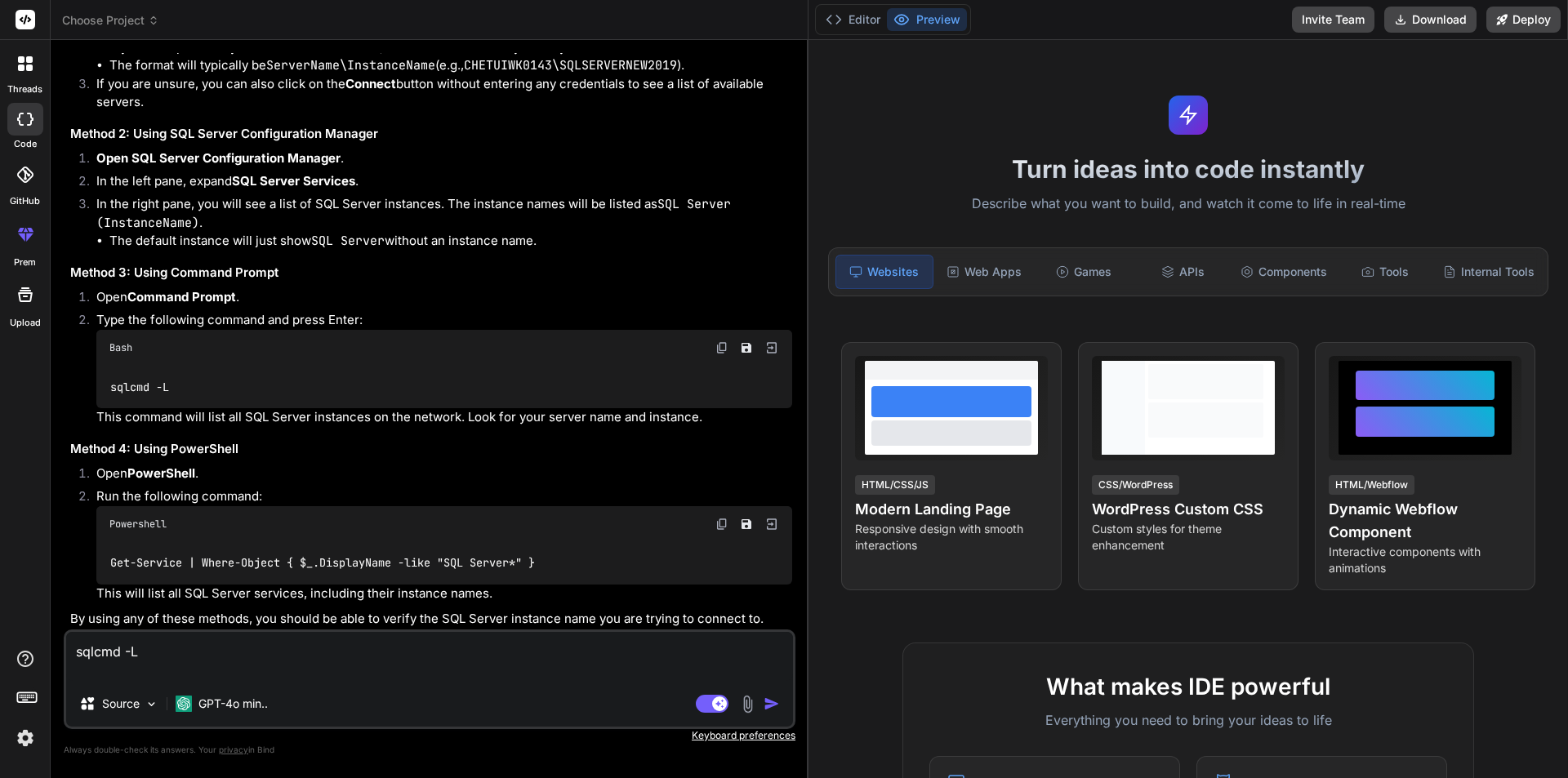
type textarea "sqlcmd -L"
type textarea "x"
type textarea "sqlcmd -L i"
type textarea "x"
type textarea "sqlcmd -L i"
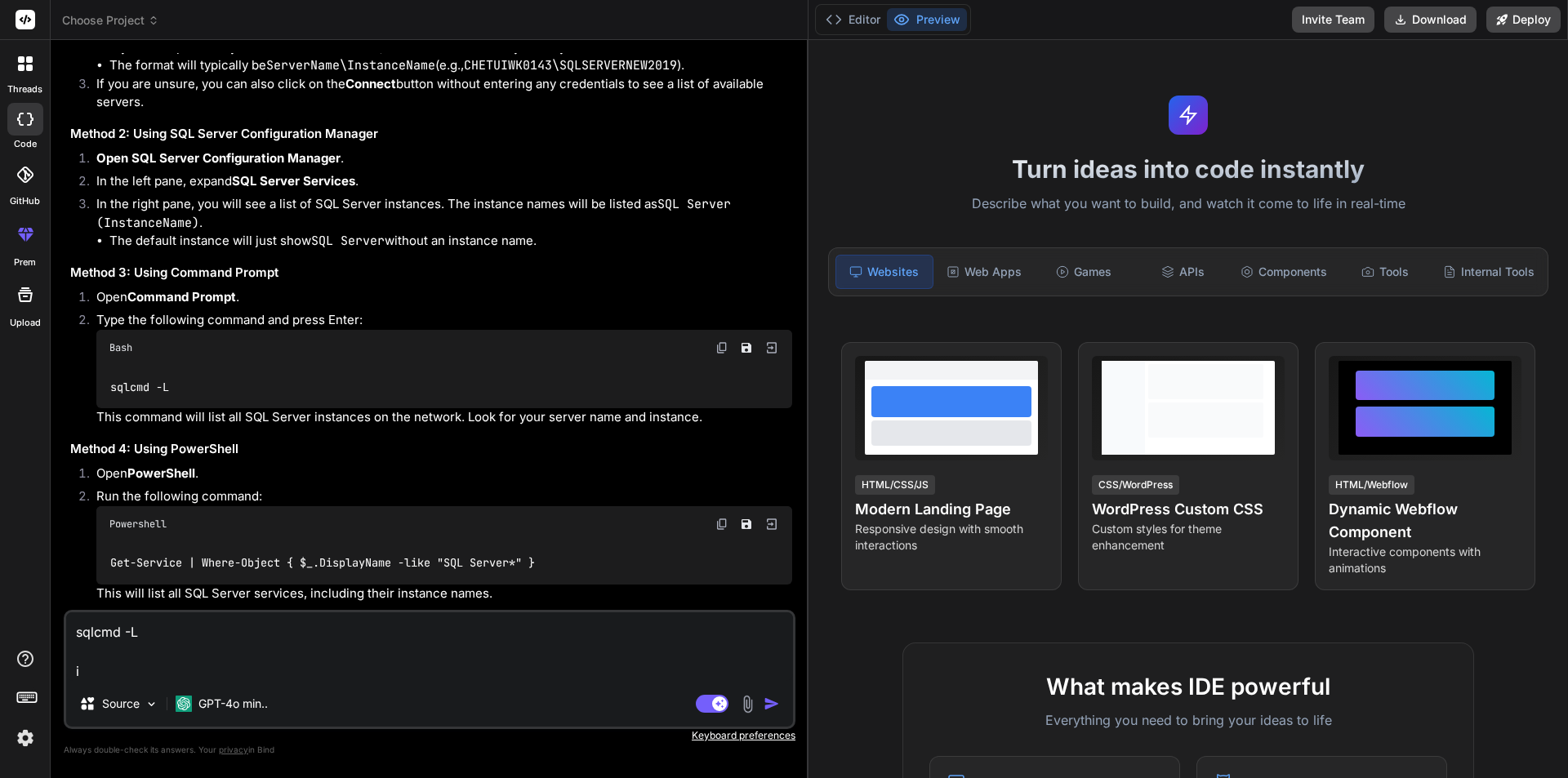
type textarea "x"
type textarea "sqlcmd -L i h"
type textarea "x"
type textarea "sqlcmd -L i ha"
type textarea "x"
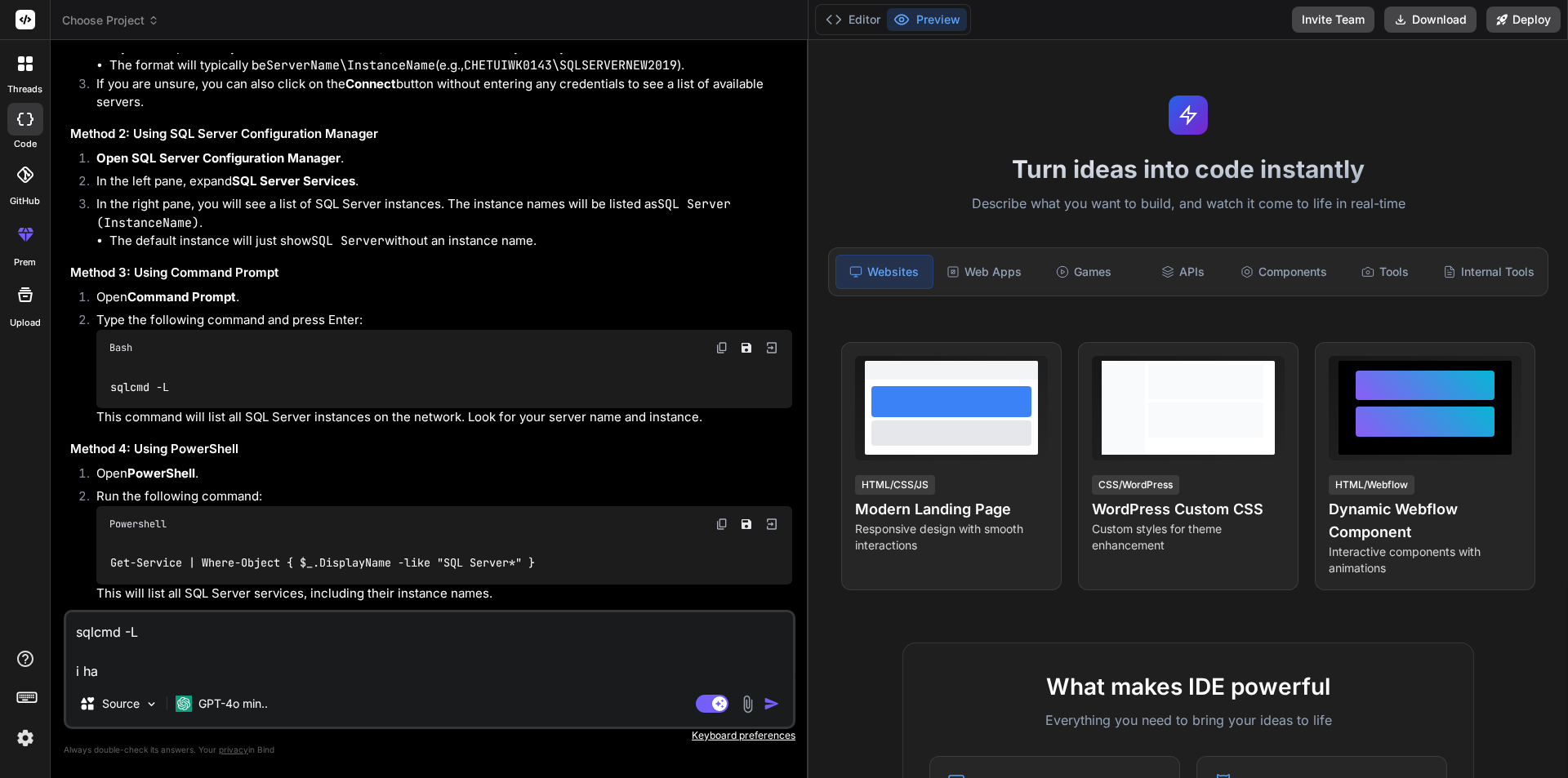
type textarea "sqlcmd -L i hav"
type textarea "x"
type textarea "sqlcmd -L i have"
type textarea "x"
type textarea "sqlcmd -L i have"
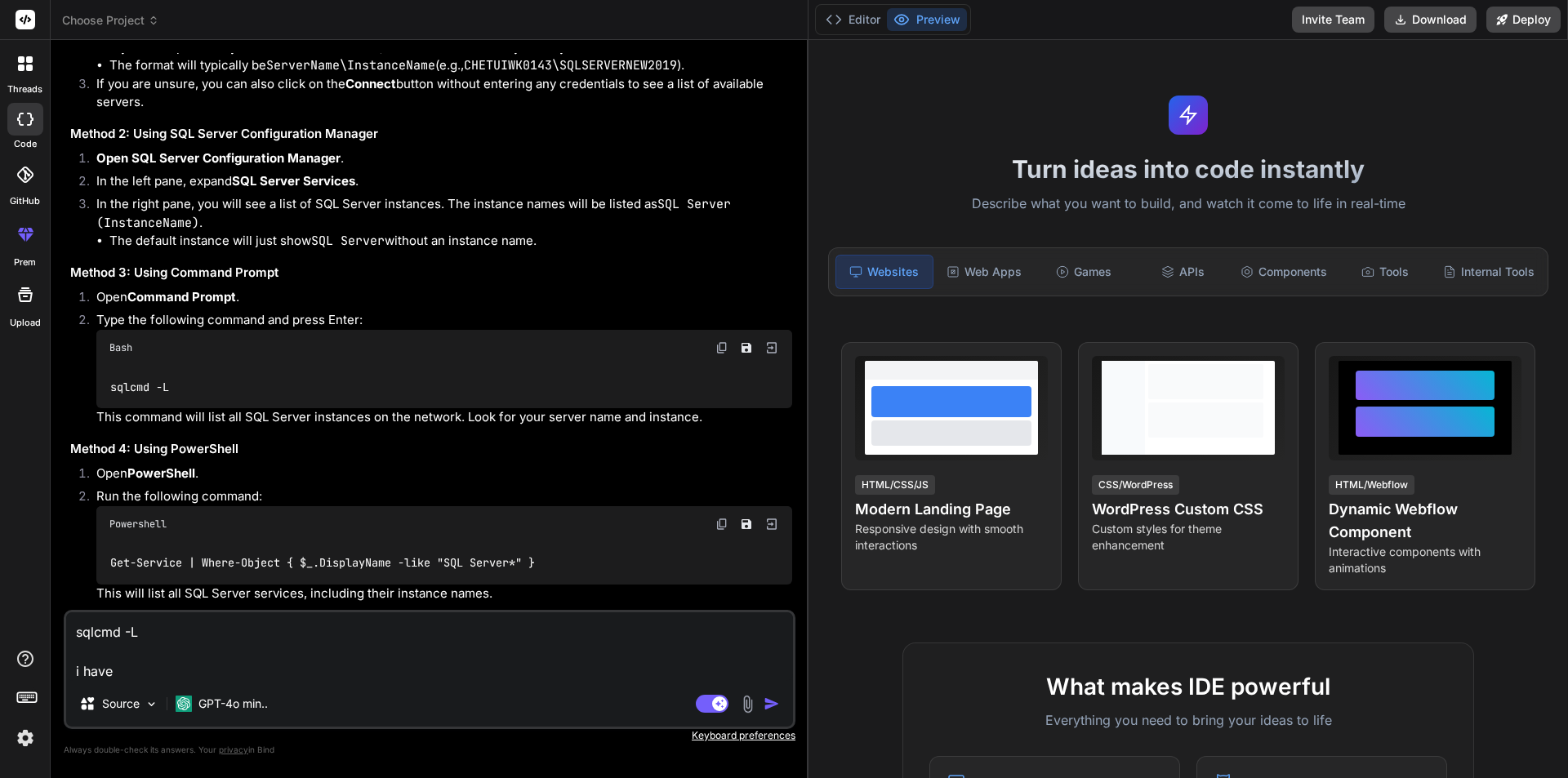
type textarea "x"
type textarea "sqlcmd -L i have p"
type textarea "x"
type textarea "sqlcmd -L i have pa"
type textarea "x"
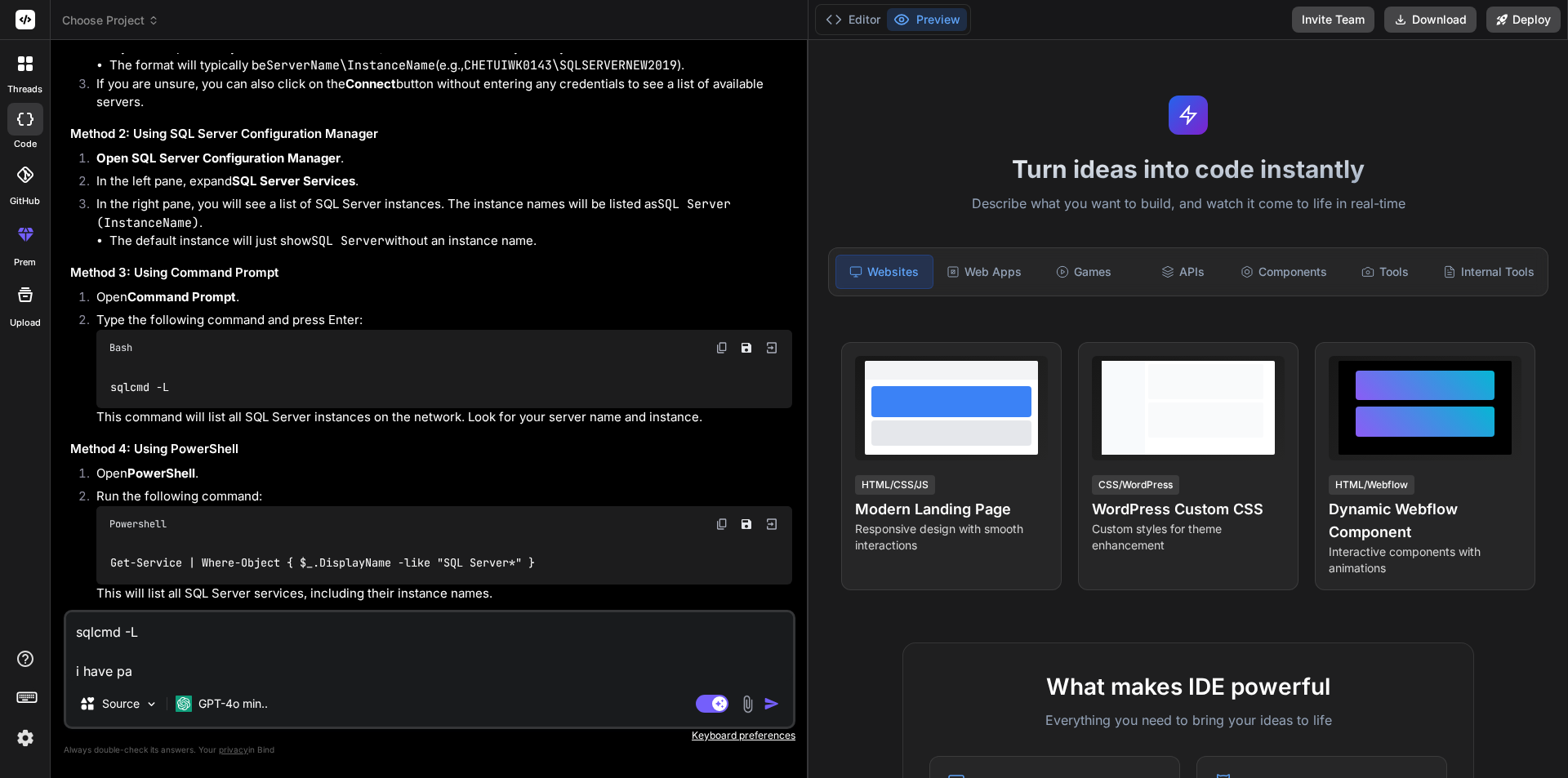
type textarea "sqlcmd -L i have pas"
type textarea "x"
type textarea "sqlcmd -L i have past"
type textarea "x"
type textarea "sqlcmd -L i have paste"
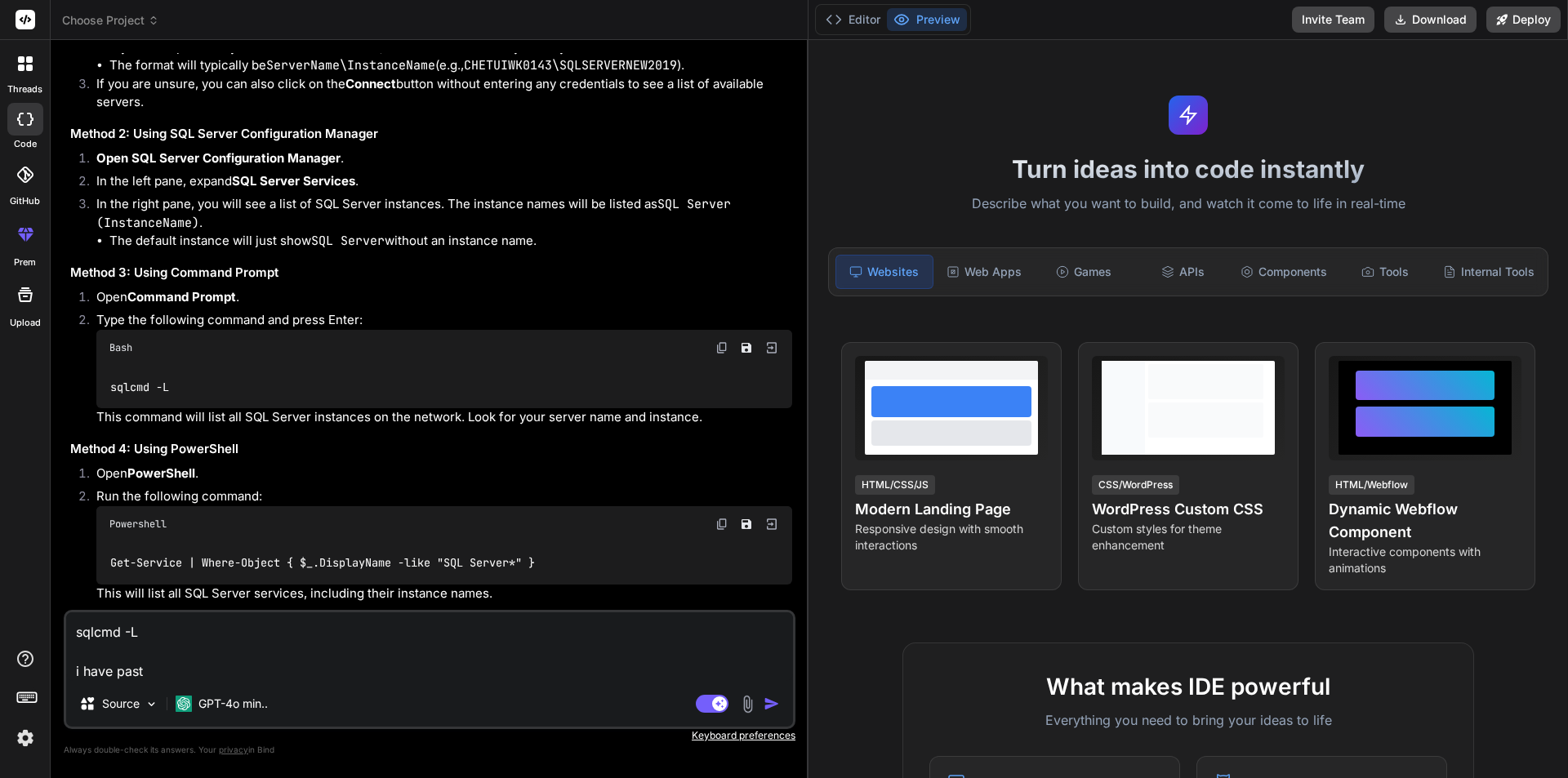
type textarea "x"
type textarea "sqlcmd -L i have paste"
type textarea "x"
type textarea "sqlcmd -L i have paste h"
type textarea "x"
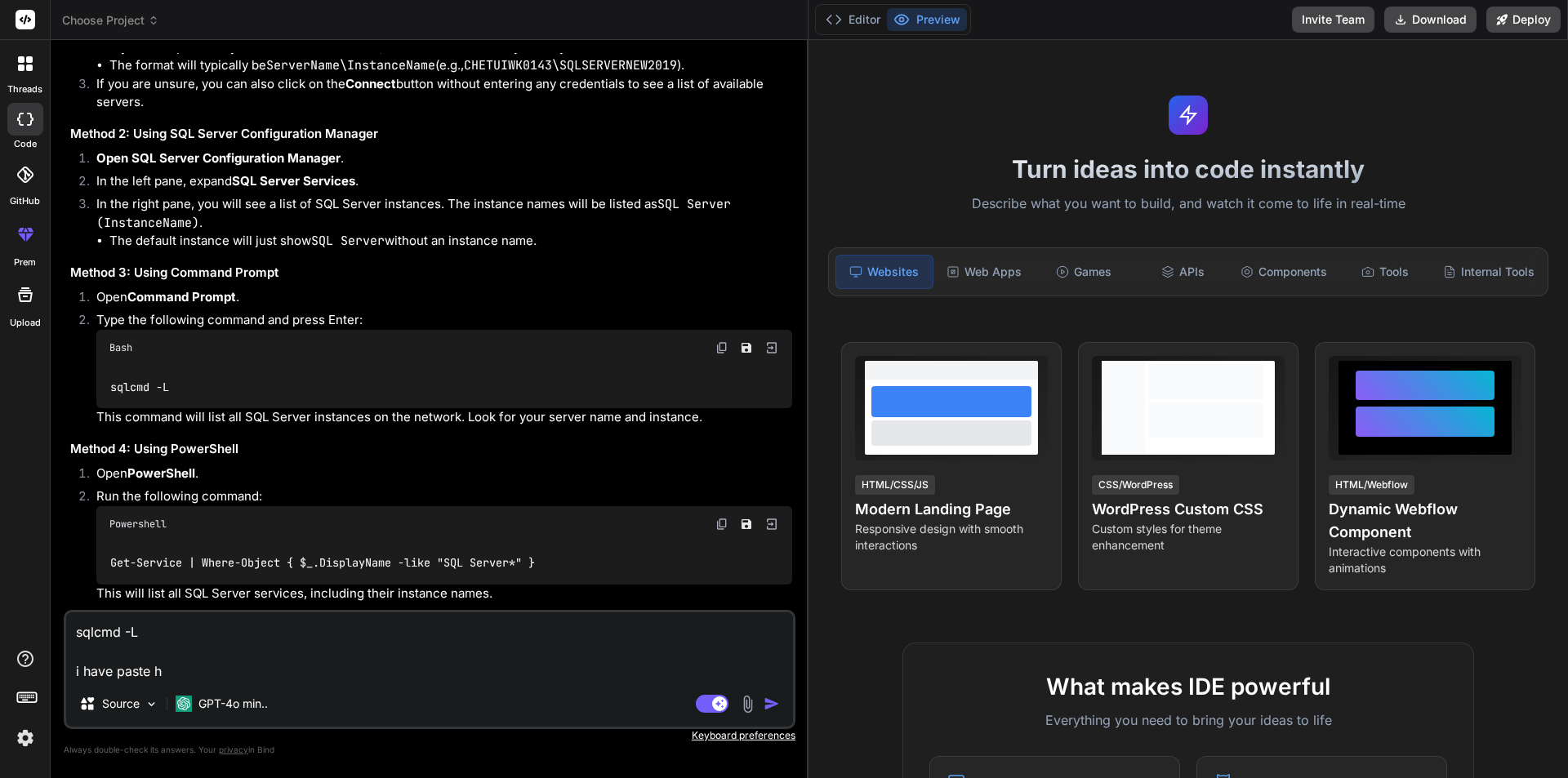
type textarea "sqlcmd -L i have paste"
type textarea "x"
type textarea "sqlcmd -L i have paste a"
type textarea "x"
type textarea "sqlcmd -L i have paste an"
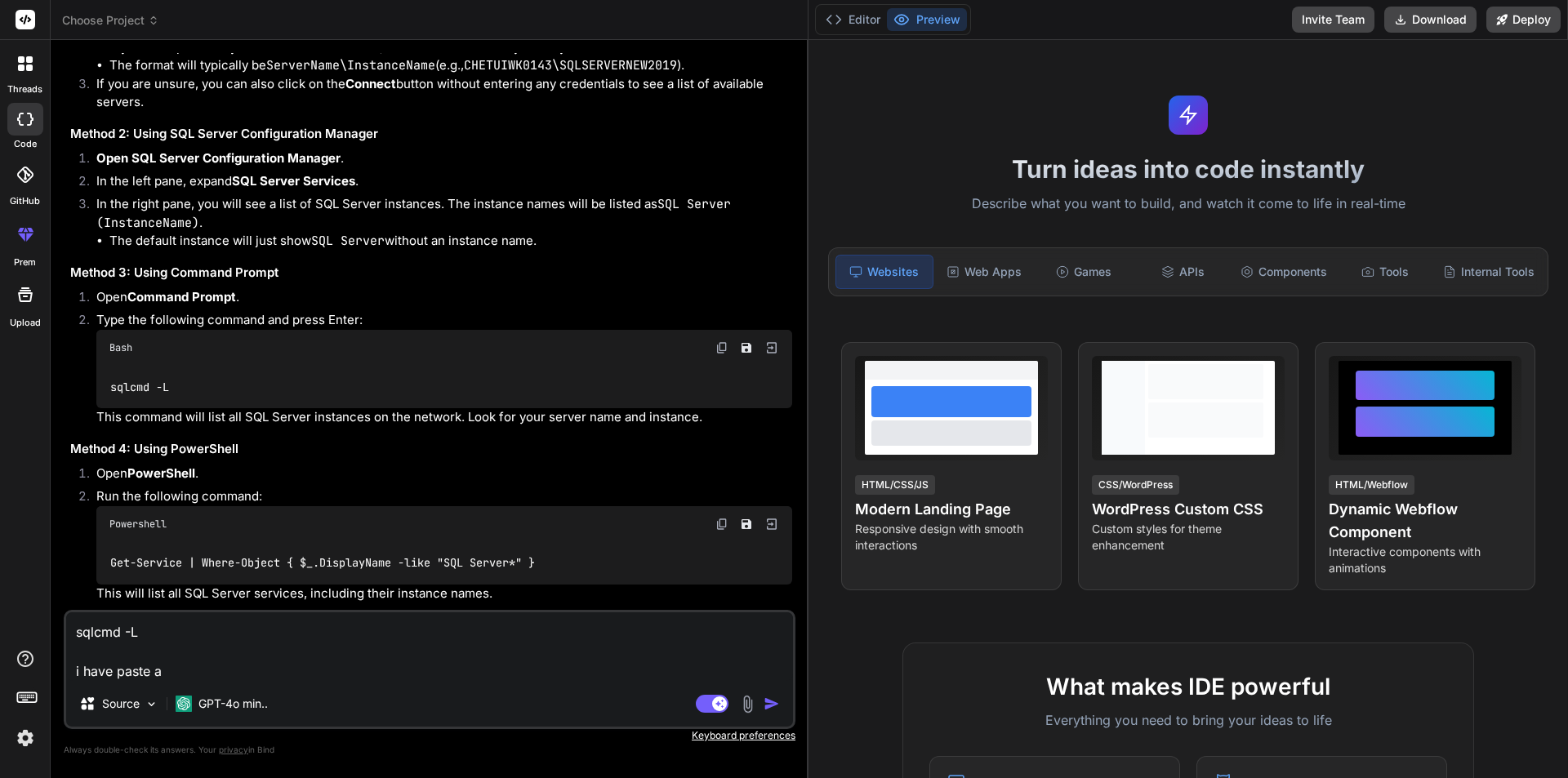
type textarea "x"
type textarea "sqlcmd -L i have paste and"
type textarea "x"
type textarea "sqlcmd -L i have paste and"
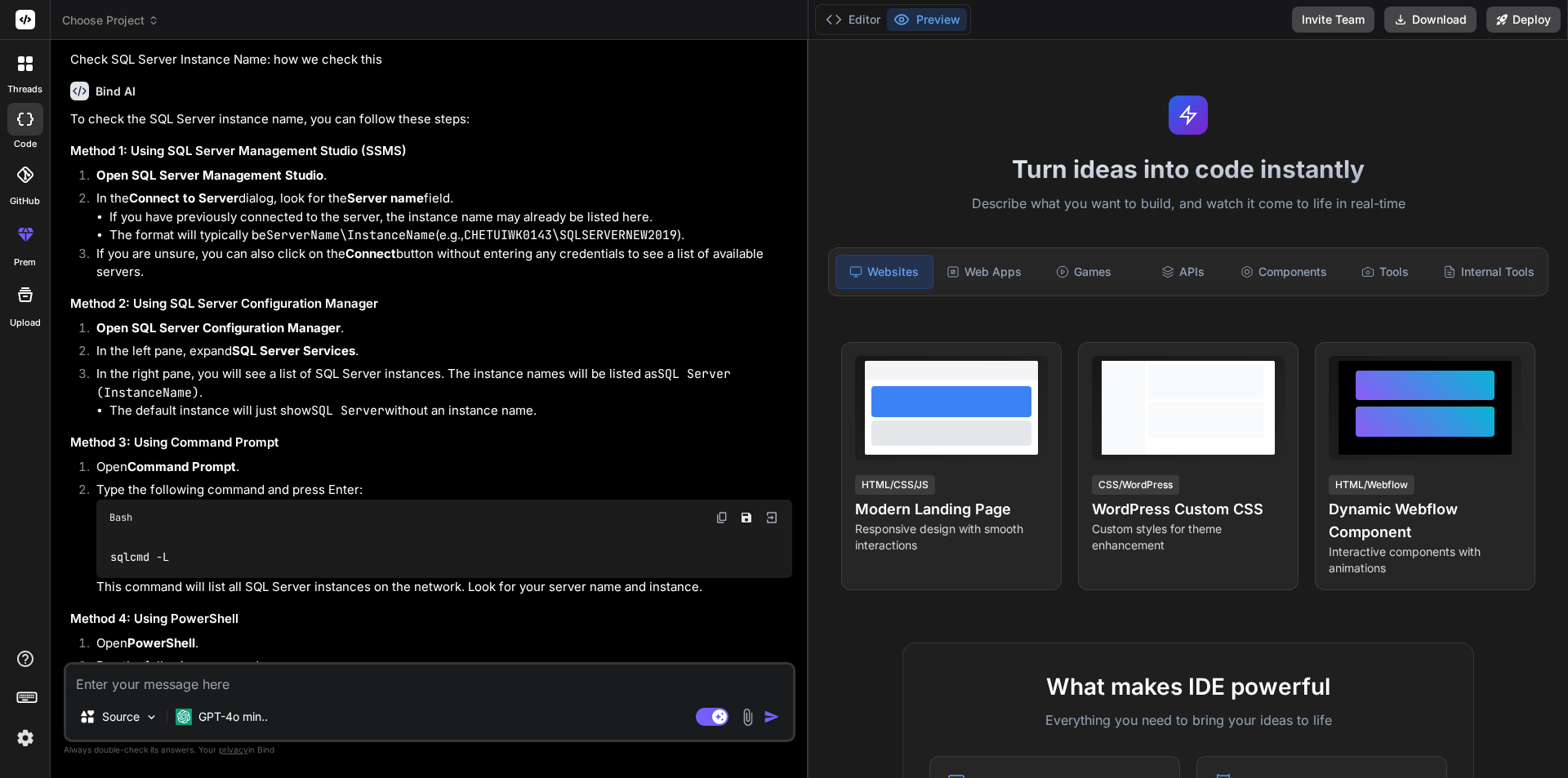
scroll to position [1279, 0]
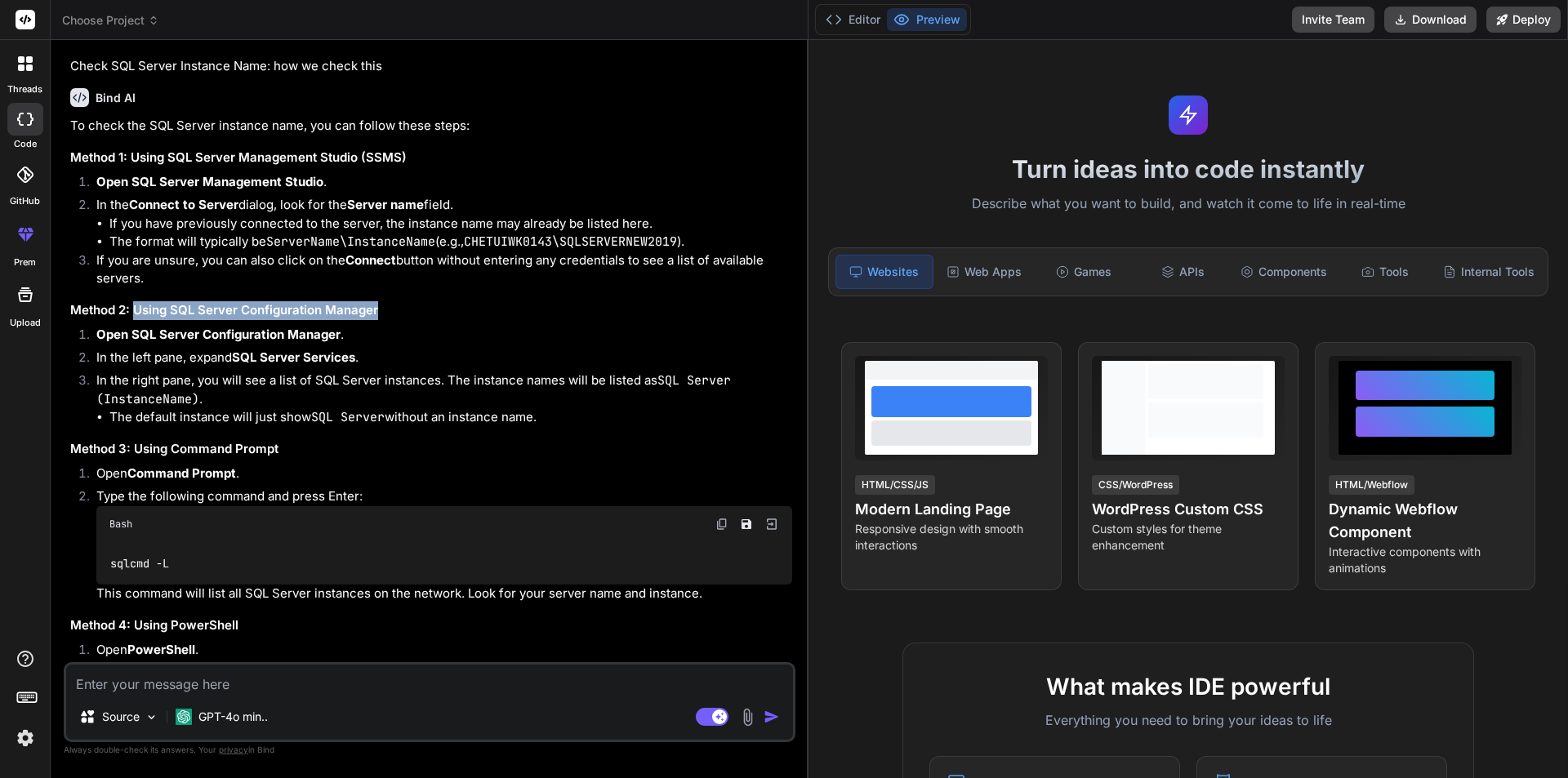
drag, startPoint x: 386, startPoint y: 342, endPoint x: 136, endPoint y: 345, distance: 250.0
click at [136, 321] on h3 "Method 2: Using SQL Server Configuration Manager" at bounding box center [430, 310] width 722 height 18
copy h3 "Using SQL Server Configuration Manager"
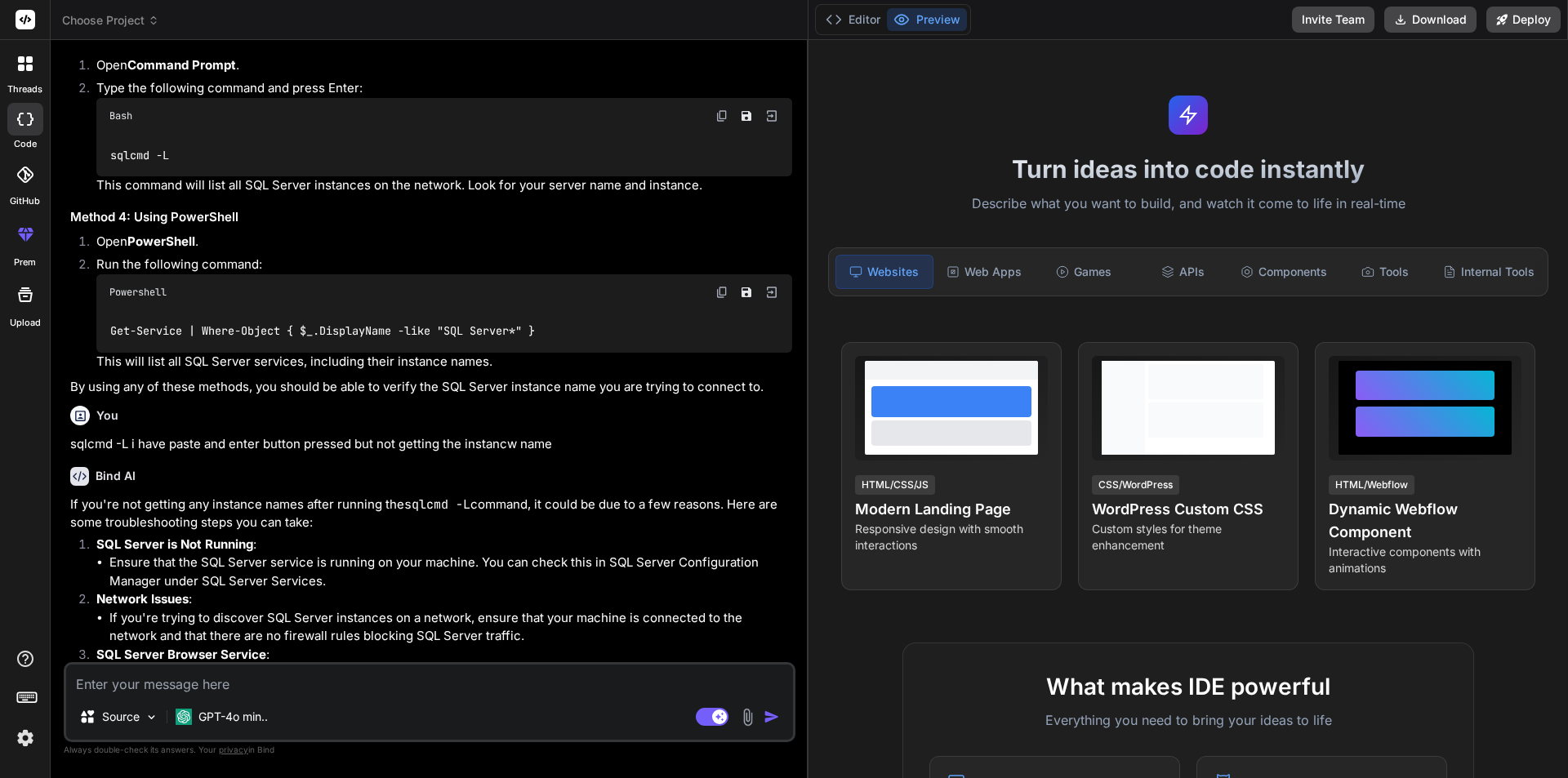
scroll to position [2047, 0]
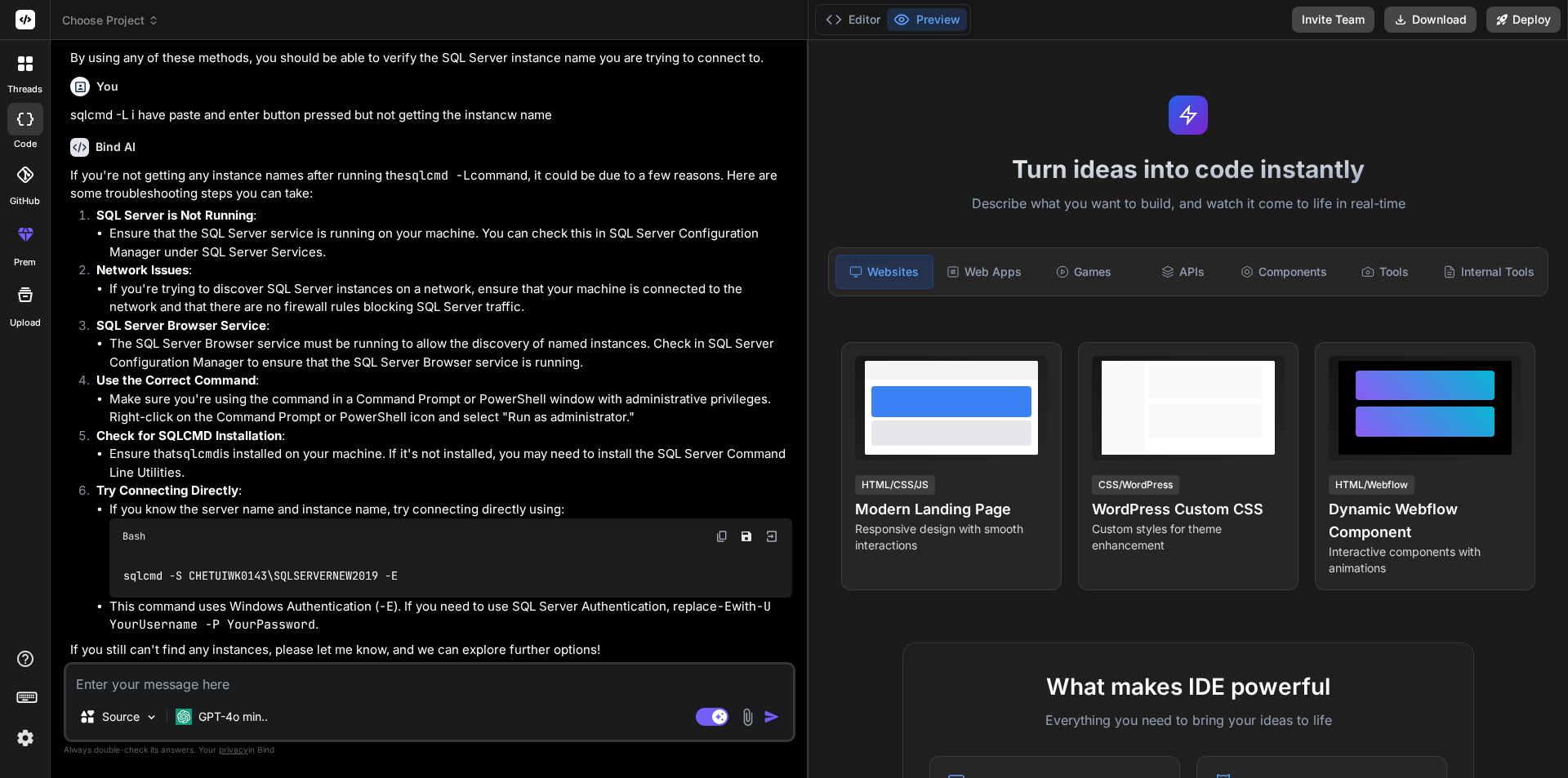
click at [187, 681] on textarea at bounding box center [429, 679] width 727 height 29
paste textarea "Using SQL Server Configuration Manager"
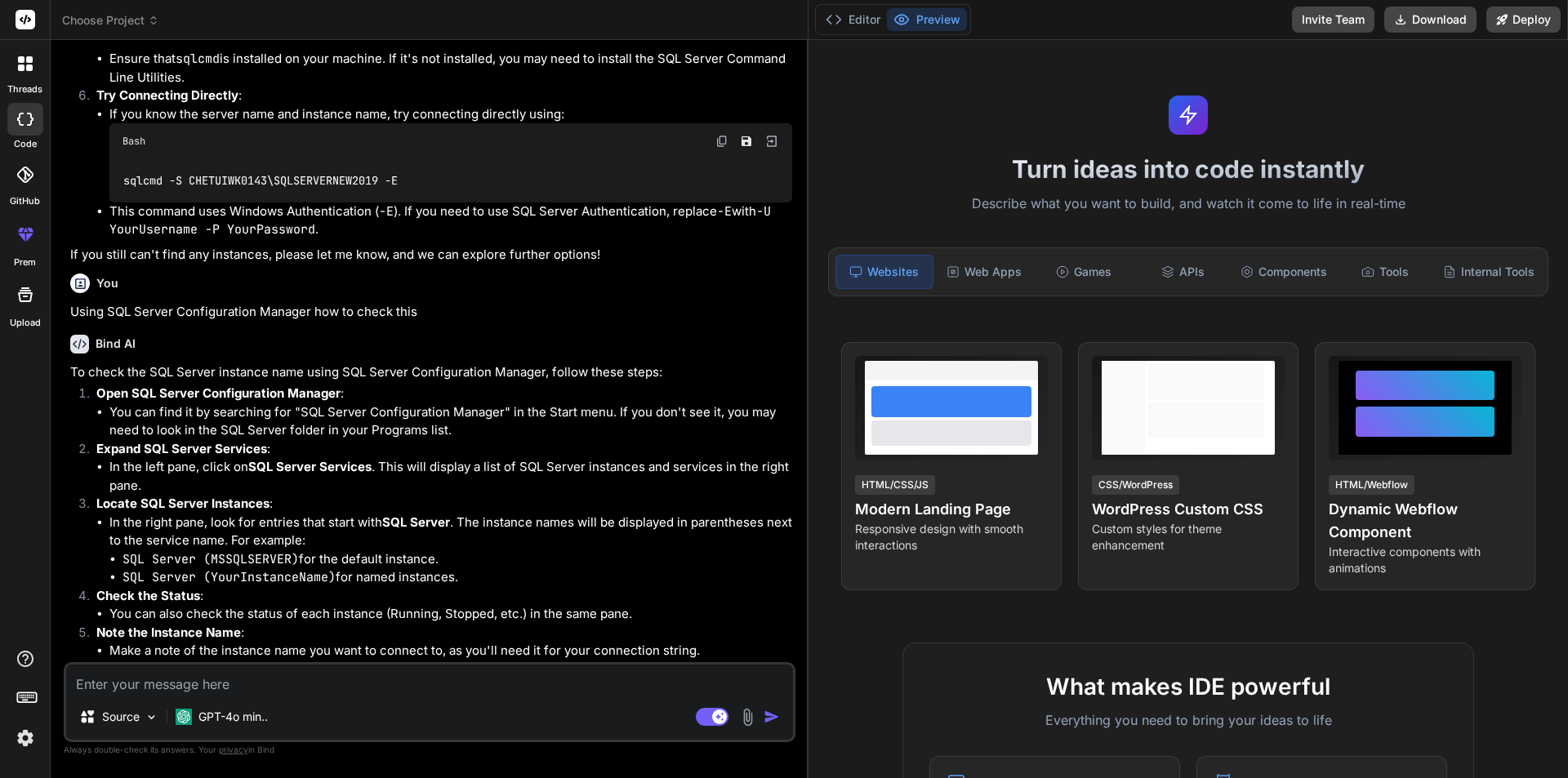
scroll to position [2461, 0]
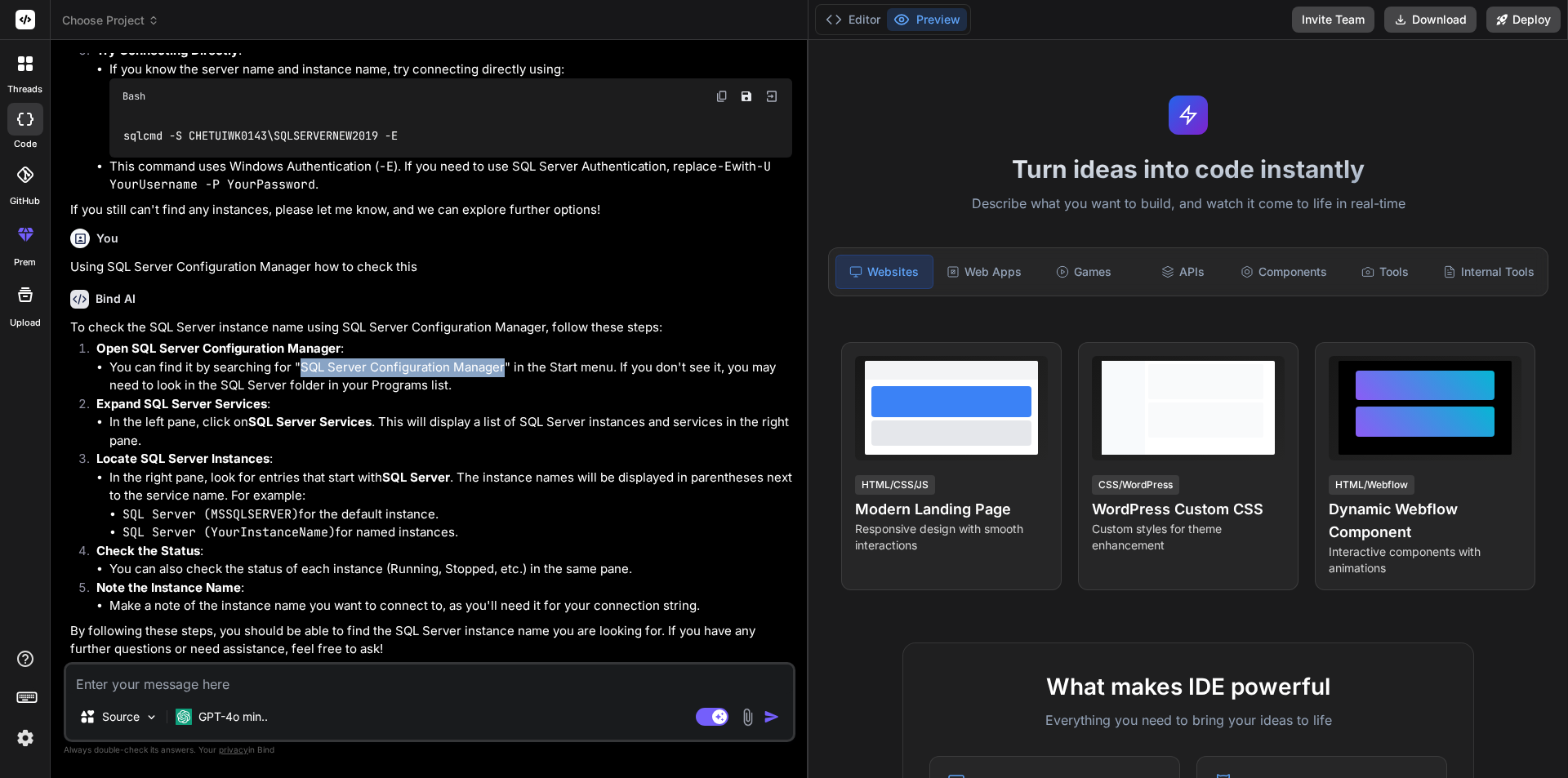
drag, startPoint x: 502, startPoint y: 394, endPoint x: 297, endPoint y: 392, distance: 205.0
click at [297, 392] on li "You can find it by searching for "SQL Server Configuration Manager" in the Star…" at bounding box center [451, 377] width 683 height 37
copy li "SQL Server Configuration Manager"
click at [561, 448] on li "In the left pane, click on SQL Server Services . This will display a list of SQ…" at bounding box center [451, 431] width 683 height 37
click at [274, 450] on li "In the left pane, click on SQL Server Services . This will display a list of SQ…" at bounding box center [451, 431] width 683 height 37
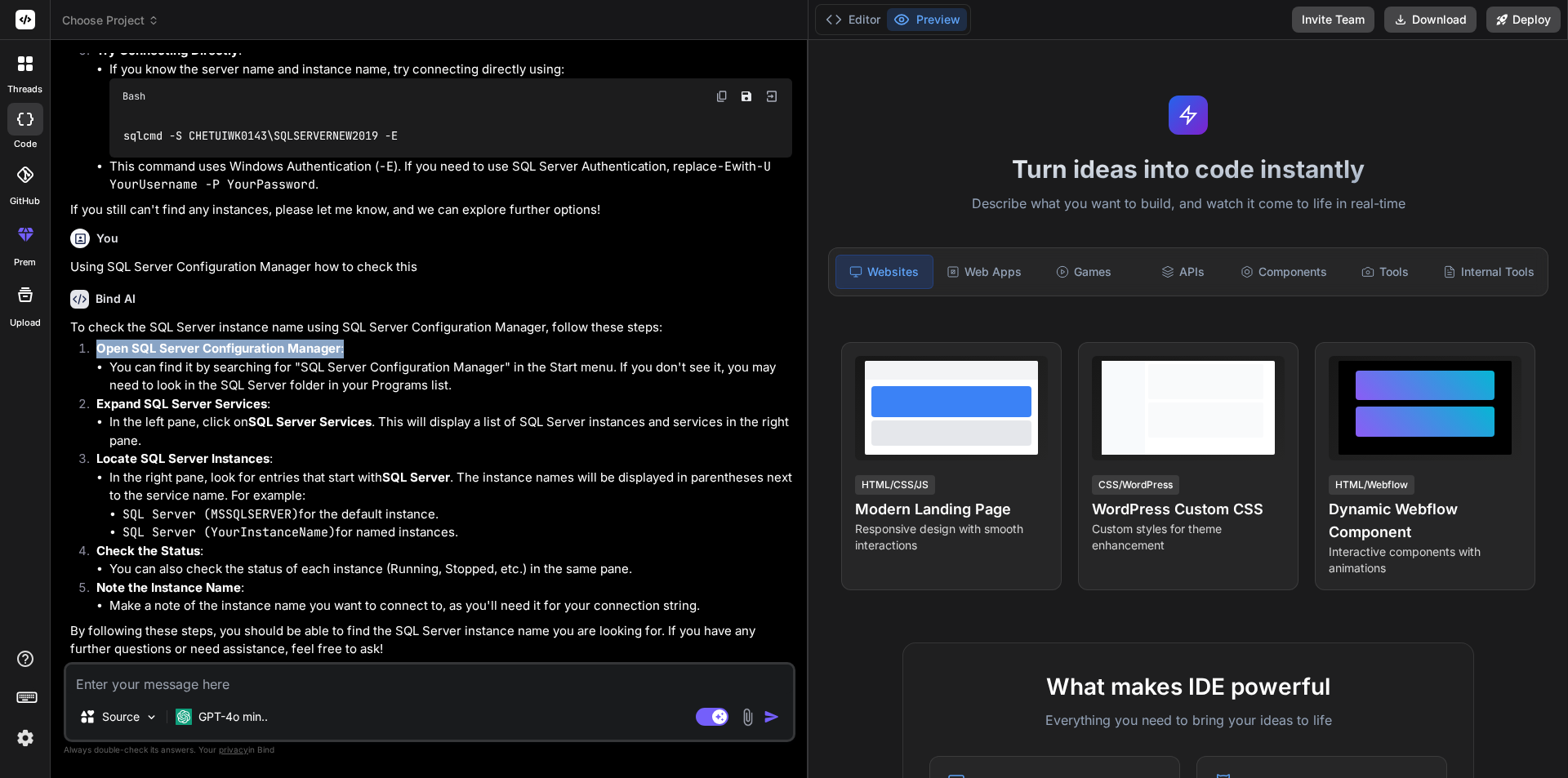
drag, startPoint x: 346, startPoint y: 369, endPoint x: 80, endPoint y: 382, distance: 266.3
click at [84, 382] on li "Open SQL Server Configuration Manager : You can find it by searching for "SQL S…" at bounding box center [438, 367] width 709 height 55
copy p "Open SQL Server Configuration Manager :"
click at [474, 395] on li "You can find it by searching for "SQL Server Configuration Manager" in the Star…" at bounding box center [451, 377] width 683 height 37
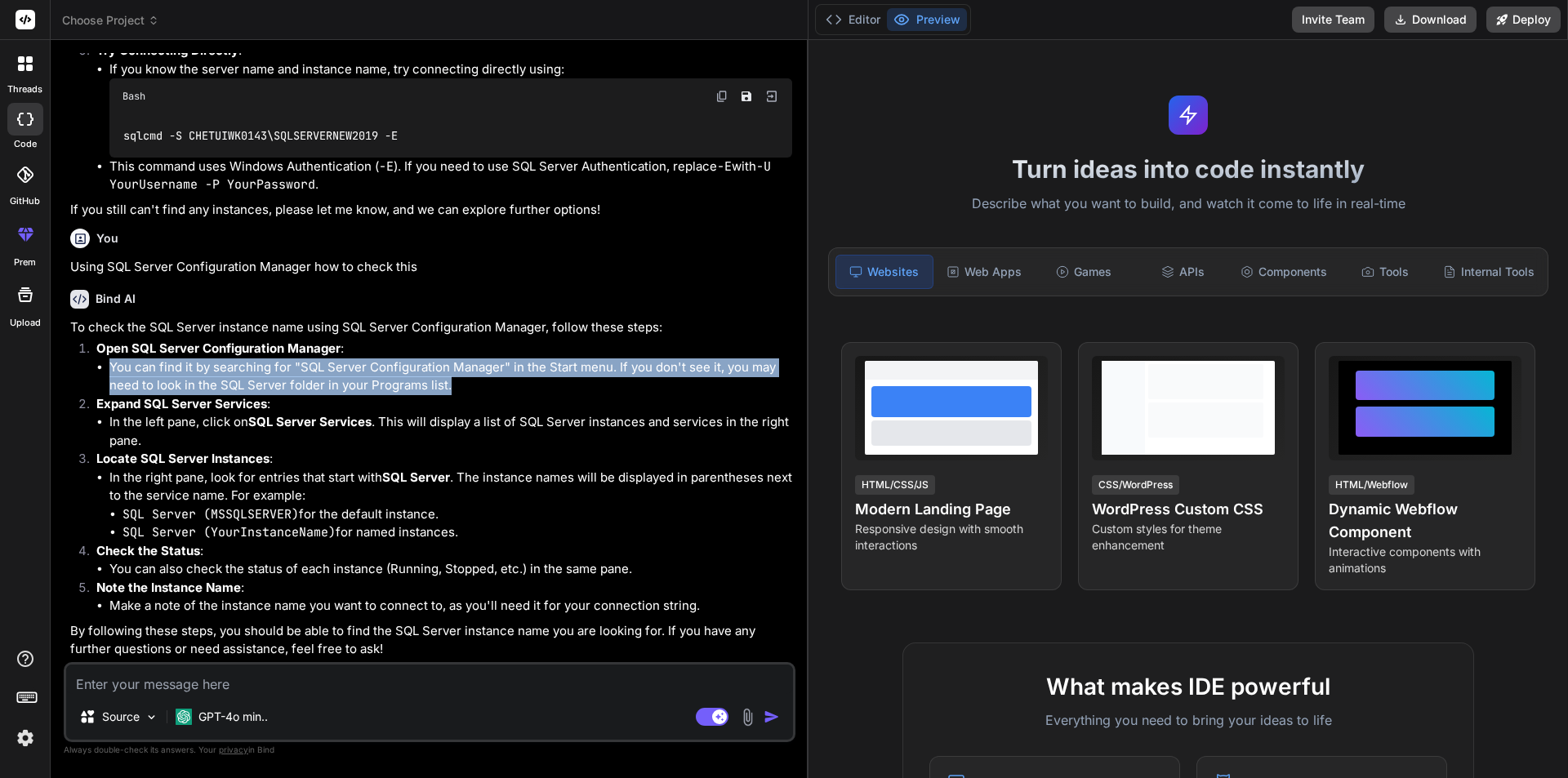
drag, startPoint x: 474, startPoint y: 413, endPoint x: 56, endPoint y: 386, distance: 418.9
click at [56, 386] on div "Bind AI Web Search Created with Pixso. Code Generator You hello Bind AI Hello! …" at bounding box center [429, 408] width 758 height 737
copy li "You can find it by searching for "SQL Server Configuration Manager" in the Star…"
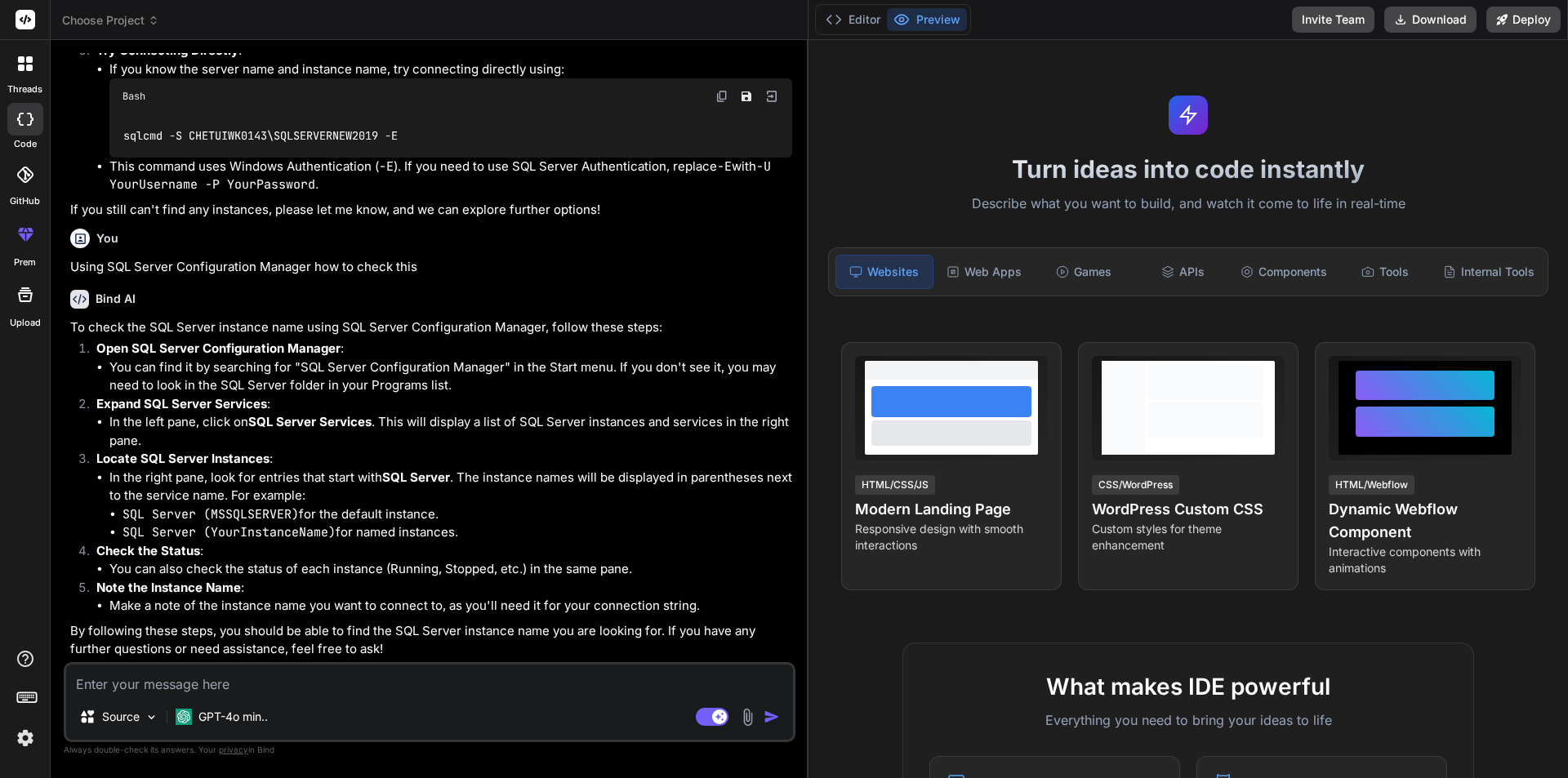
click at [253, 676] on textarea at bounding box center [429, 679] width 727 height 29
paste textarea "You can find it by searching for "SQL Server Configuration Manager" in the Star…"
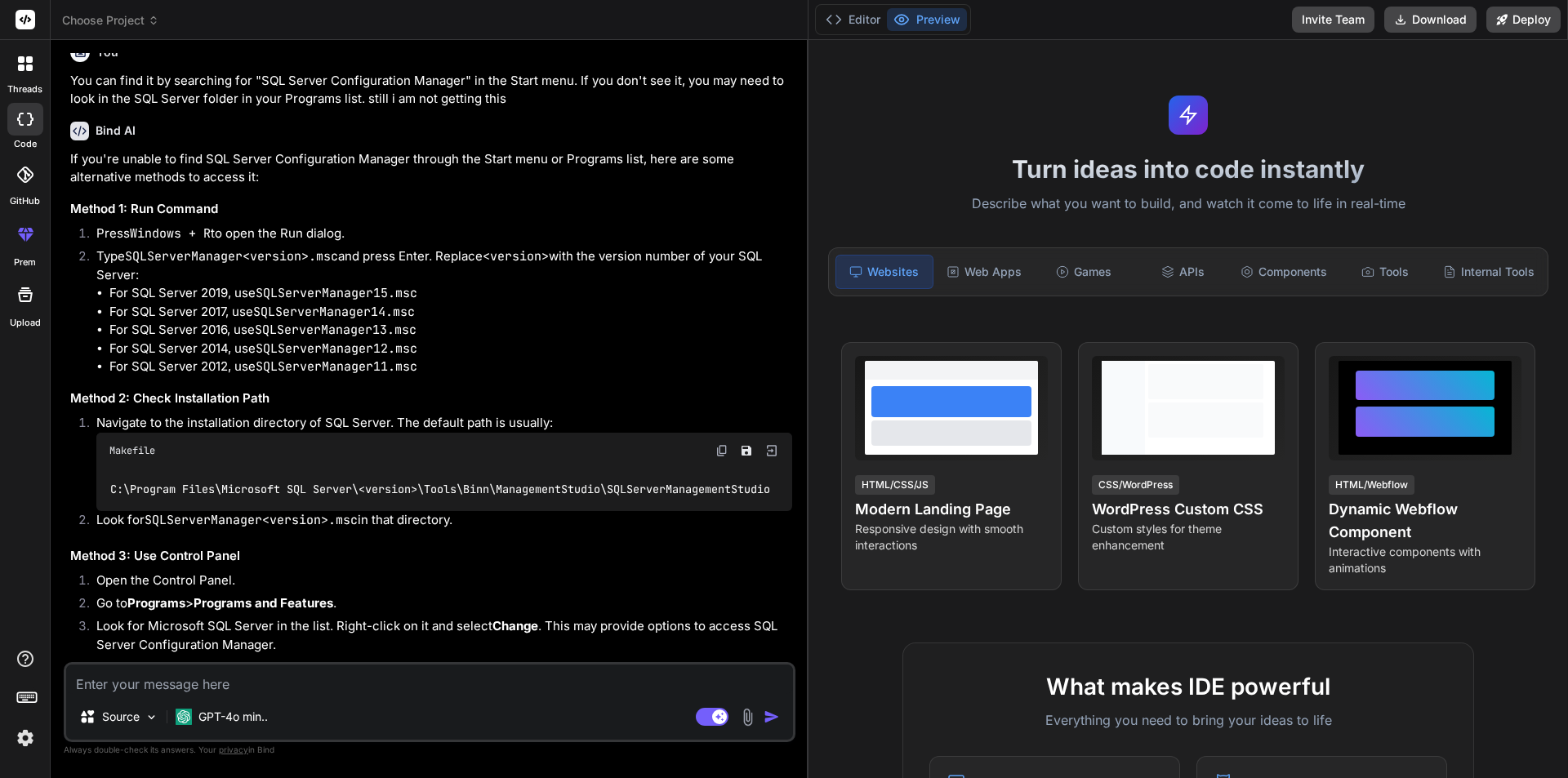
scroll to position [0, 6]
click at [725, 457] on img at bounding box center [721, 450] width 13 height 13
drag, startPoint x: 346, startPoint y: 289, endPoint x: 131, endPoint y: 283, distance: 215.1
click at [131, 283] on li "Type SQLServerManager<version>.msc and press Enter. Replace <version> with the …" at bounding box center [438, 312] width 709 height 129
copy li "SQLServerManager<version>.msc"
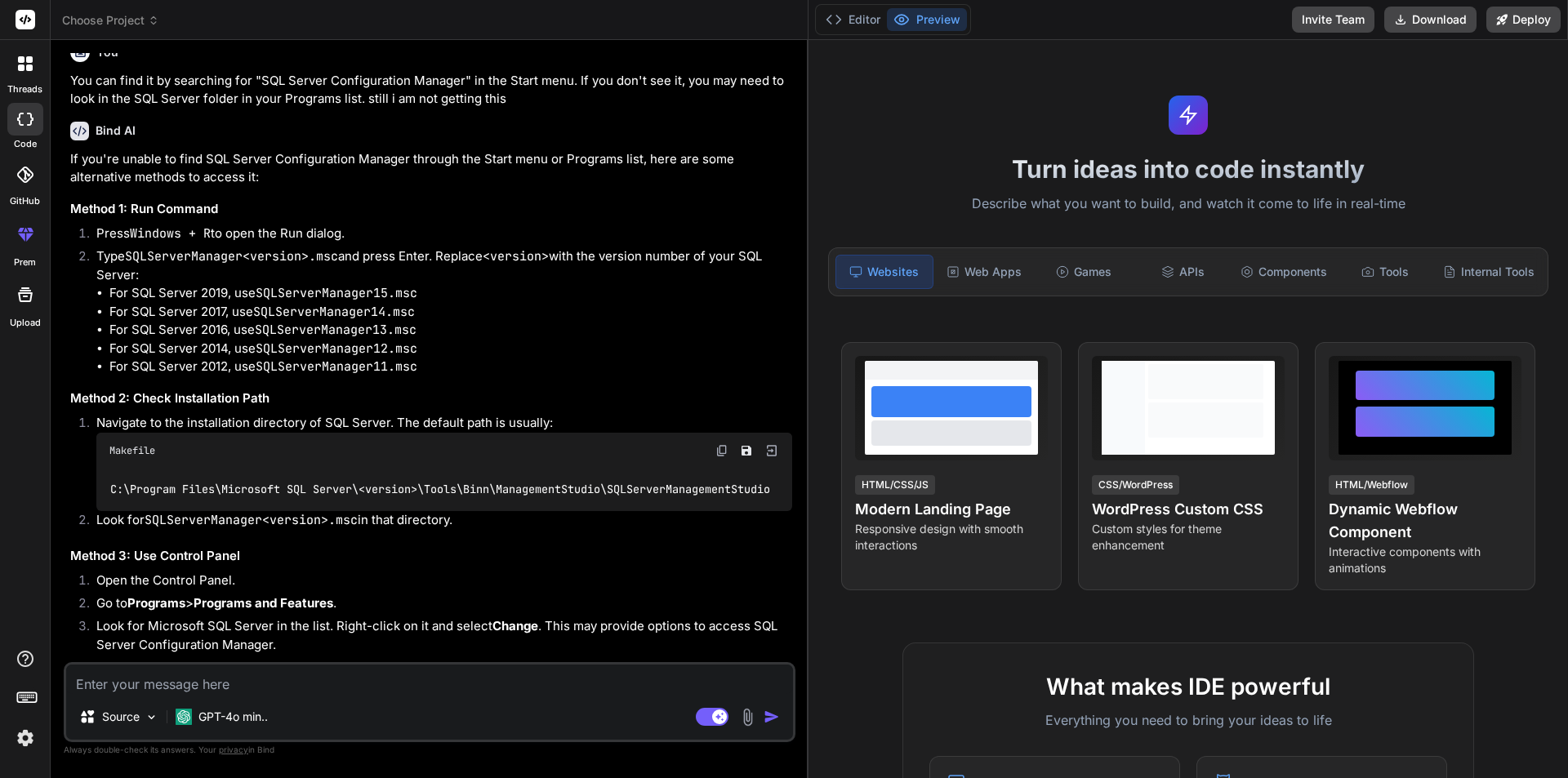
click at [397, 301] on code "SQLServerManager15.msc" at bounding box center [336, 292] width 161 height 17
drag, startPoint x: 426, startPoint y: 319, endPoint x: 260, endPoint y: 322, distance: 166.0
click at [260, 303] on li "For SQL Server 2019, use SQLServerManager15.msc" at bounding box center [451, 293] width 683 height 18
copy code "SQLServerManager15.msc"
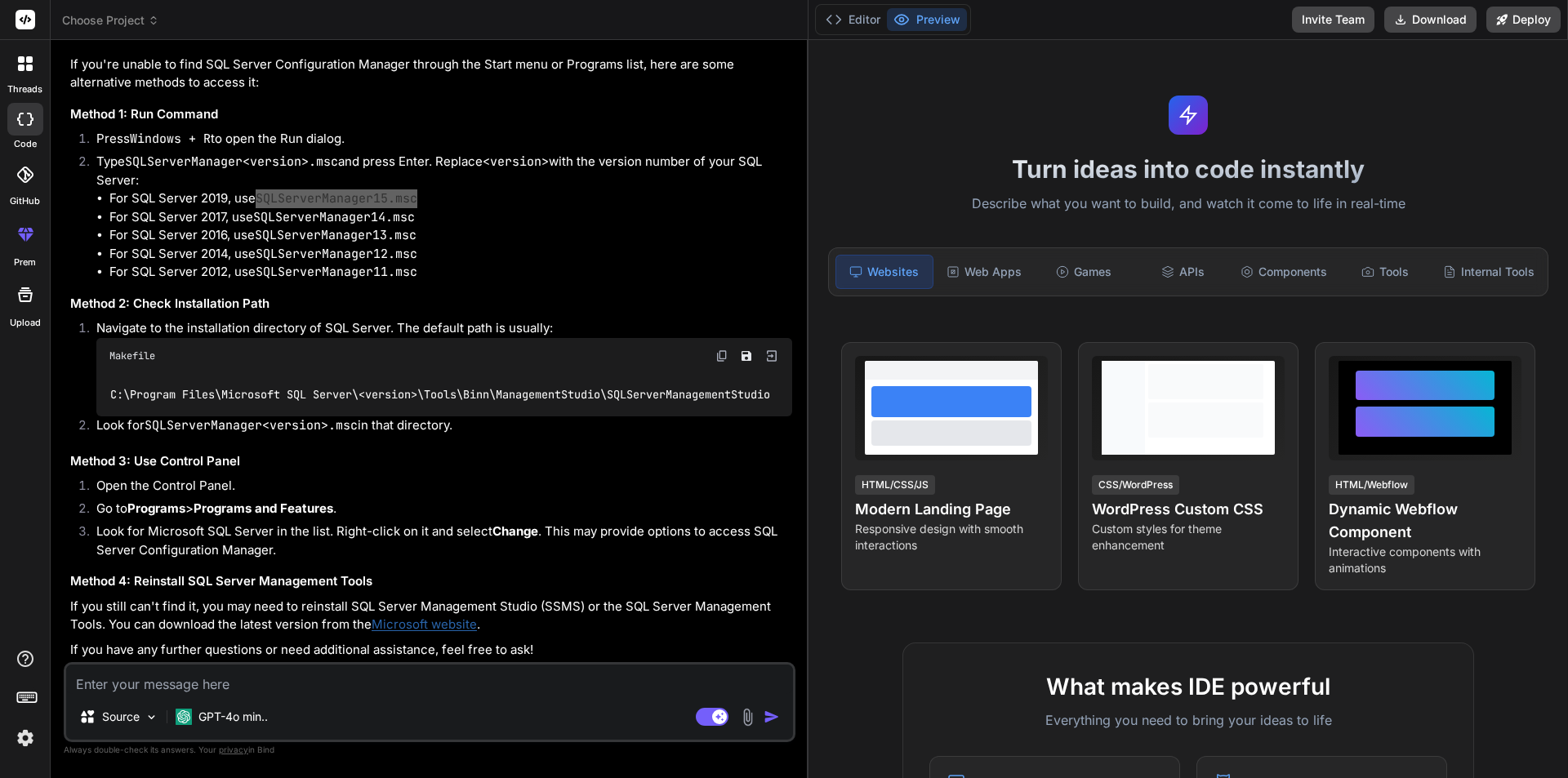
scroll to position [3221, 0]
click at [718, 350] on img at bounding box center [721, 355] width 13 height 13
drag, startPoint x: 304, startPoint y: 153, endPoint x: 295, endPoint y: 154, distance: 9.1
click at [303, 154] on code "SQLServerManager<version>.msc" at bounding box center [231, 161] width 213 height 17
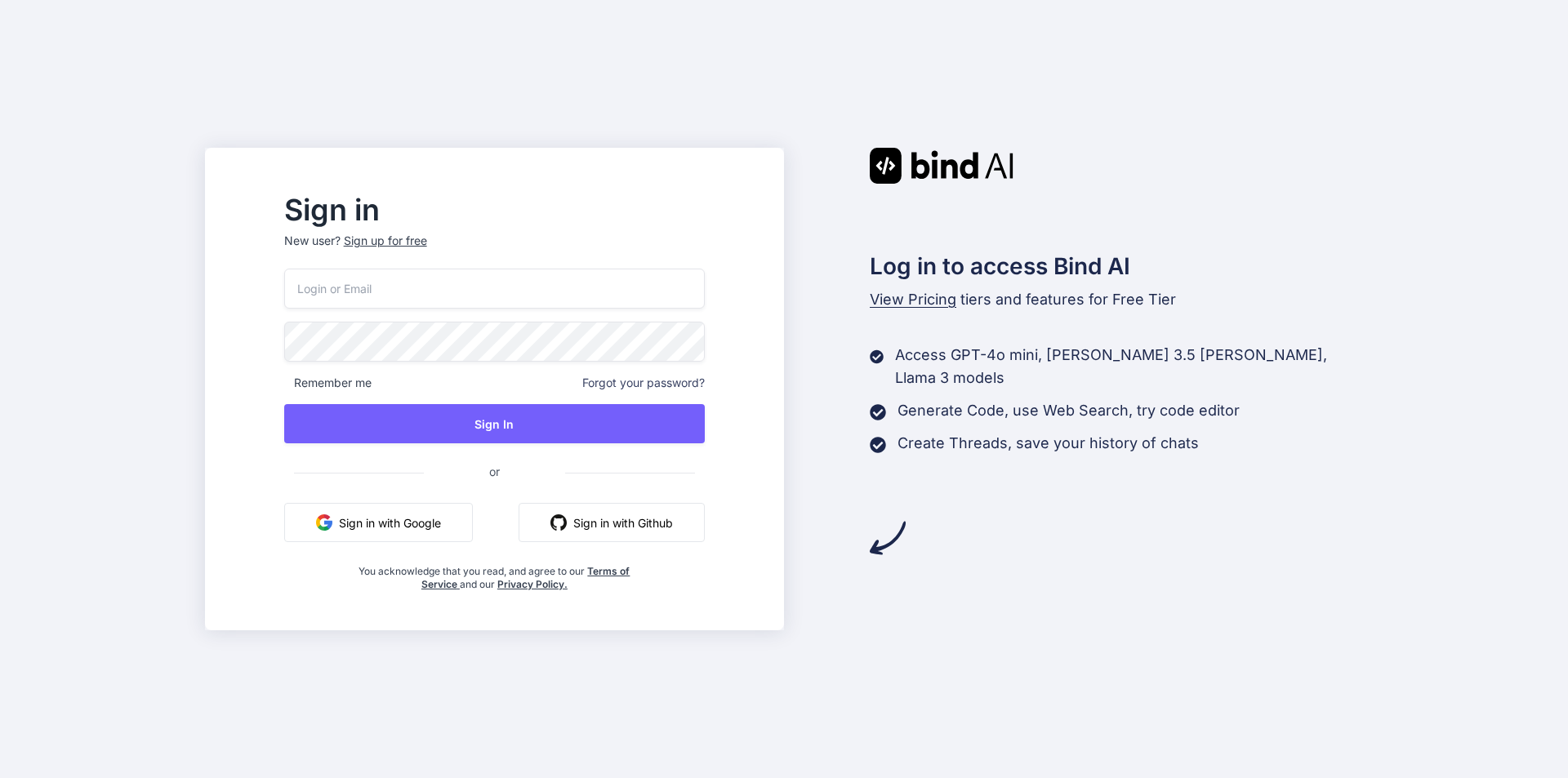
click at [447, 279] on input "email" at bounding box center [494, 288] width 421 height 40
paste input "[EMAIL_ADDRESS][DOMAIN_NAME]"
type input "[EMAIL_ADDRESS][DOMAIN_NAME]"
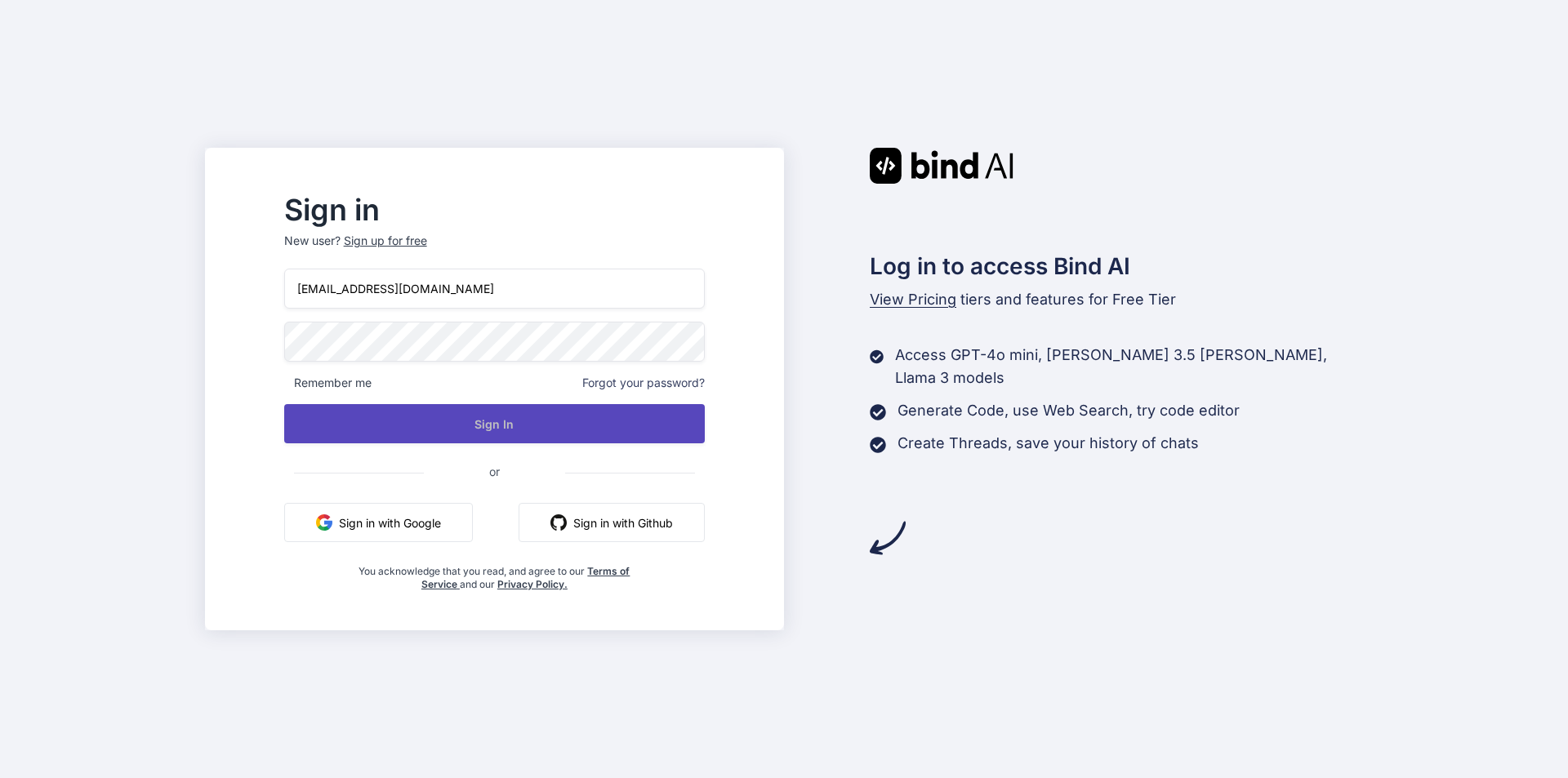
click at [437, 423] on button "Sign In" at bounding box center [494, 423] width 421 height 39
